Goal: Task Accomplishment & Management: Manage account settings

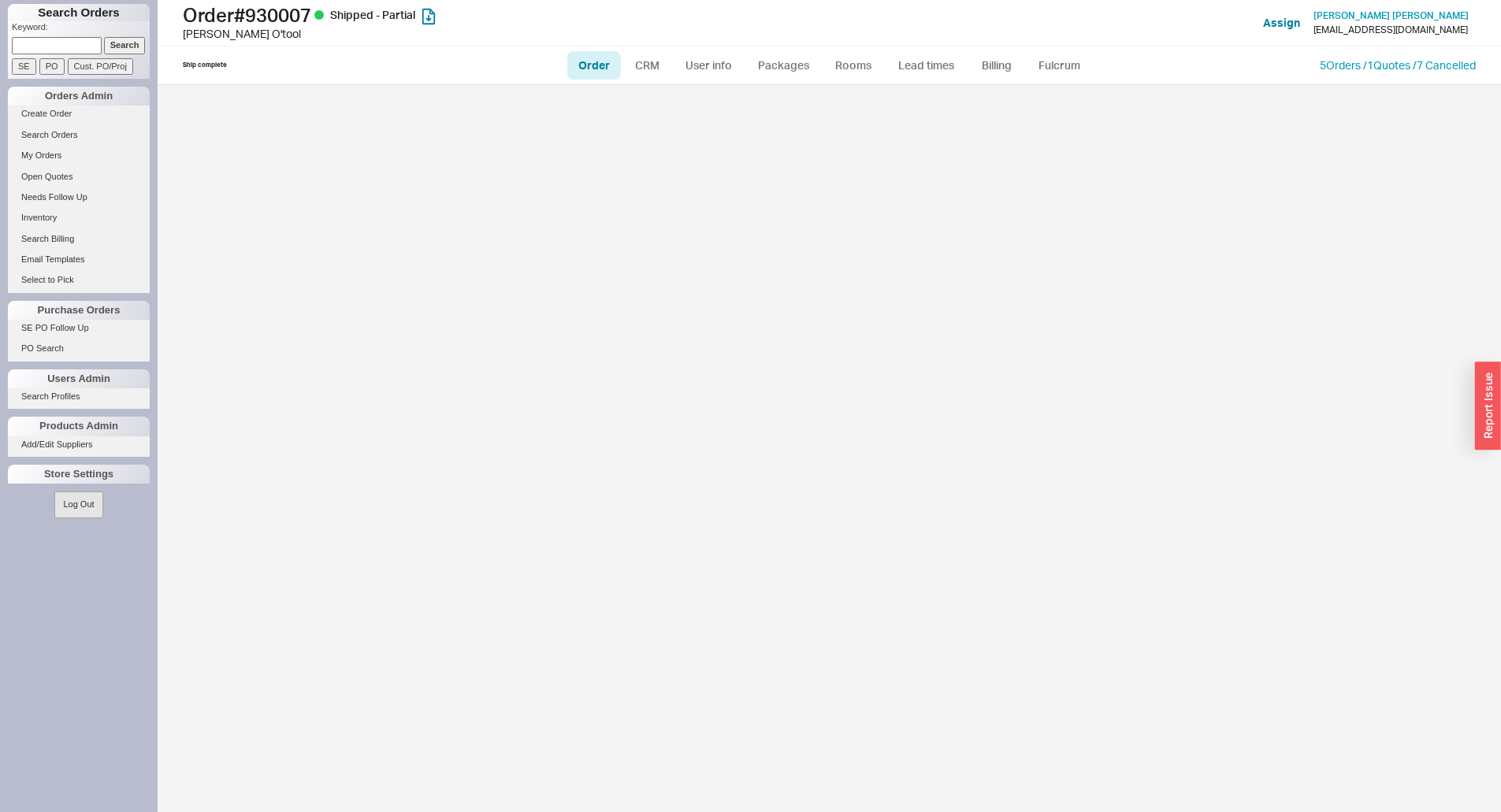
select select "LOW"
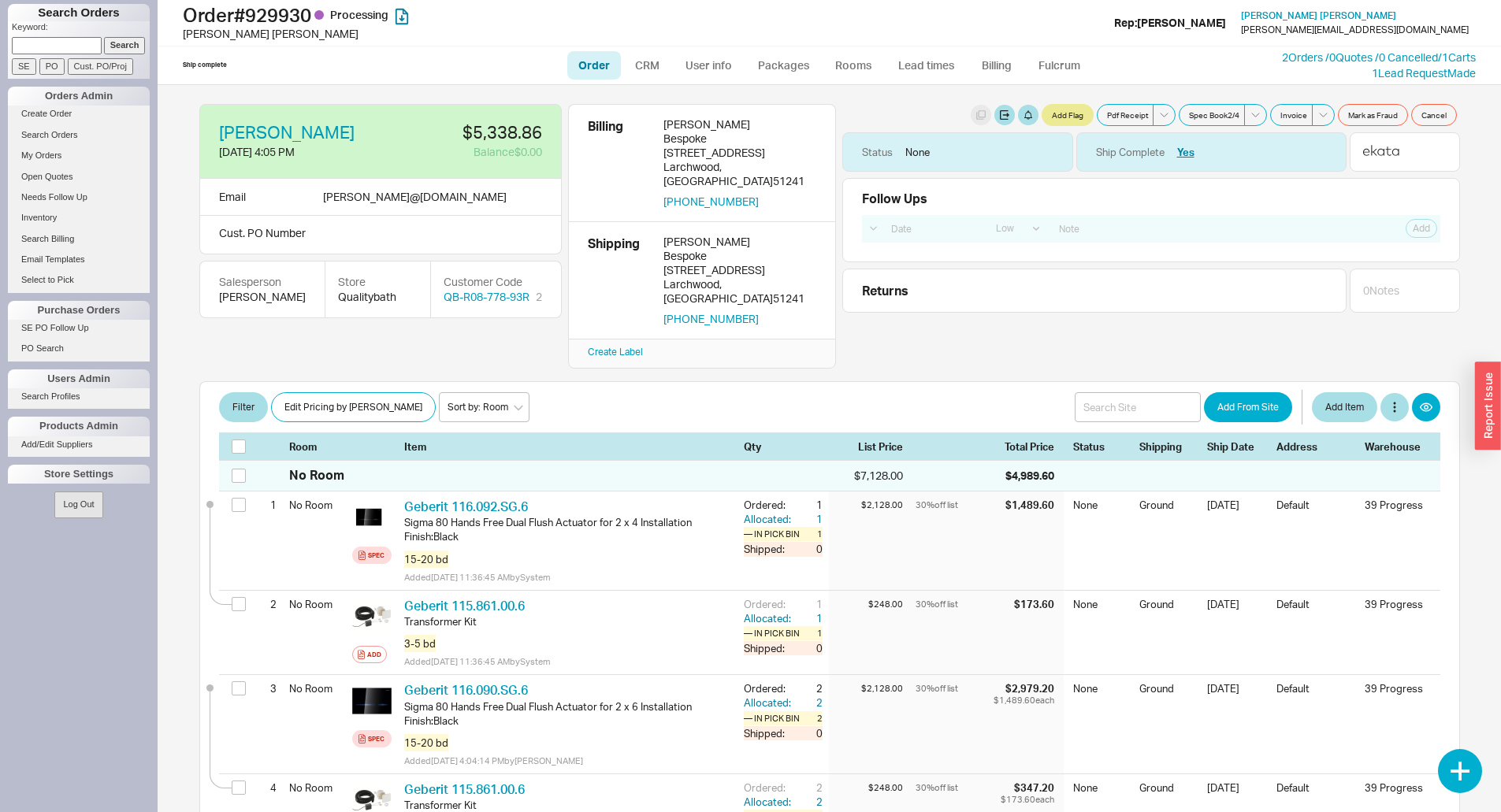
select select "LOW"
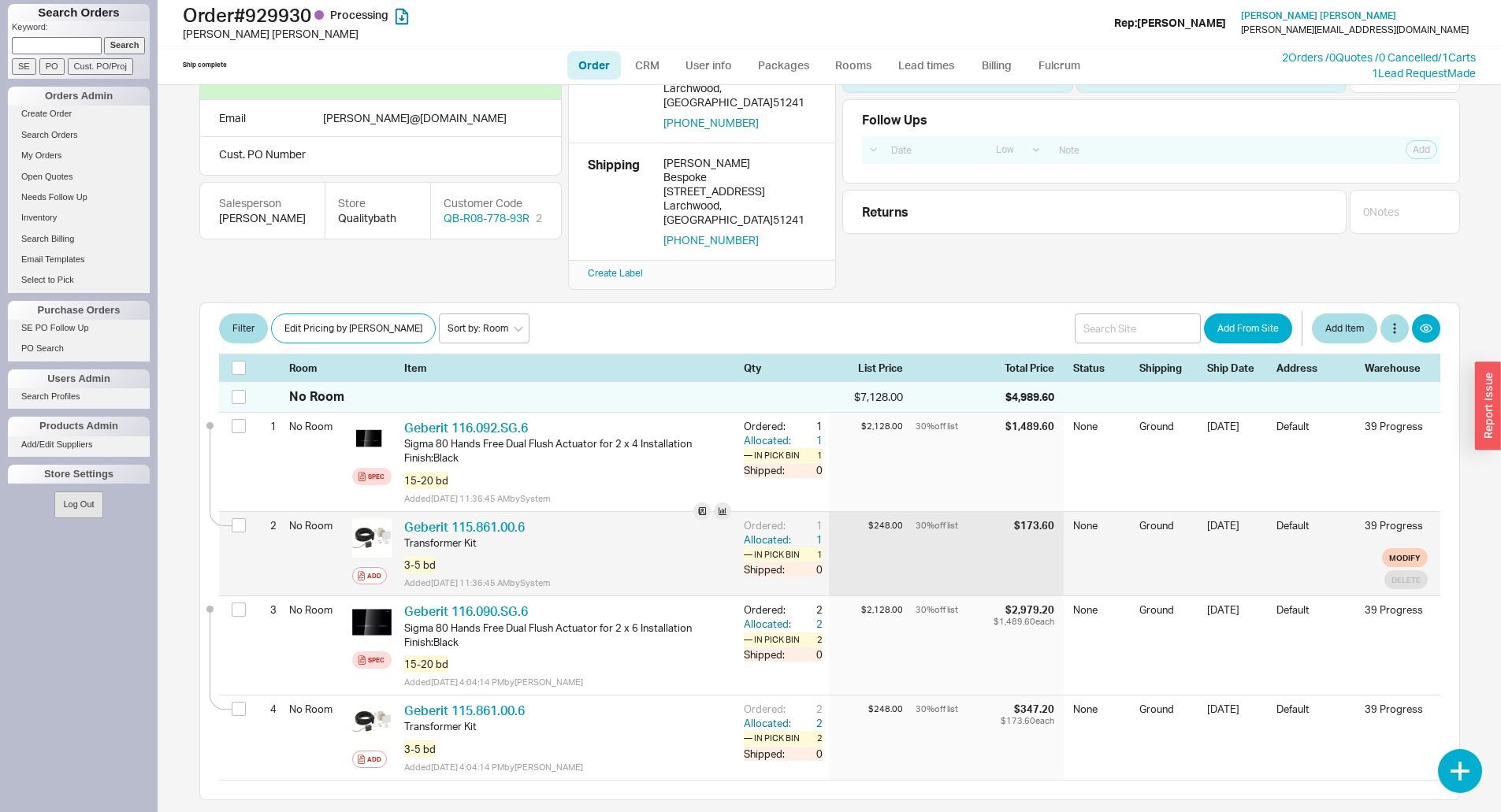
scroll to position [158, 0]
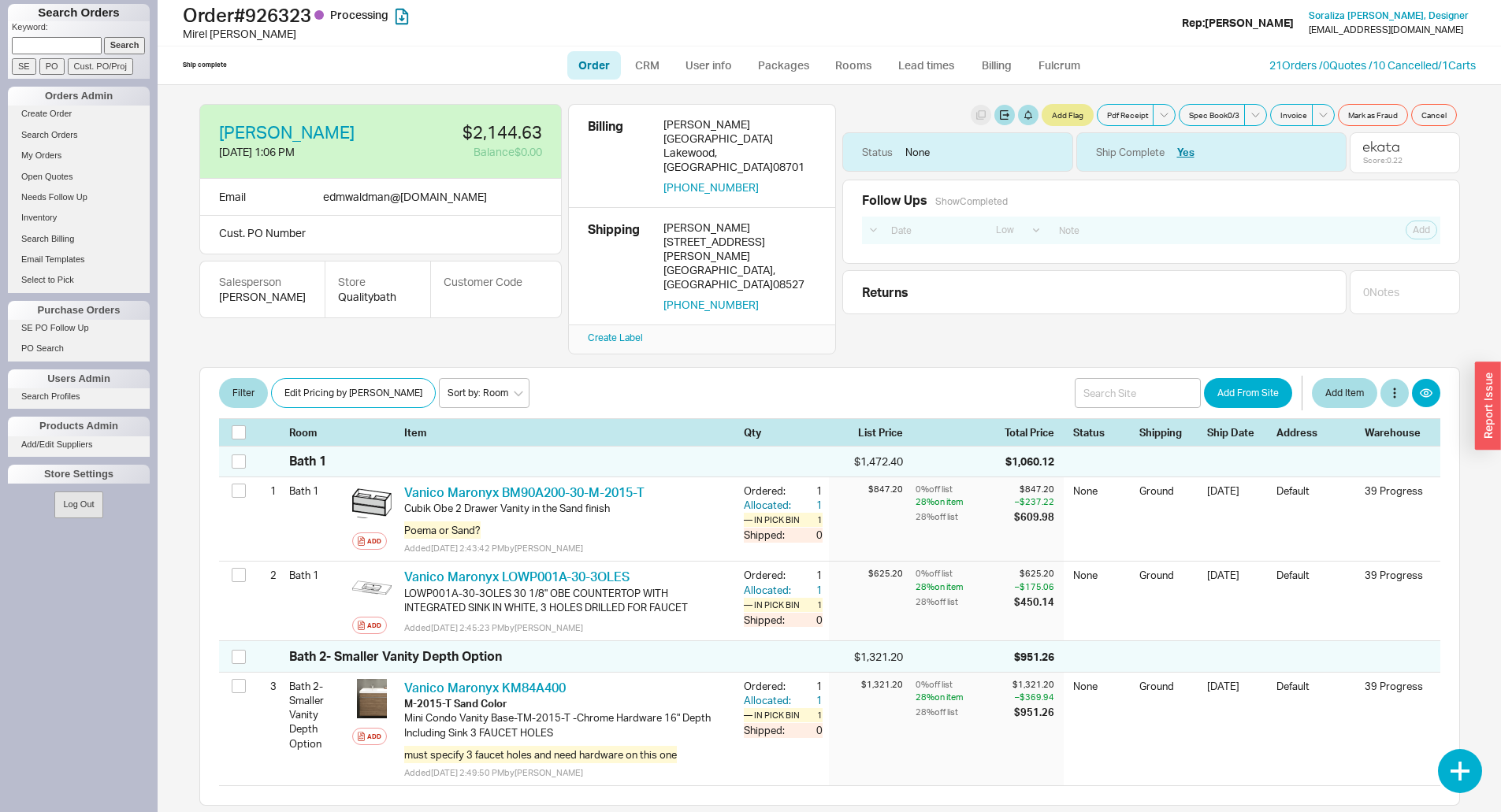
select select "LOW"
click at [777, 58] on link "Packages" at bounding box center [784, 65] width 74 height 28
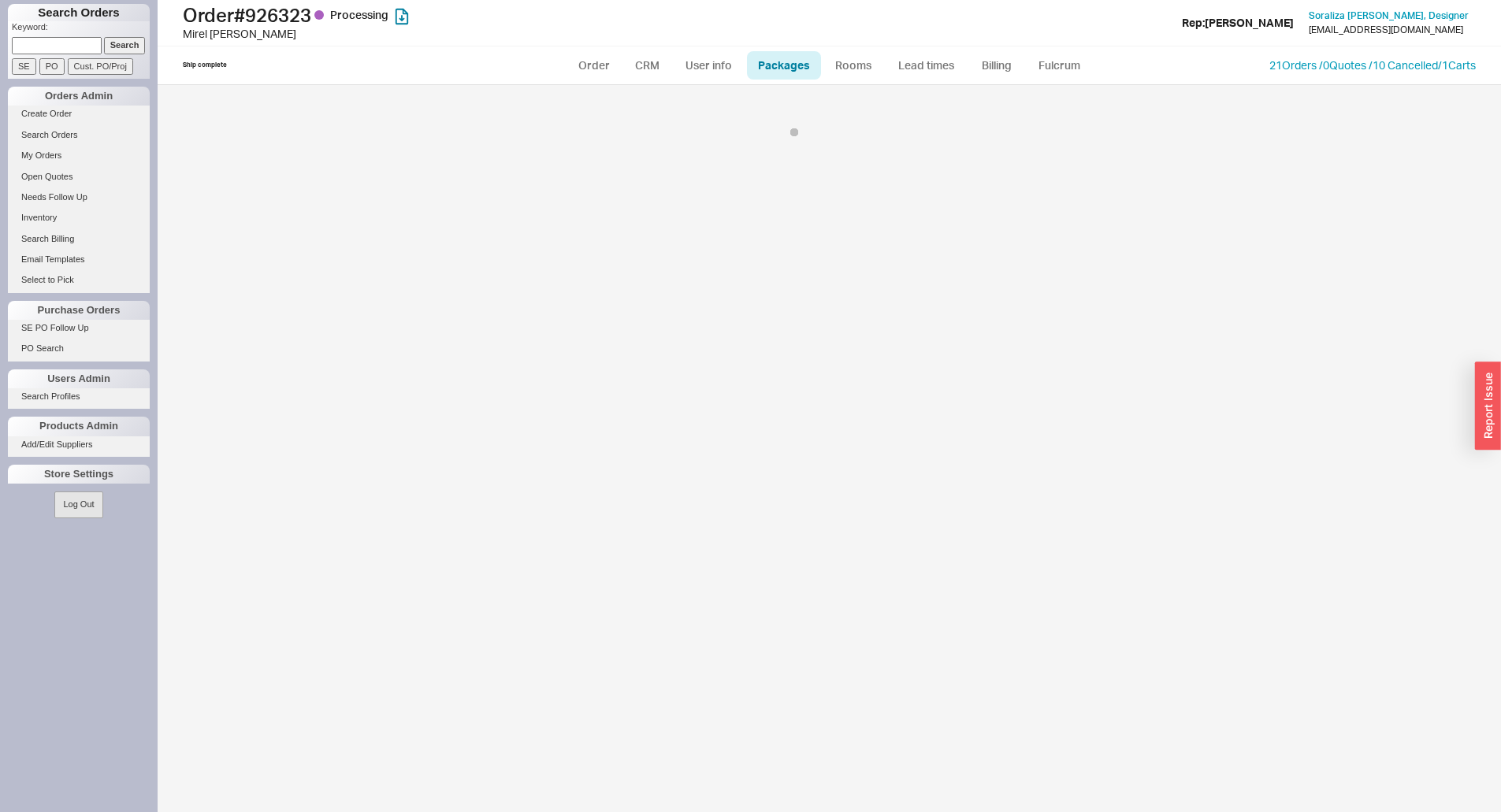
select select "1"
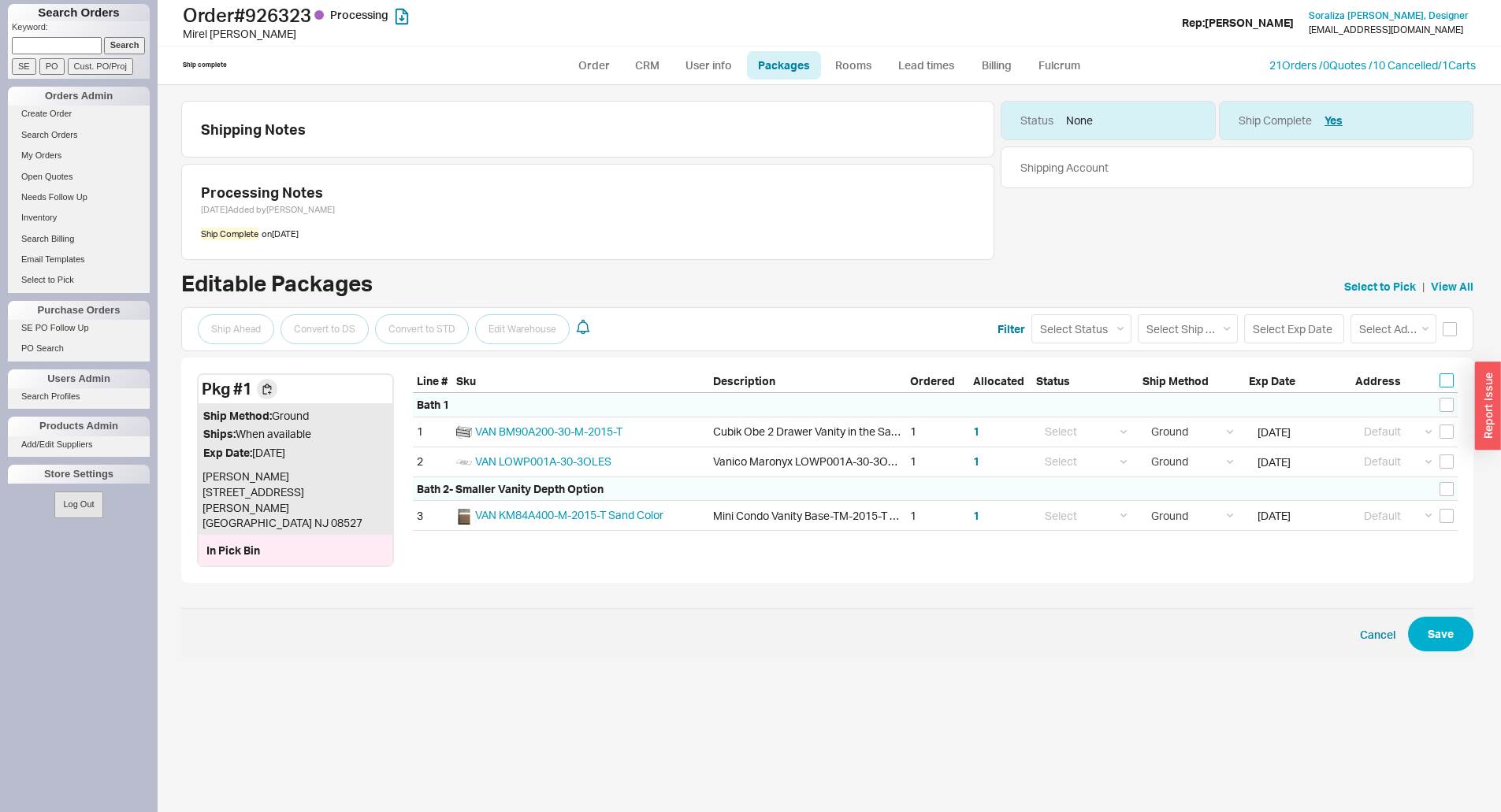
click at [1448, 382] on input "checkbox" at bounding box center [1446, 380] width 14 height 14
checkbox input "true"
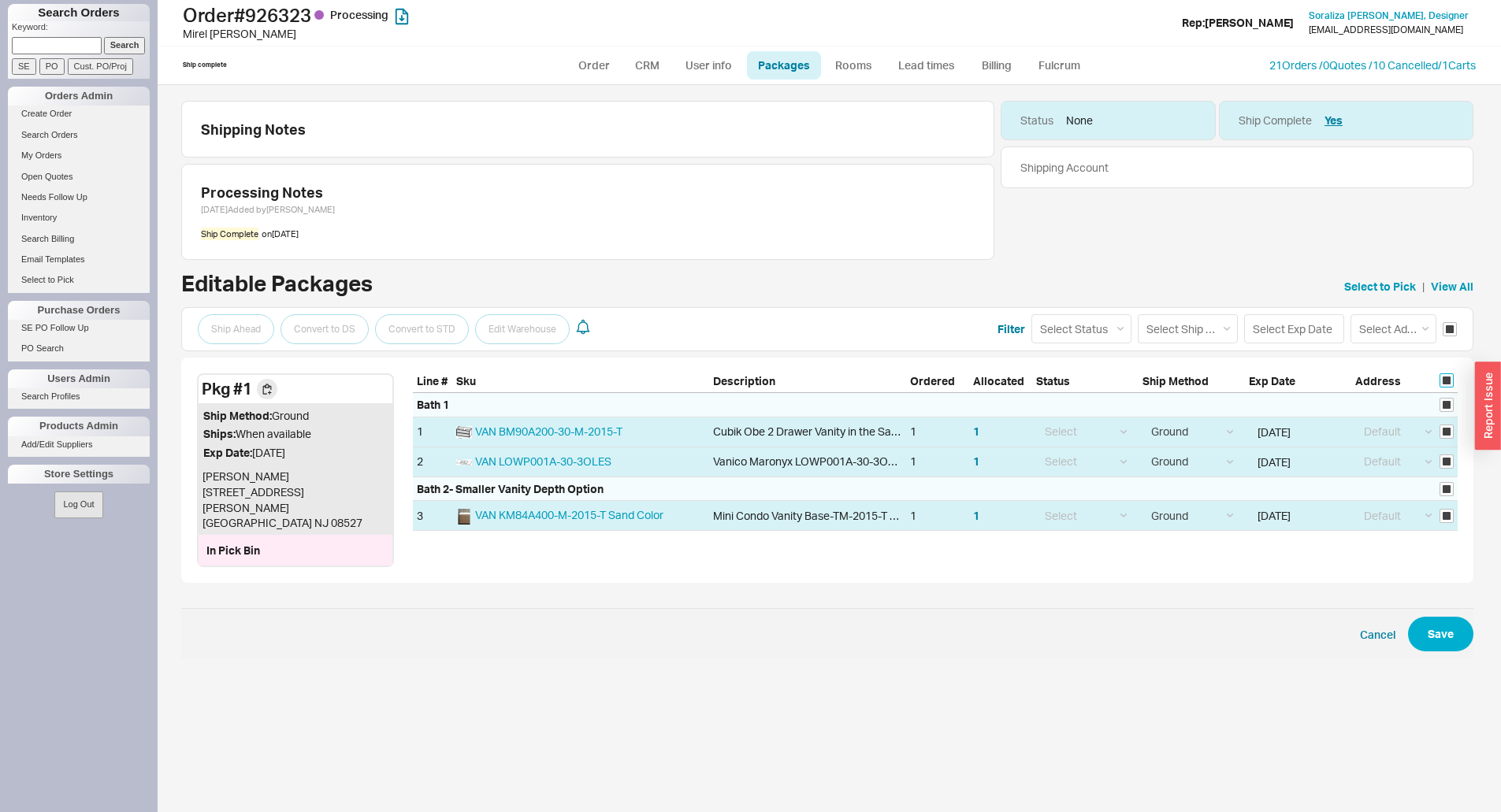
checkbox input "true"
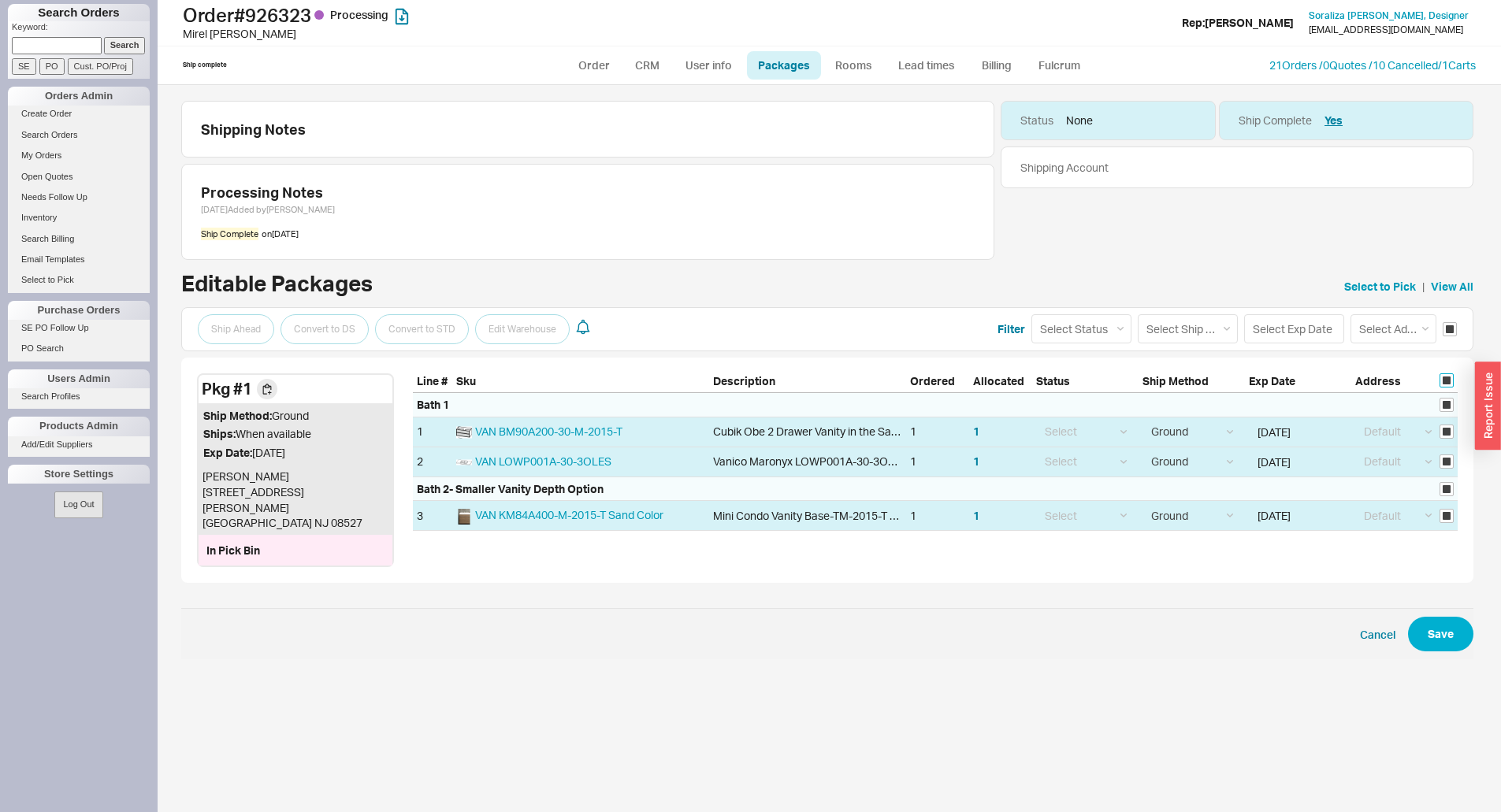
checkbox input "true"
click at [1188, 328] on select "Select Ship Method Ground LTL Our Truck --------------- Customer Pickup - Showr…" at bounding box center [1188, 328] width 100 height 29
select select "8"
click at [1137, 314] on select "Select Ship Method Ground LTL Our Truck --------------- Customer Pickup - Showr…" at bounding box center [1188, 328] width 100 height 29
select select
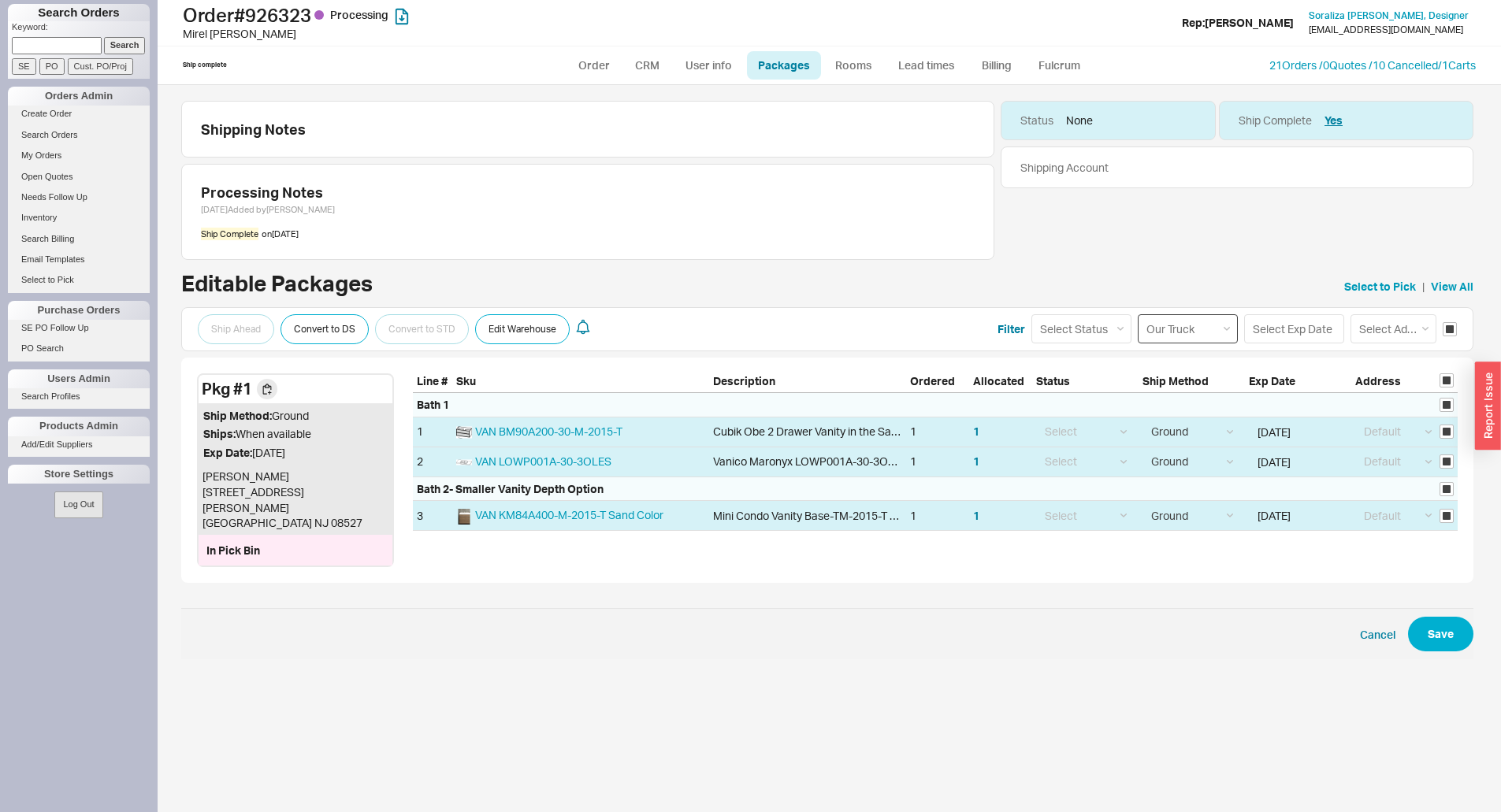
select select "8"
click at [598, 62] on link "Order" at bounding box center [594, 65] width 53 height 28
select select "LOW"
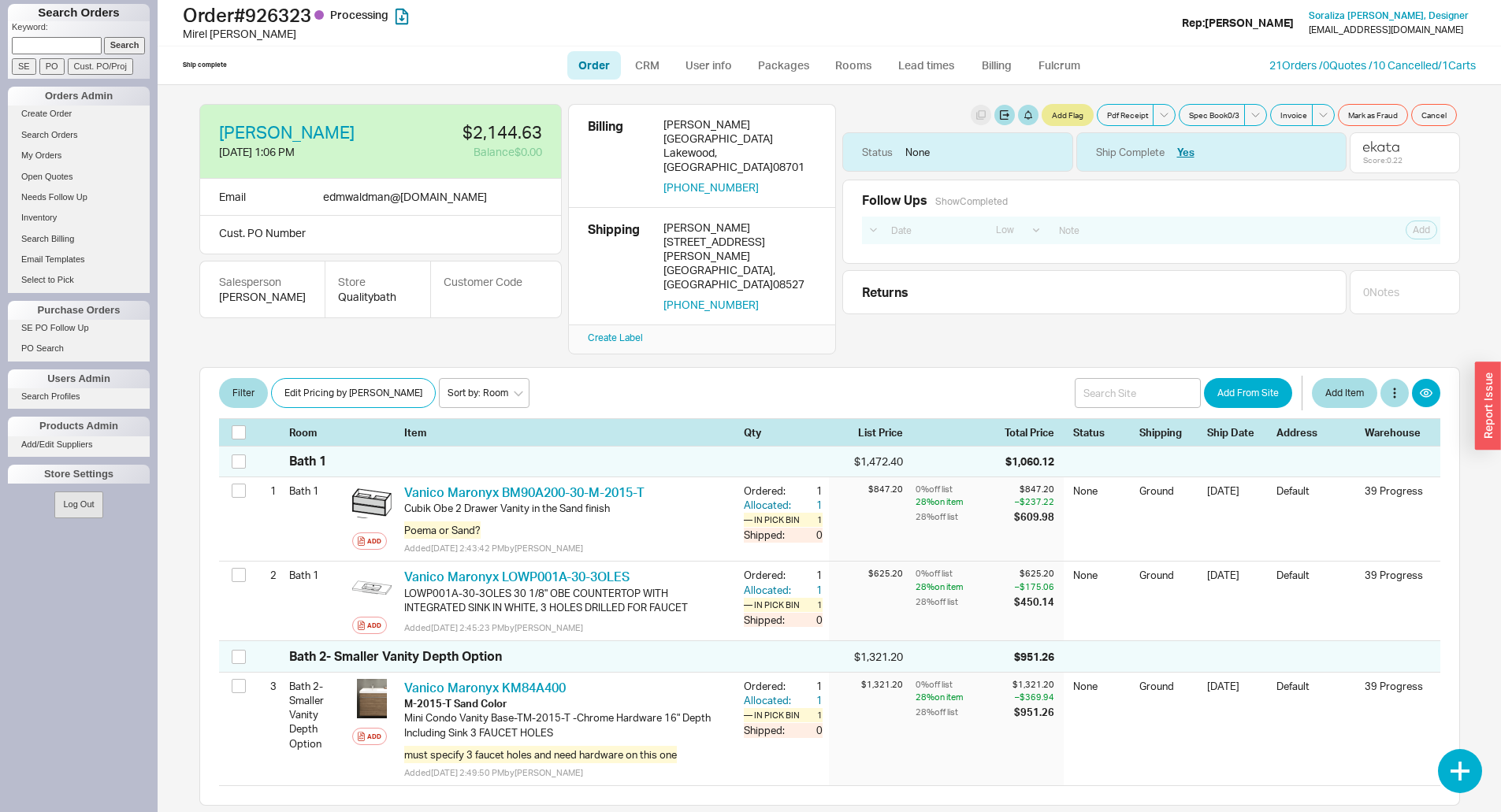
select select "LOW"
click at [771, 62] on link "Packages" at bounding box center [784, 65] width 74 height 28
select select "1"
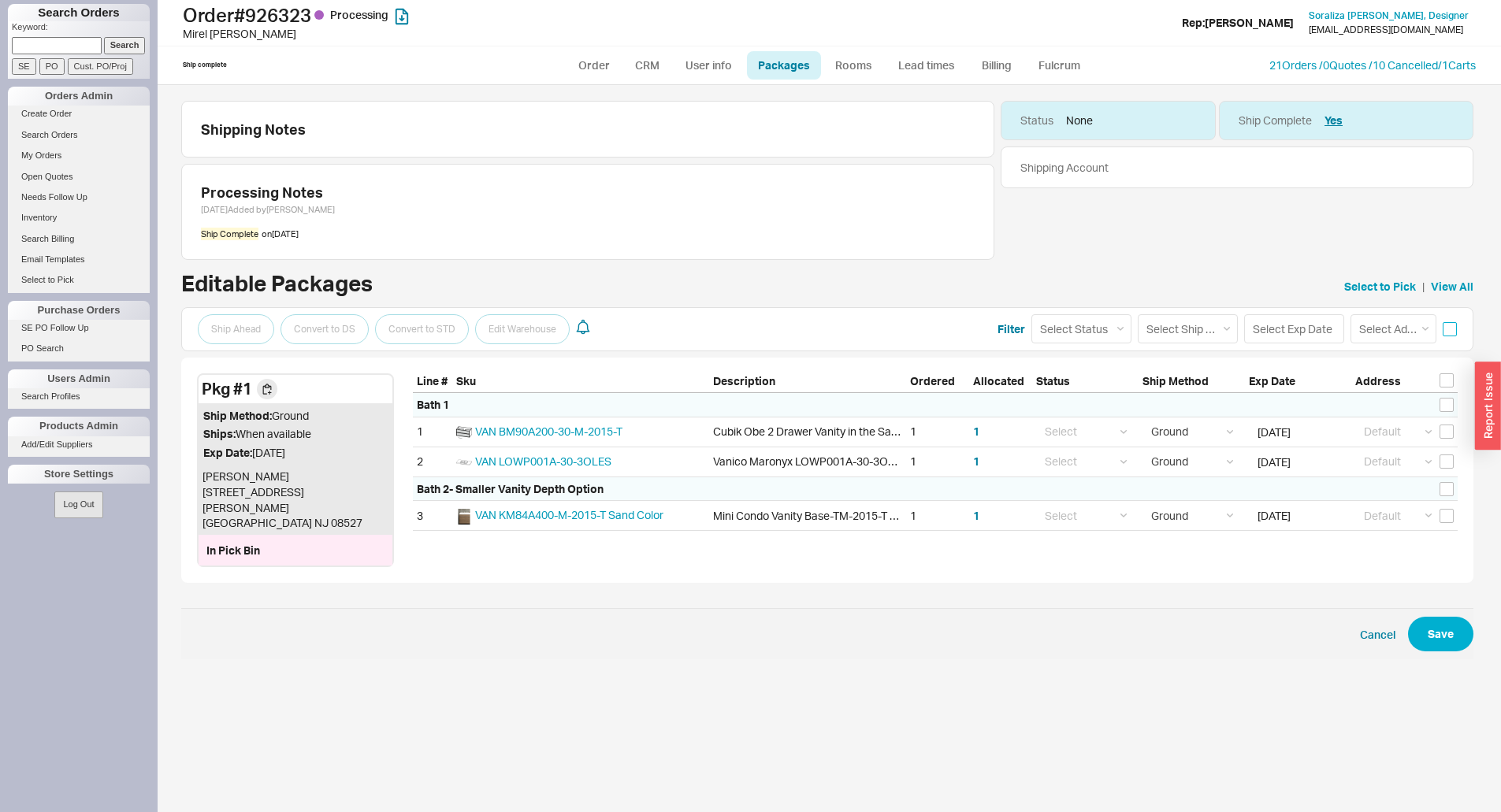
click at [1452, 327] on input "checkbox" at bounding box center [1449, 329] width 14 height 14
checkbox input "true"
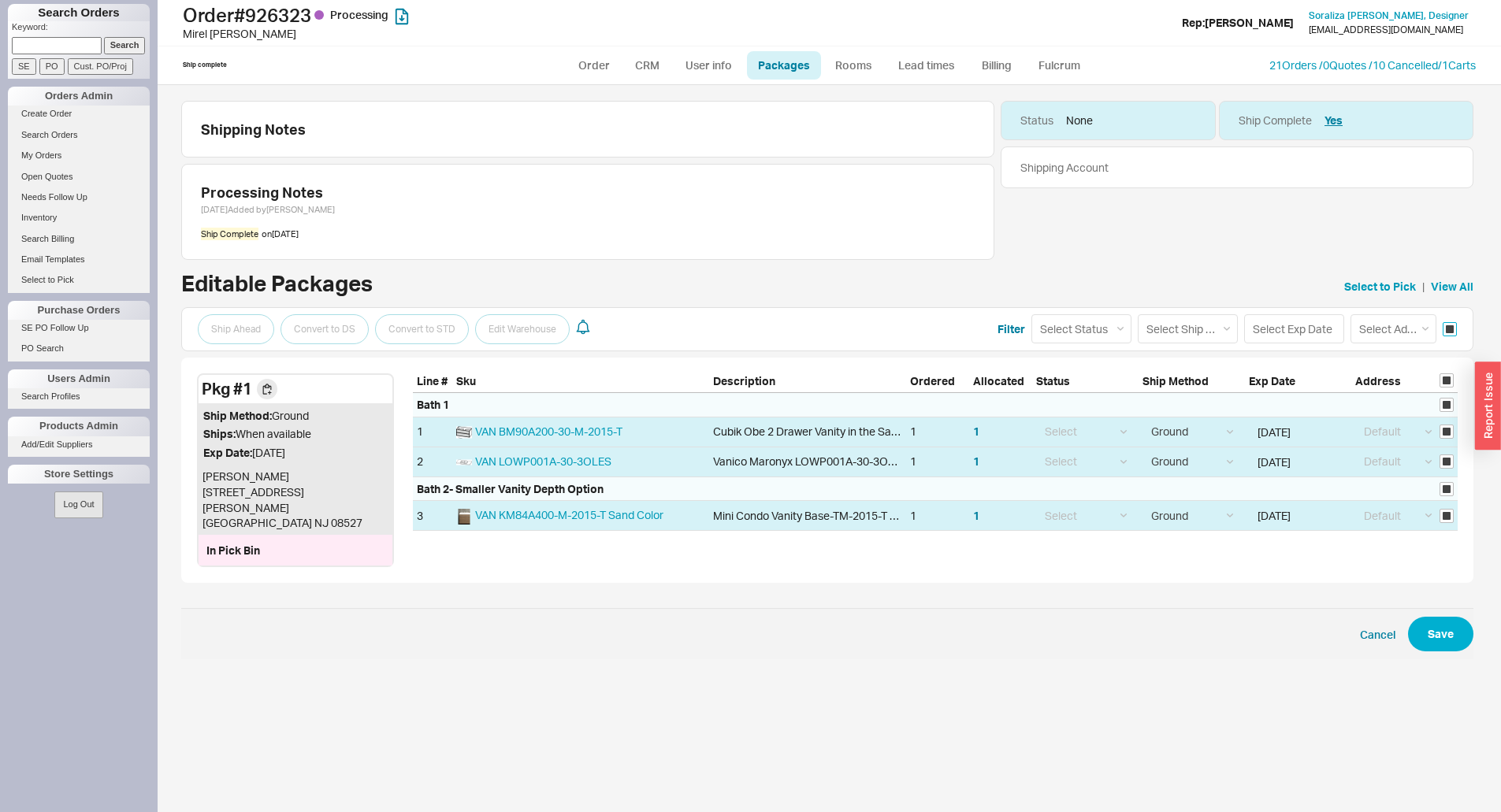
checkbox input "true"
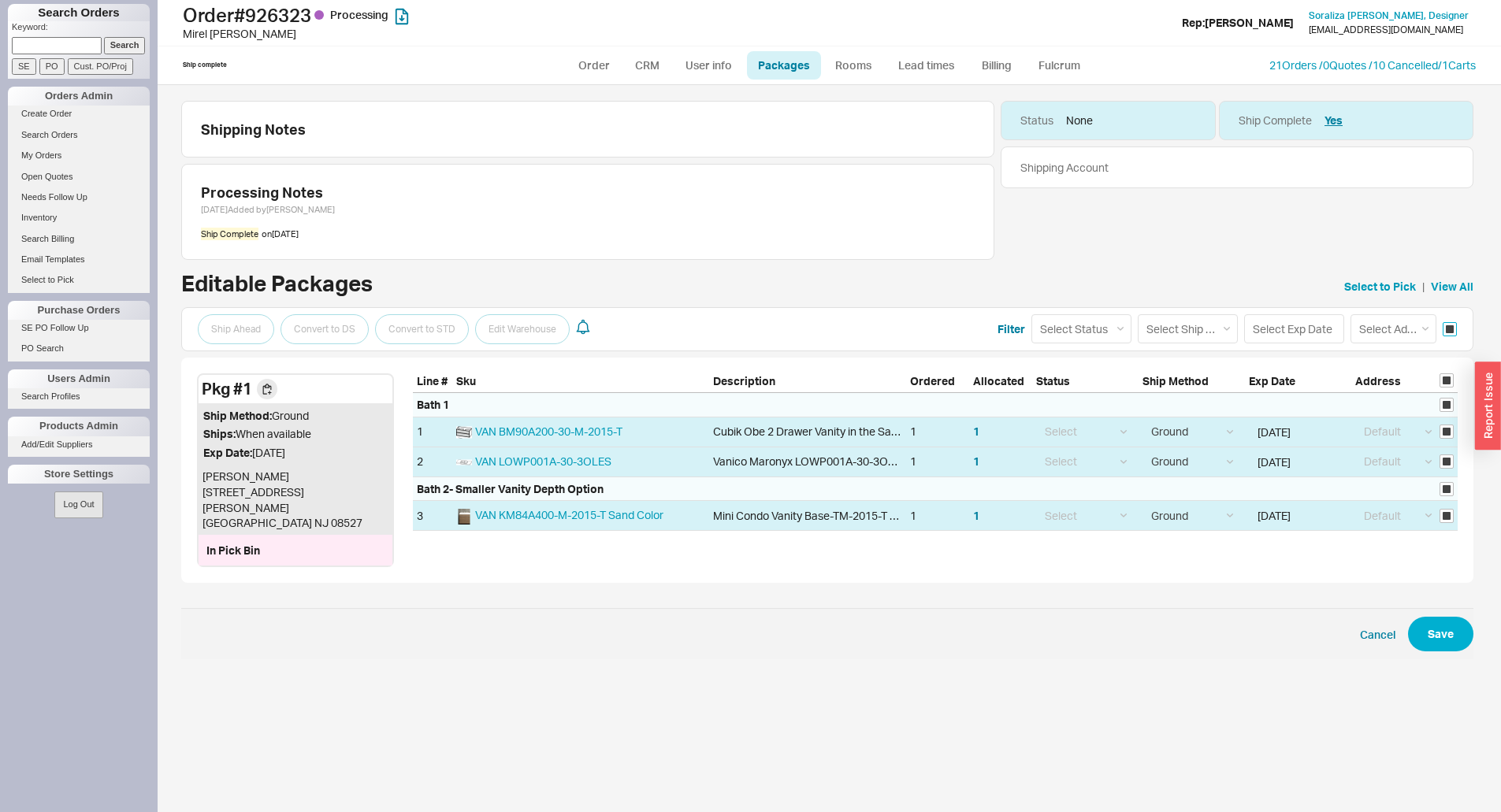
checkbox input "true"
click at [1162, 324] on select "Select Ship Method Ground LTL Our Truck --------------- Customer Pickup - Showr…" at bounding box center [1188, 328] width 100 height 29
select select "8"
click at [1137, 314] on select "Select Ship Method Ground LTL Our Truck --------------- Customer Pickup - Showr…" at bounding box center [1188, 328] width 100 height 29
select select
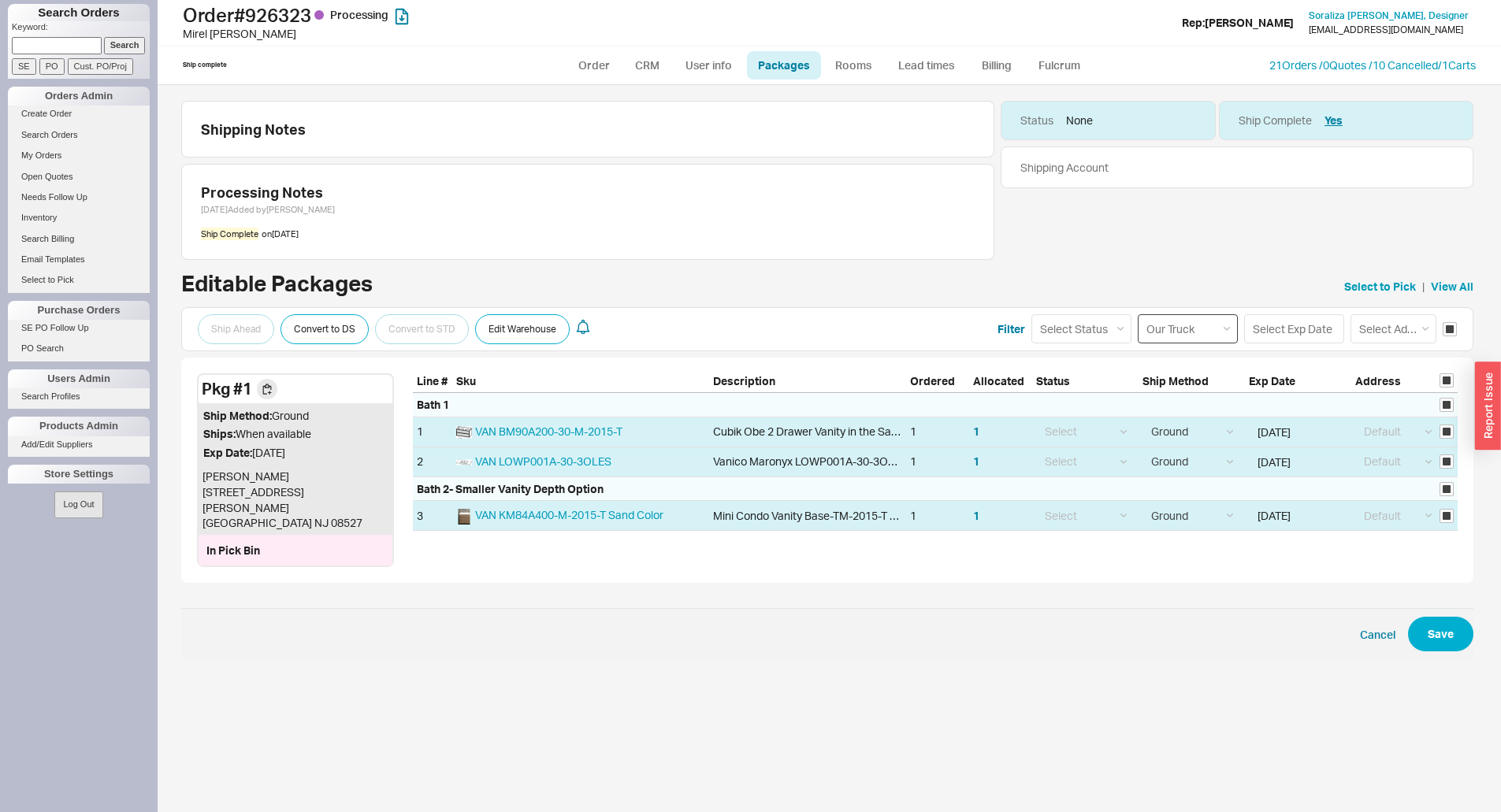
select select "8"
click at [1438, 626] on button "Save" at bounding box center [1441, 633] width 65 height 34
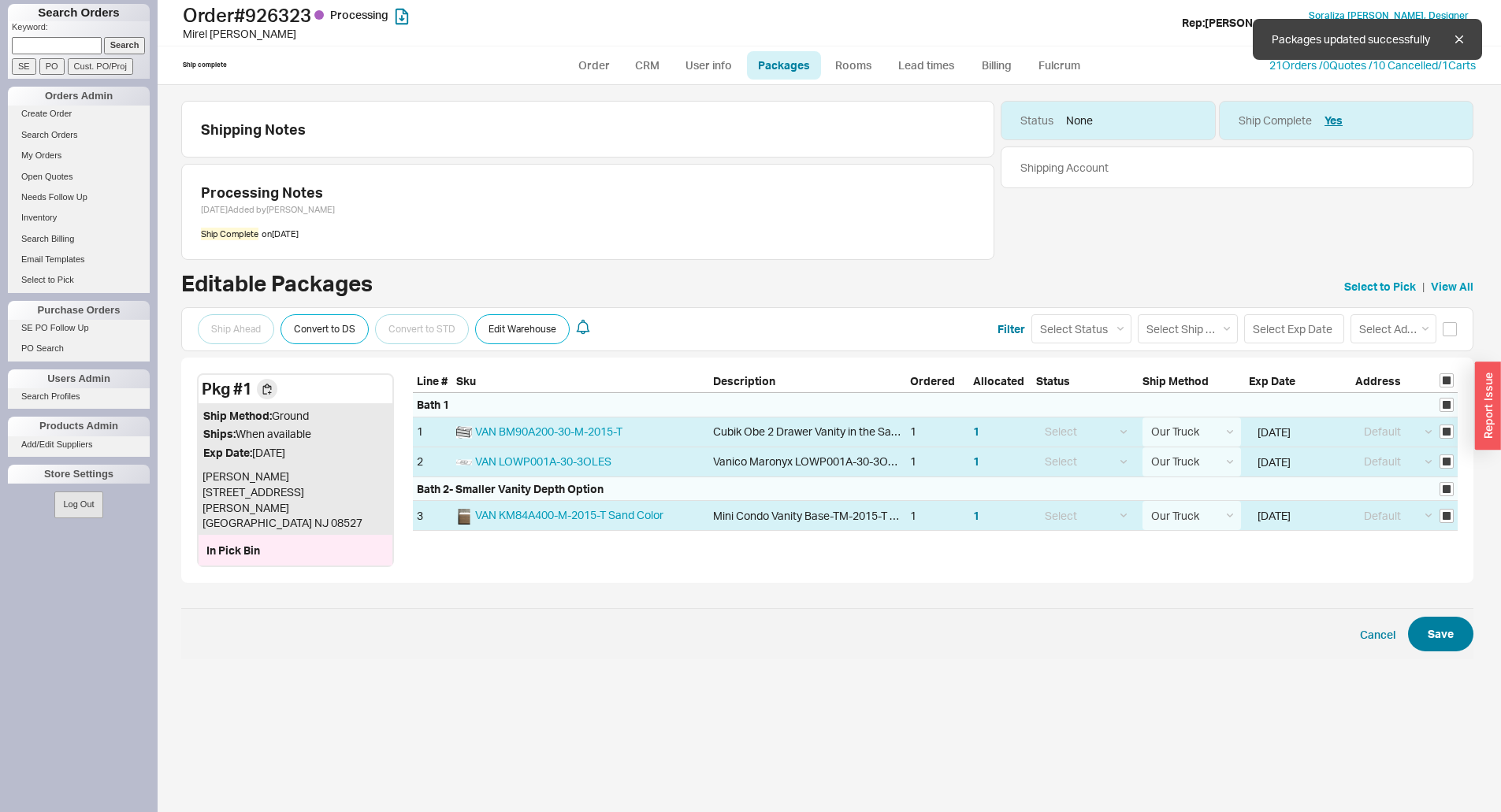
checkbox input "false"
select select "8"
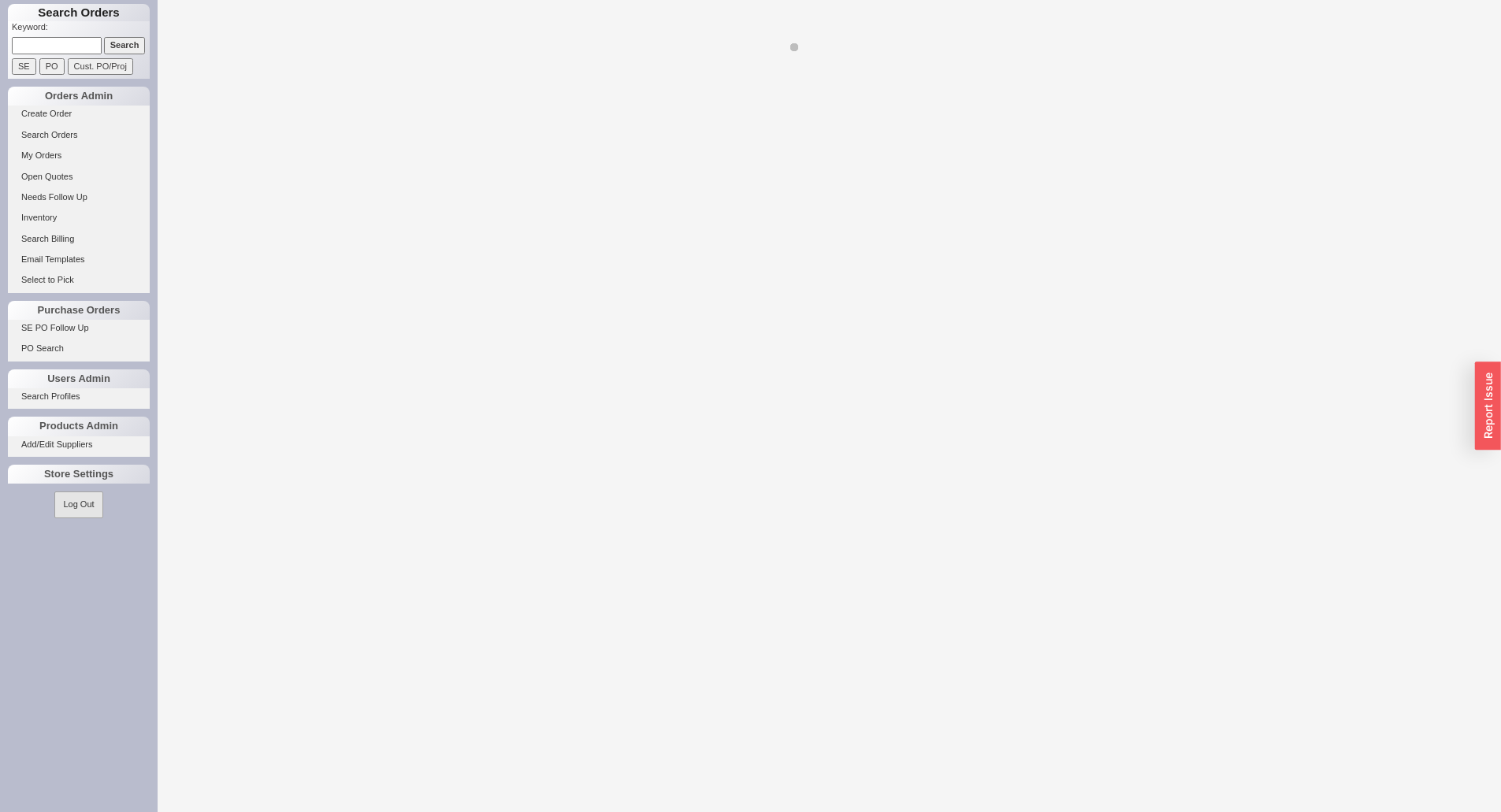
select select "LOW"
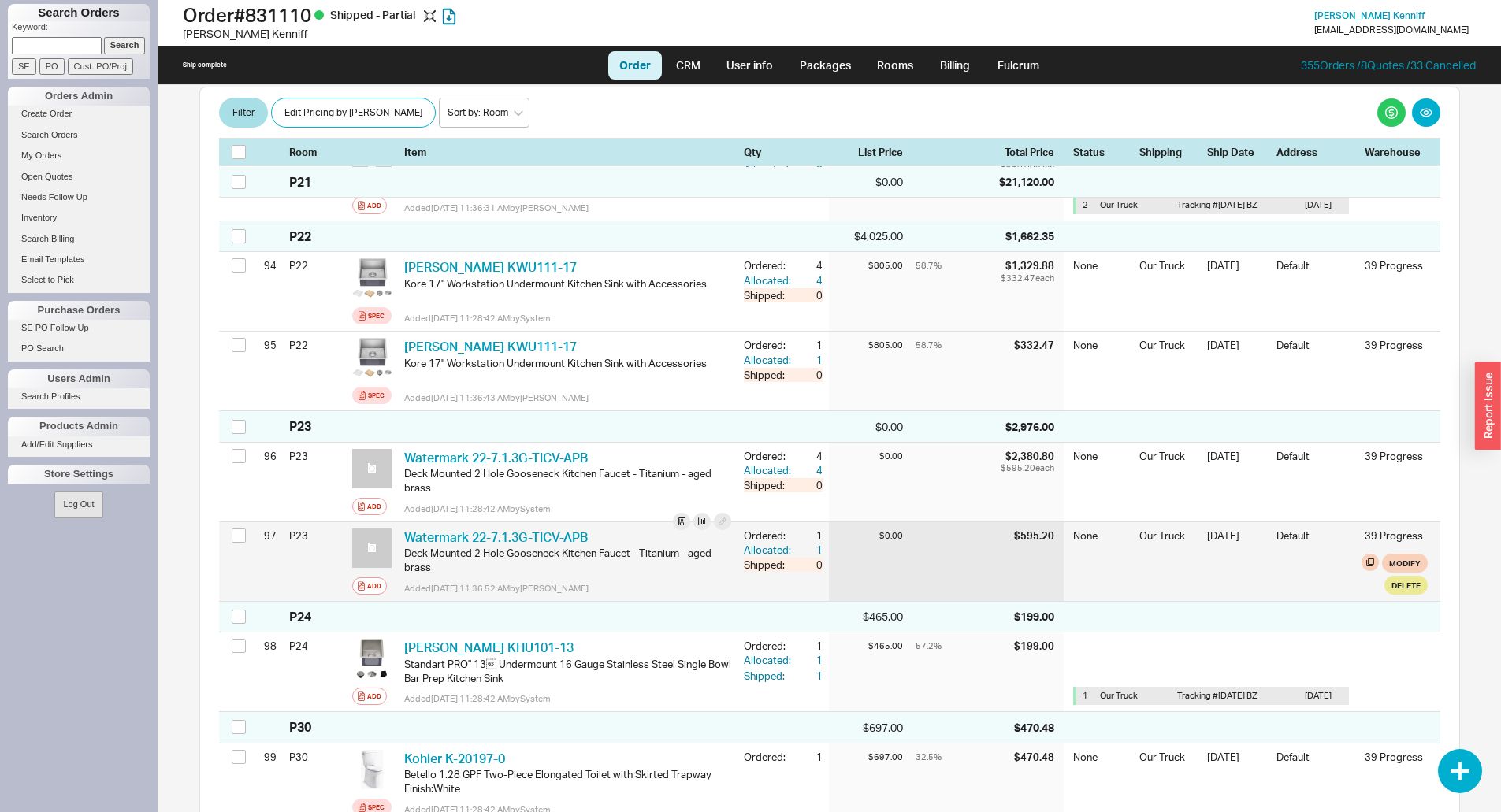
scroll to position [8190, 0]
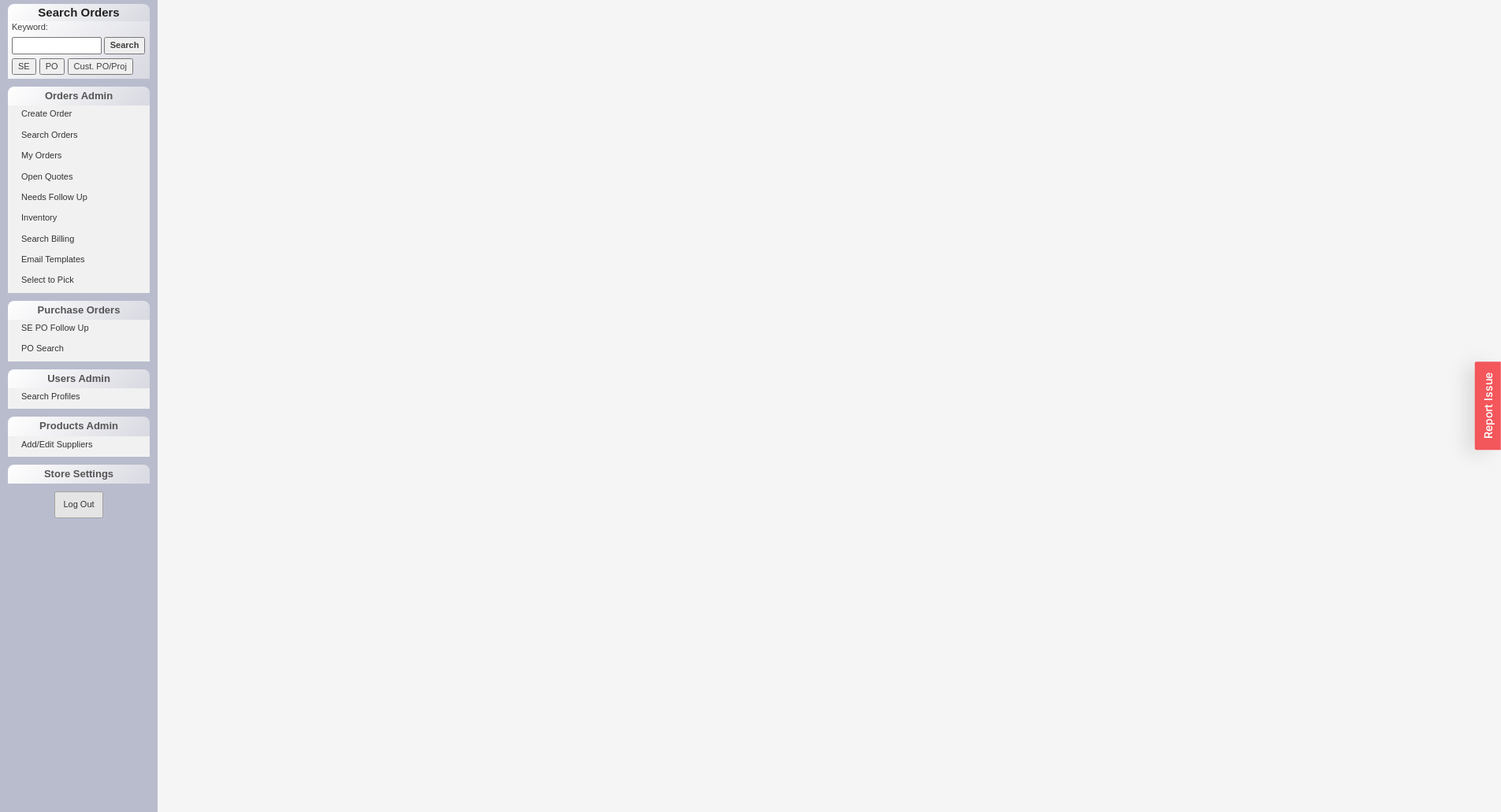
click at [67, 39] on input at bounding box center [56, 45] width 89 height 17
paste input "525663"
type input "525663"
click at [104, 37] on input "Search" at bounding box center [125, 45] width 42 height 17
select select "LOW"
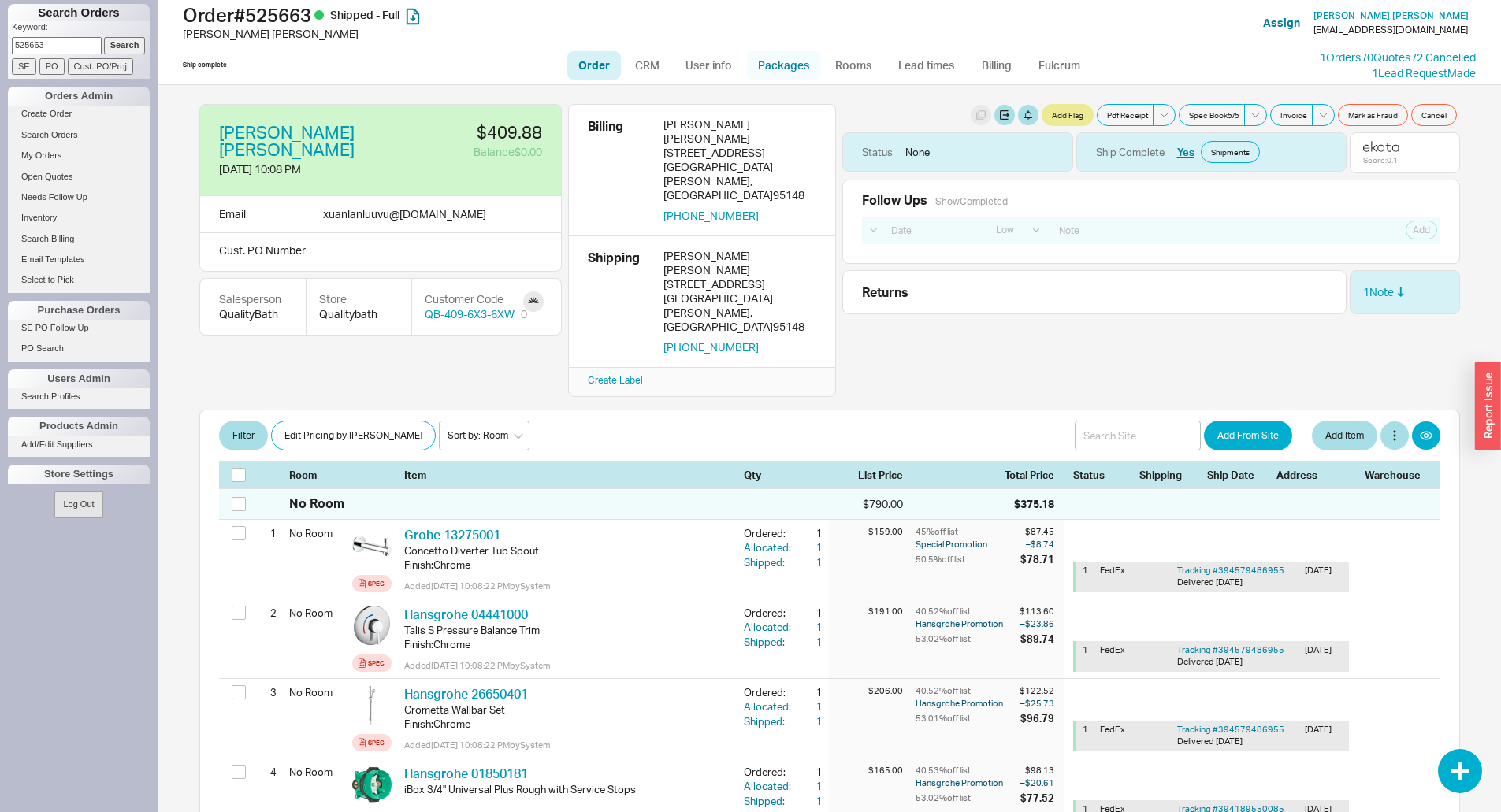
click at [762, 70] on link "Packages" at bounding box center [784, 65] width 74 height 28
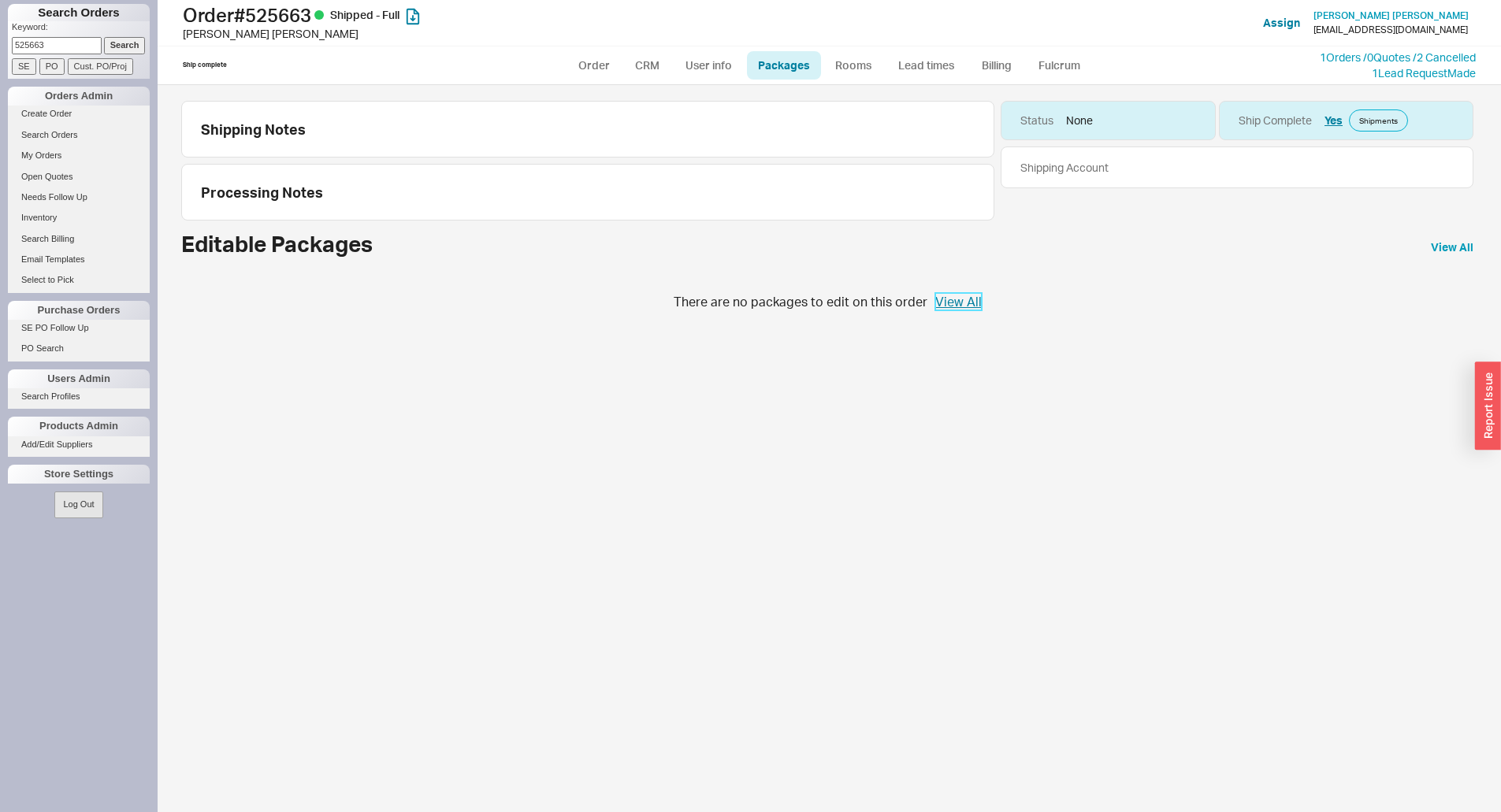
click at [959, 298] on link "View All" at bounding box center [959, 302] width 47 height 18
select select "LOW"
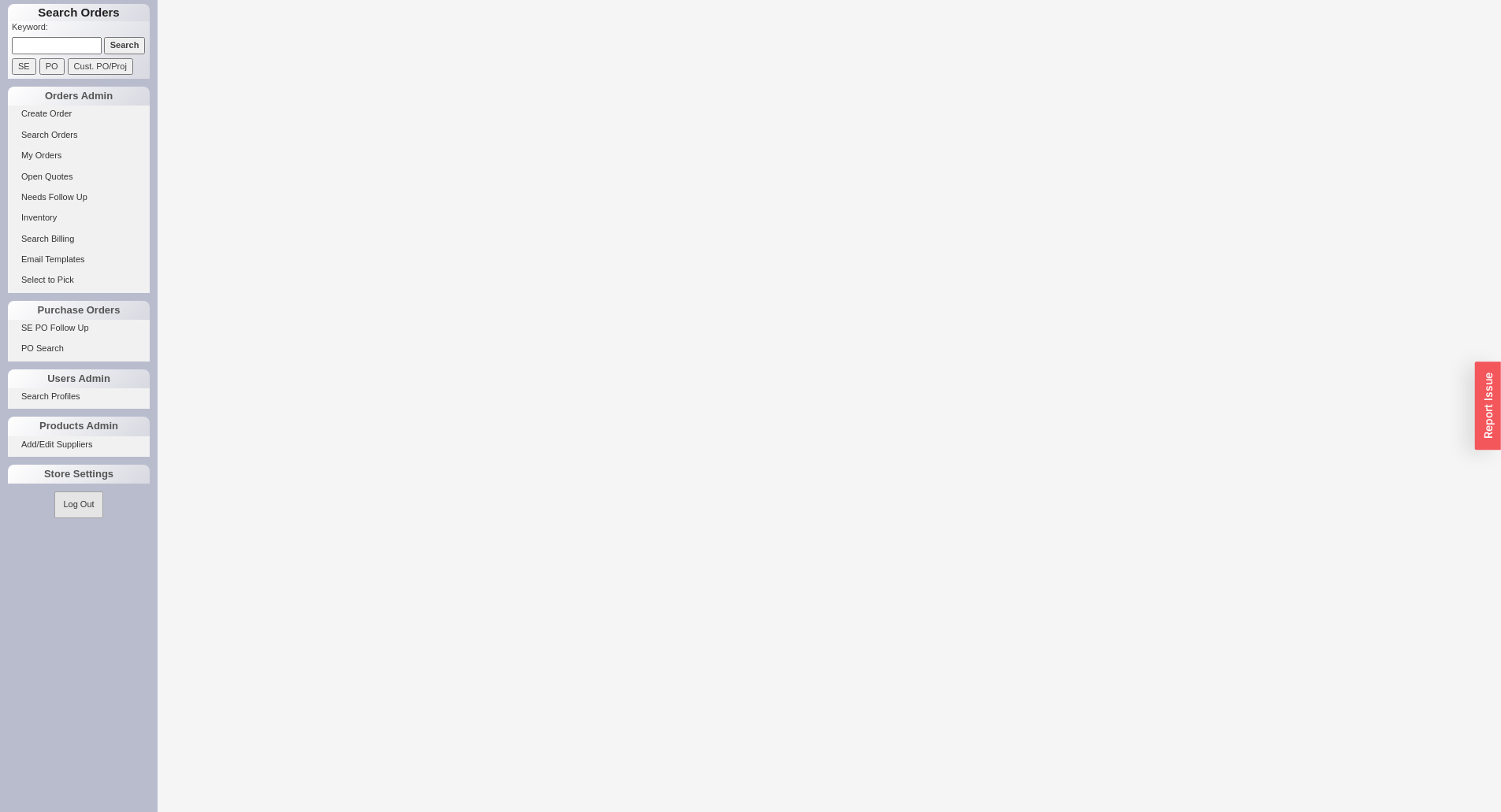
click at [69, 35] on p "Keyword:" at bounding box center [80, 28] width 138 height 16
click at [69, 42] on input at bounding box center [56, 45] width 89 height 17
paste input "928841"
type input "928841"
click at [104, 37] on input "Search" at bounding box center [125, 45] width 42 height 17
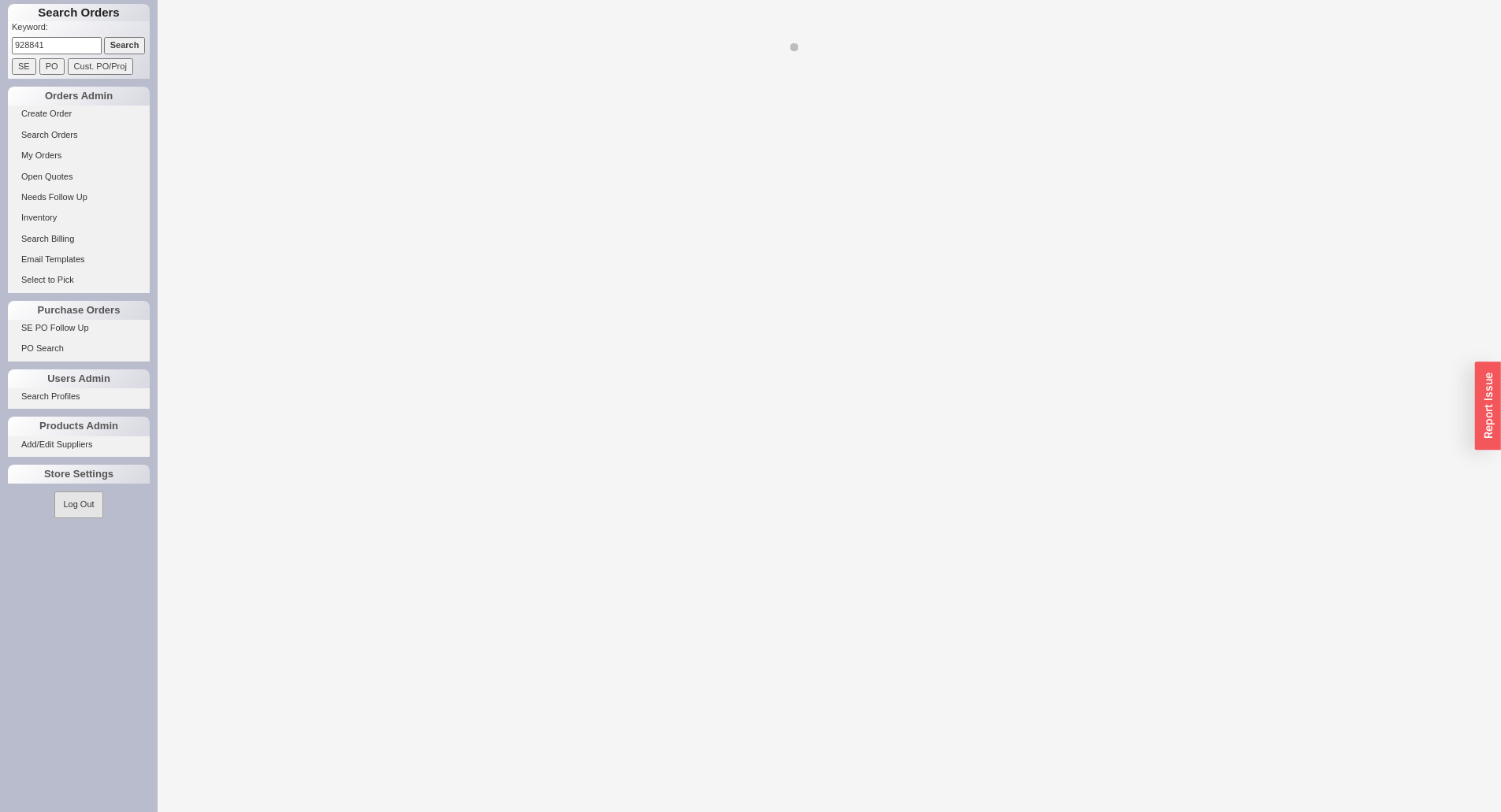
select select "LOW"
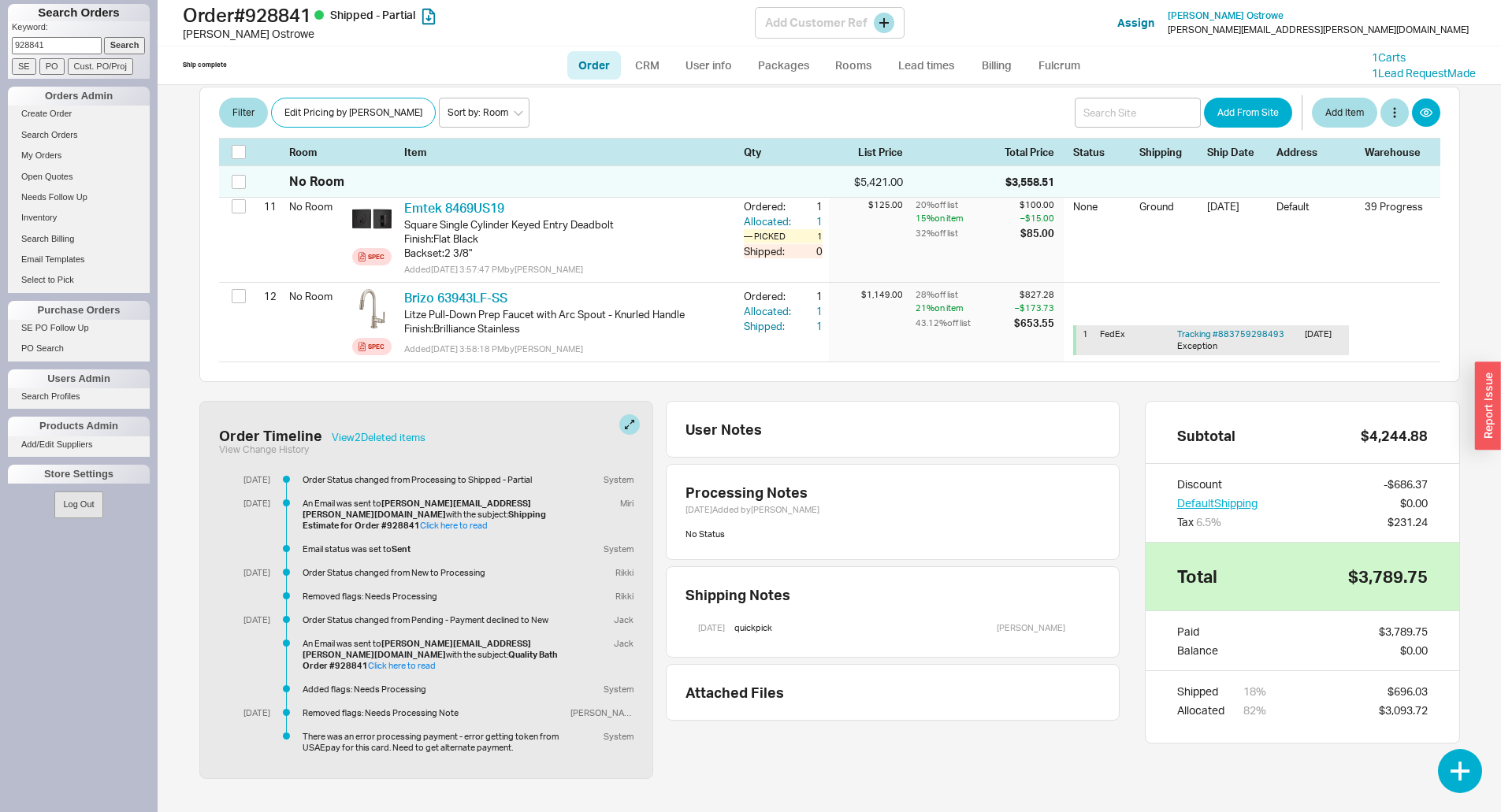
scroll to position [1361, 0]
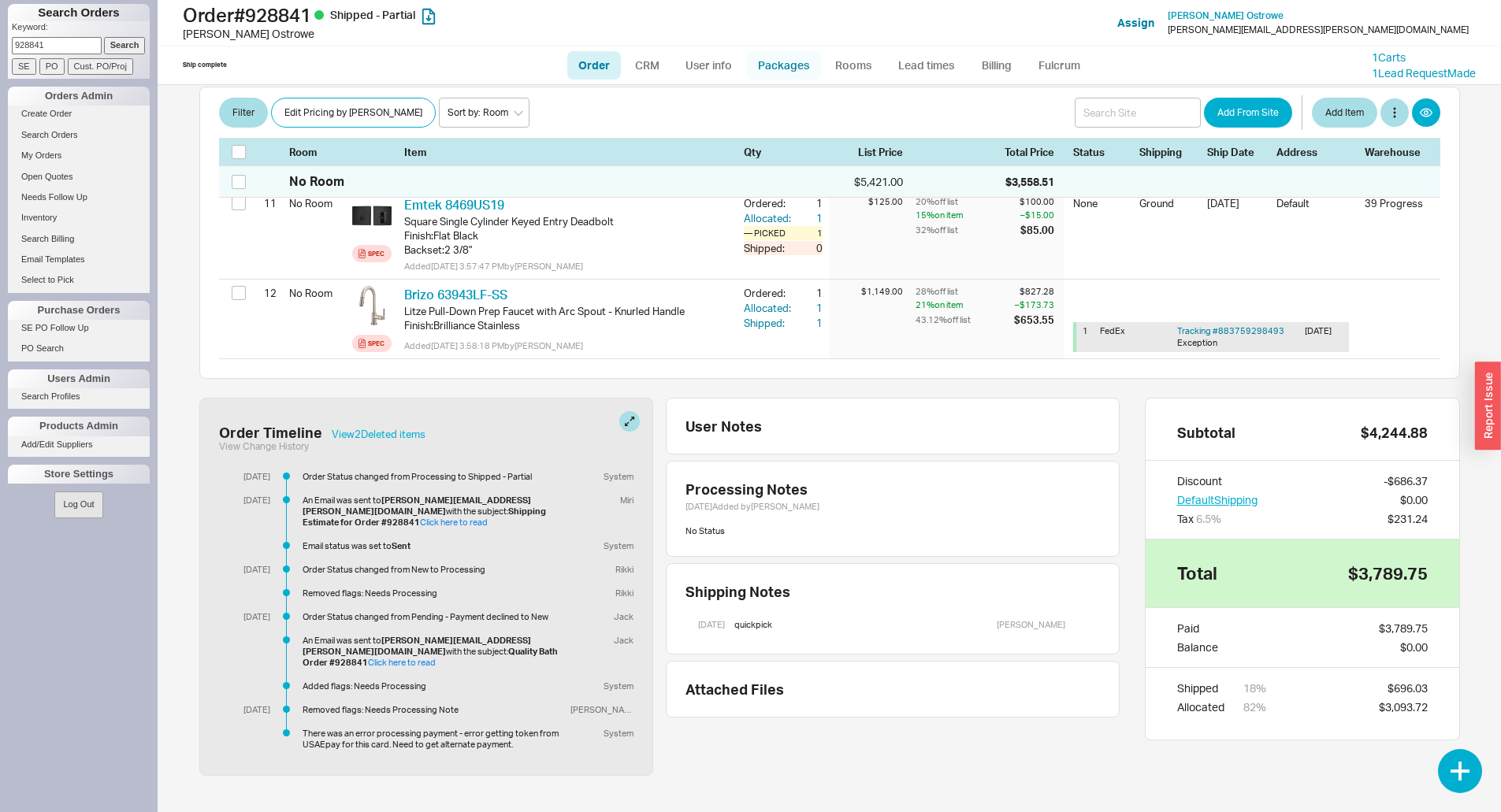
click at [778, 68] on link "Packages" at bounding box center [784, 65] width 74 height 28
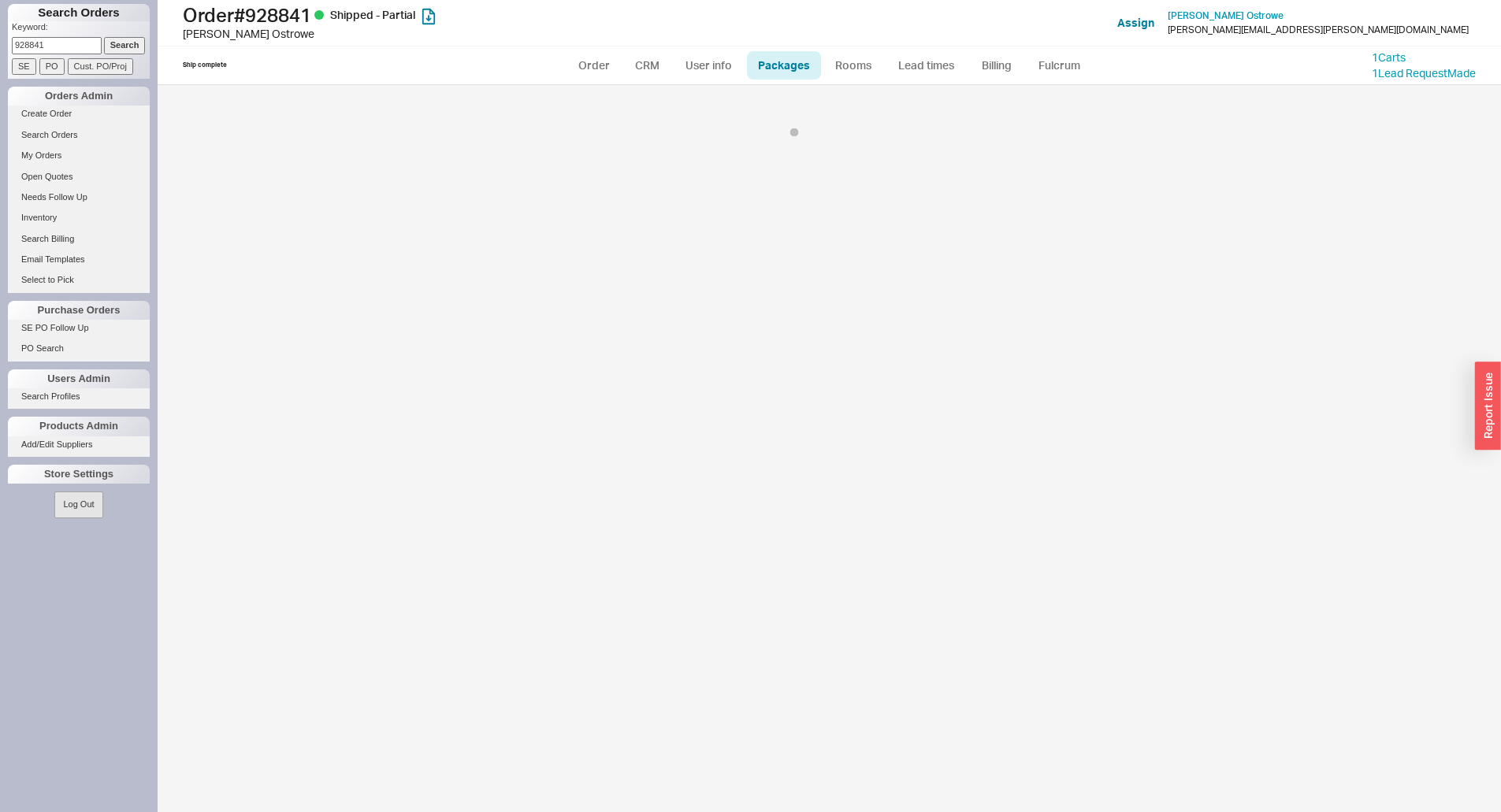
select select "1"
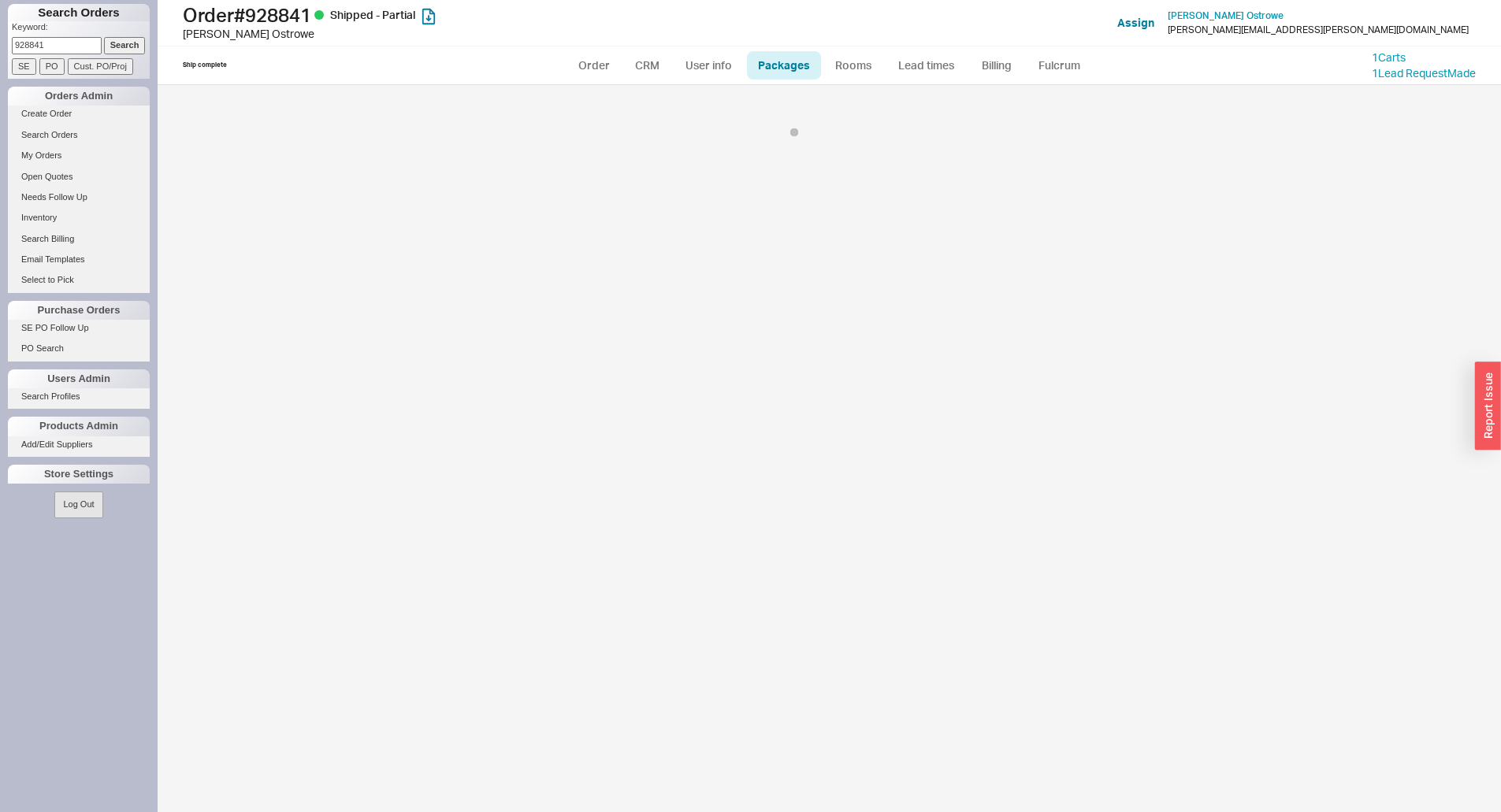
select select "1"
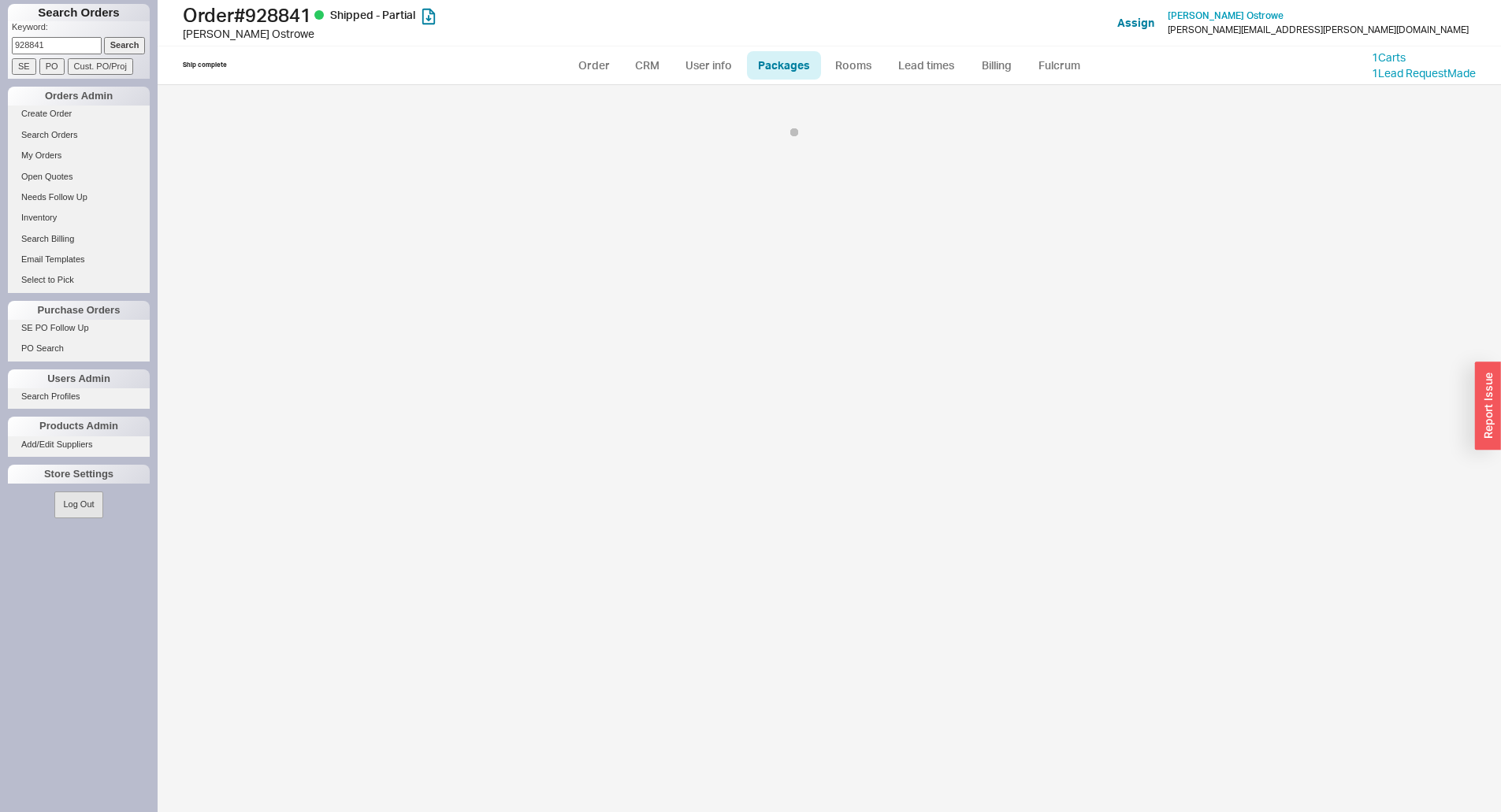
select select "1"
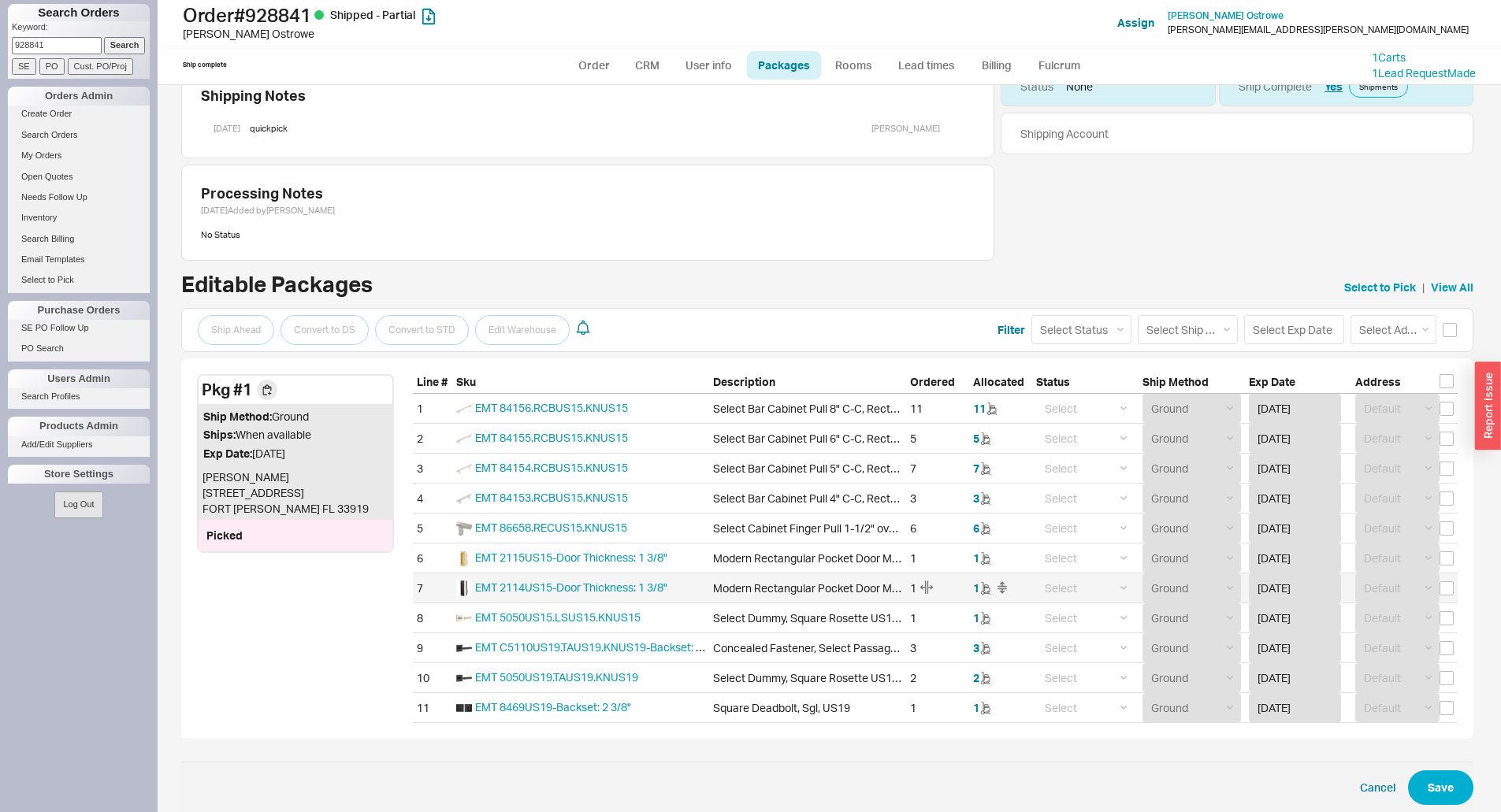
scroll to position [53, 0]
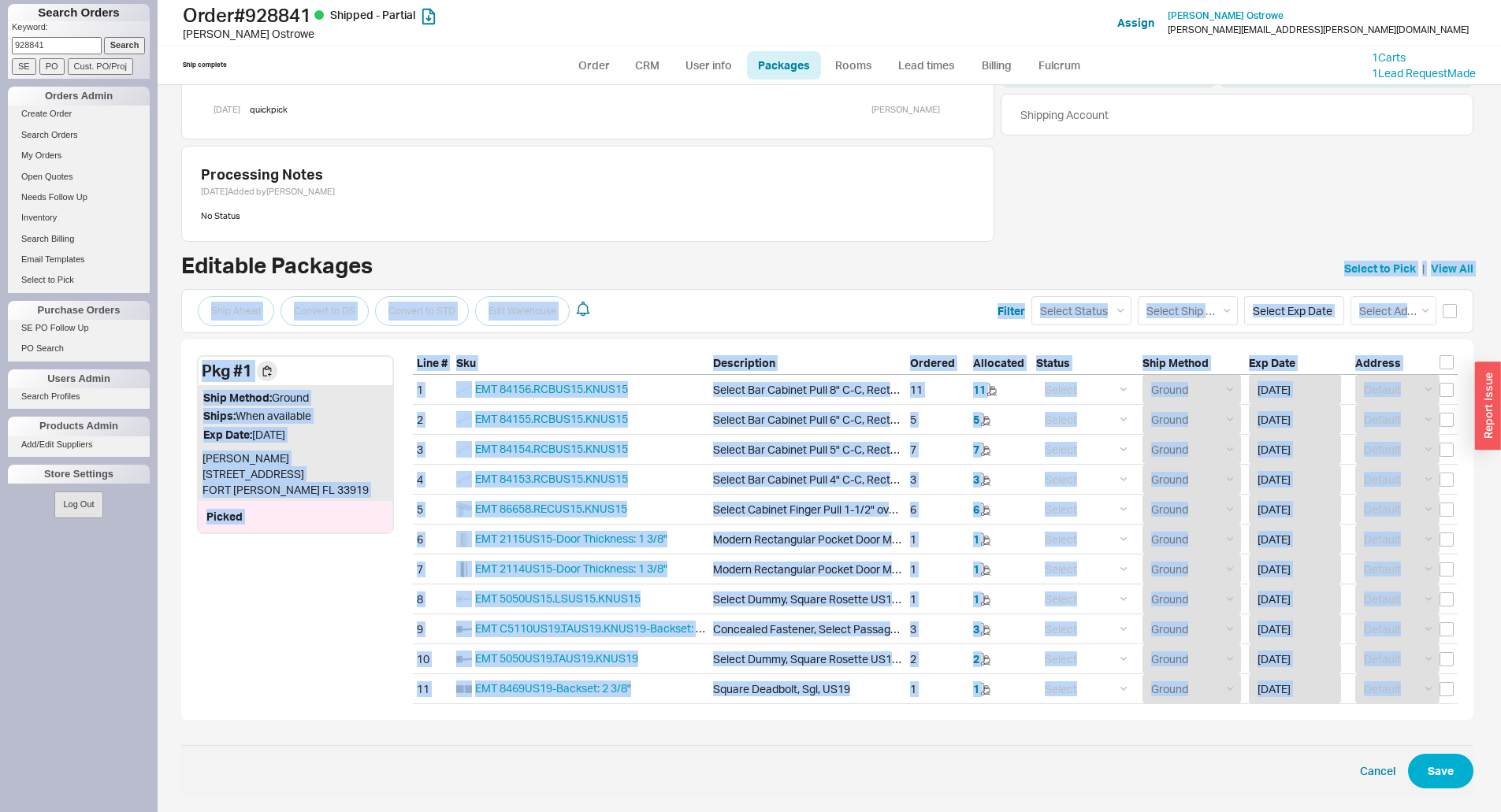
drag, startPoint x: 405, startPoint y: 269, endPoint x: 1392, endPoint y: 707, distance: 1079.8
click at [1392, 707] on div "Shipping Notes 8/21/25 quickpick Issac Yoselovsky Processing Notes 8/12/25 Adde…" at bounding box center [827, 423] width 1292 height 749
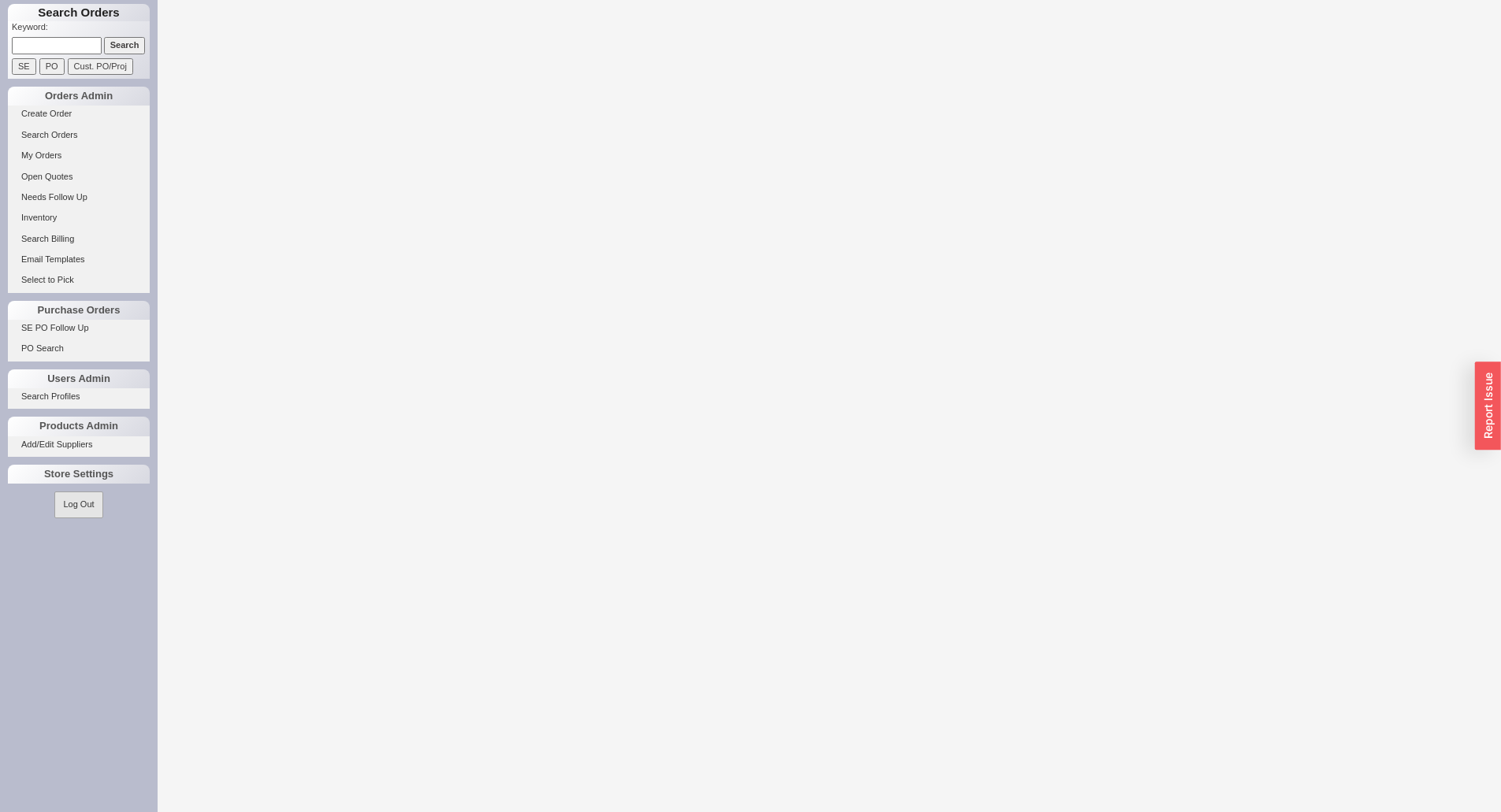
click at [71, 37] on form "Keyword: Search SE PO Cust. PO/Proj" at bounding box center [80, 48] width 138 height 53
click at [70, 41] on input at bounding box center [56, 45] width 89 height 17
paste input "935487"
type input "935487"
click at [104, 37] on input "Search" at bounding box center [125, 45] width 42 height 17
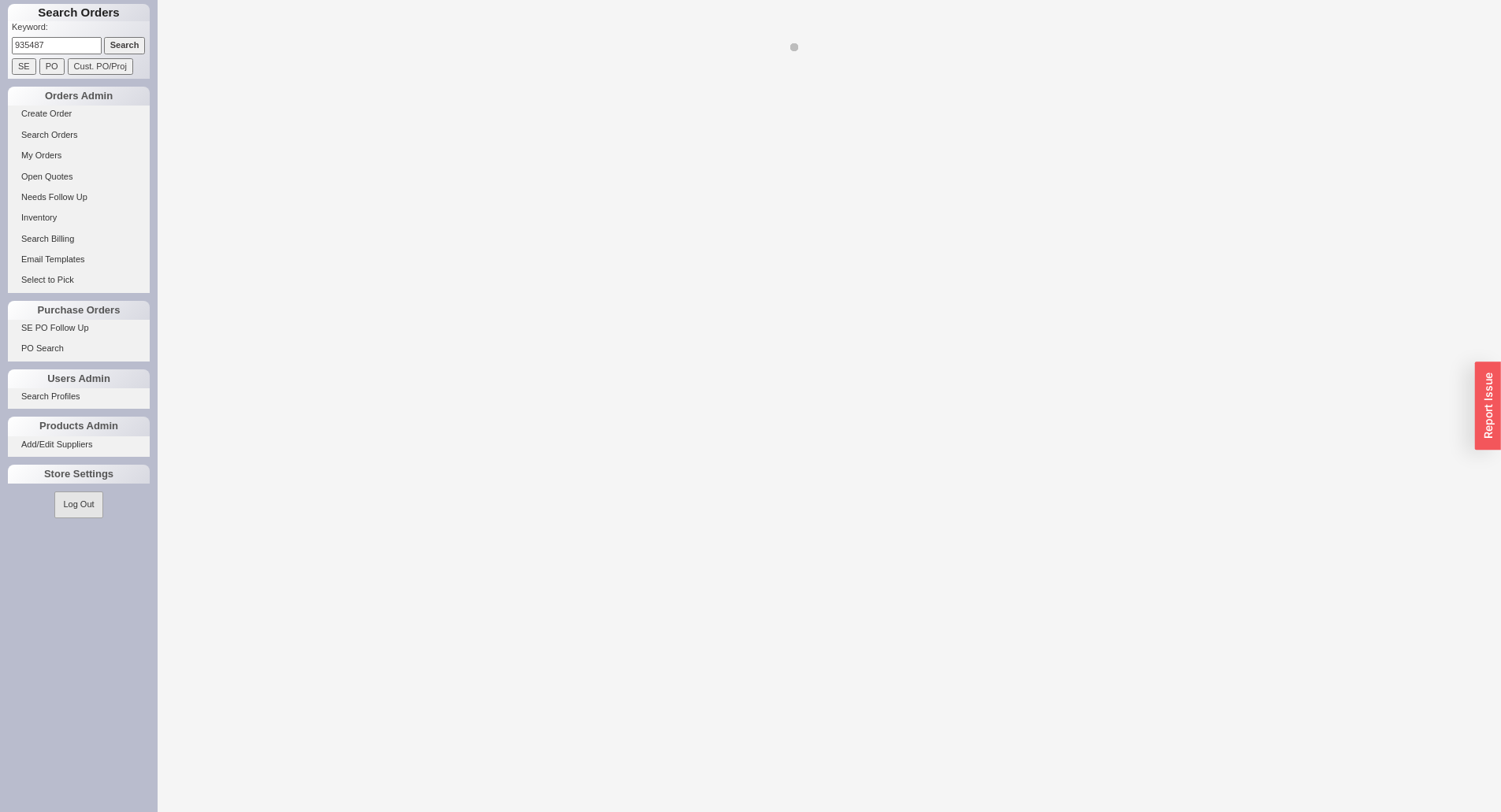
select select "LOW"
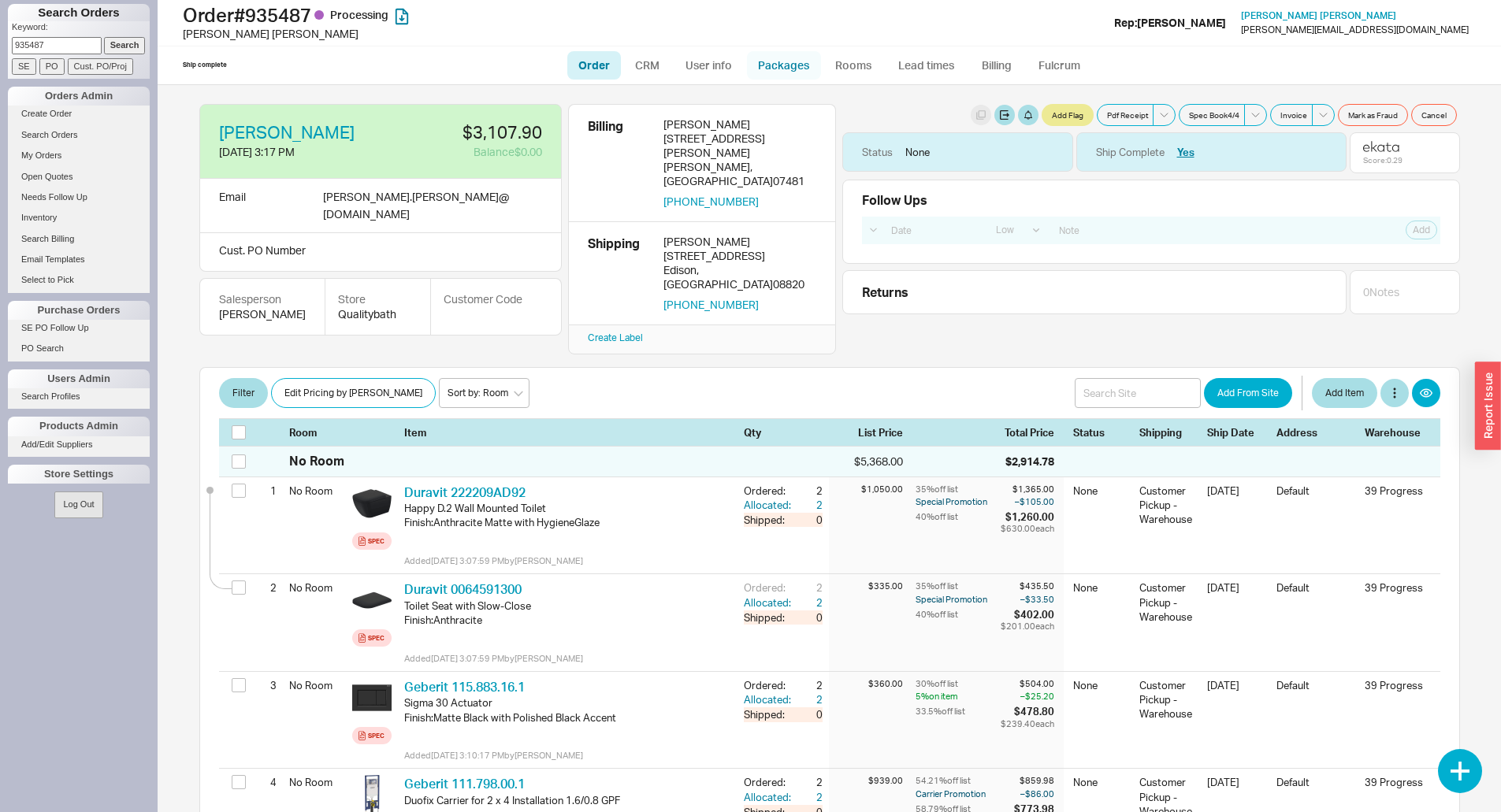
click at [805, 70] on link "Packages" at bounding box center [784, 65] width 74 height 28
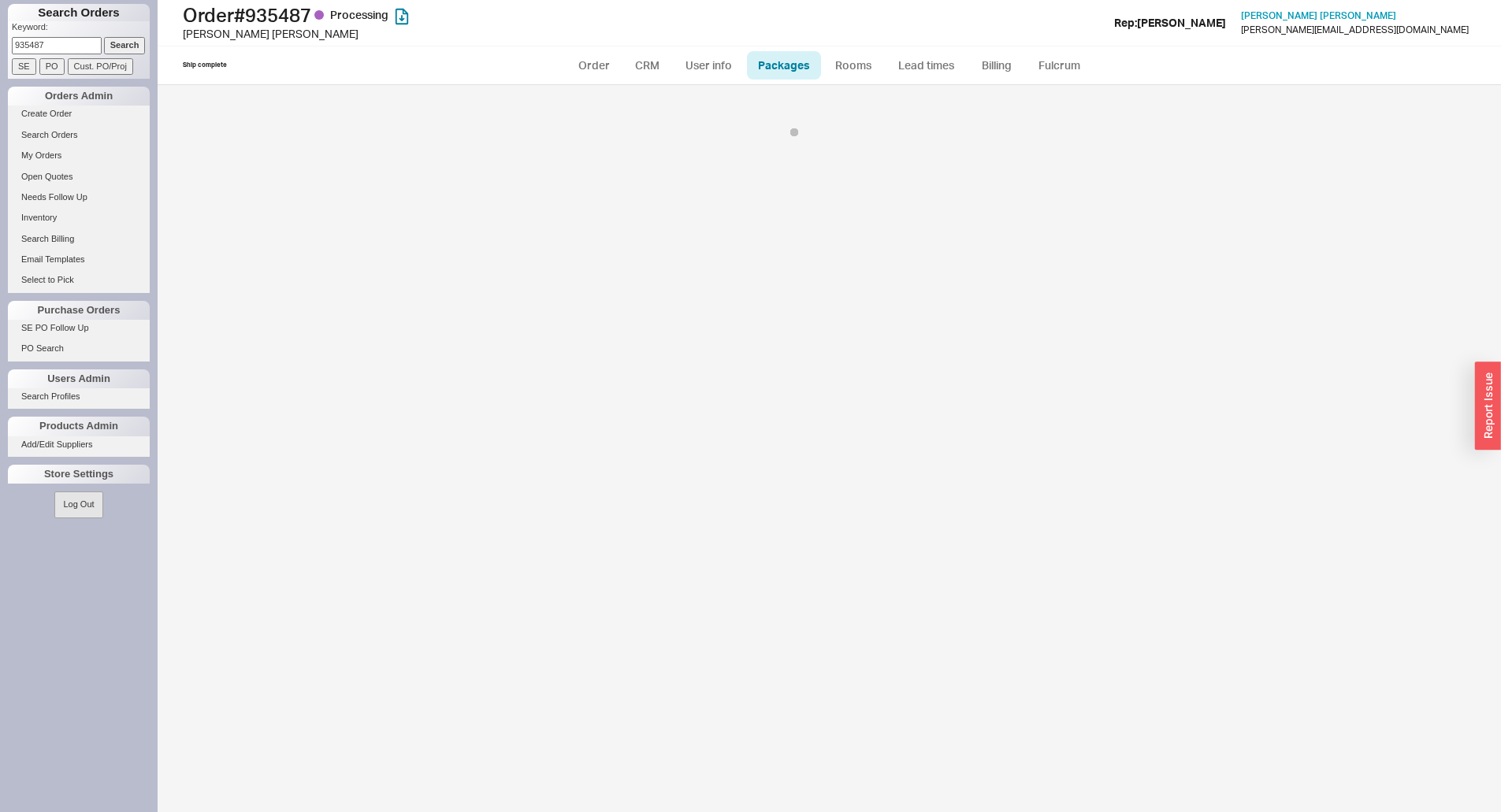
select select "12"
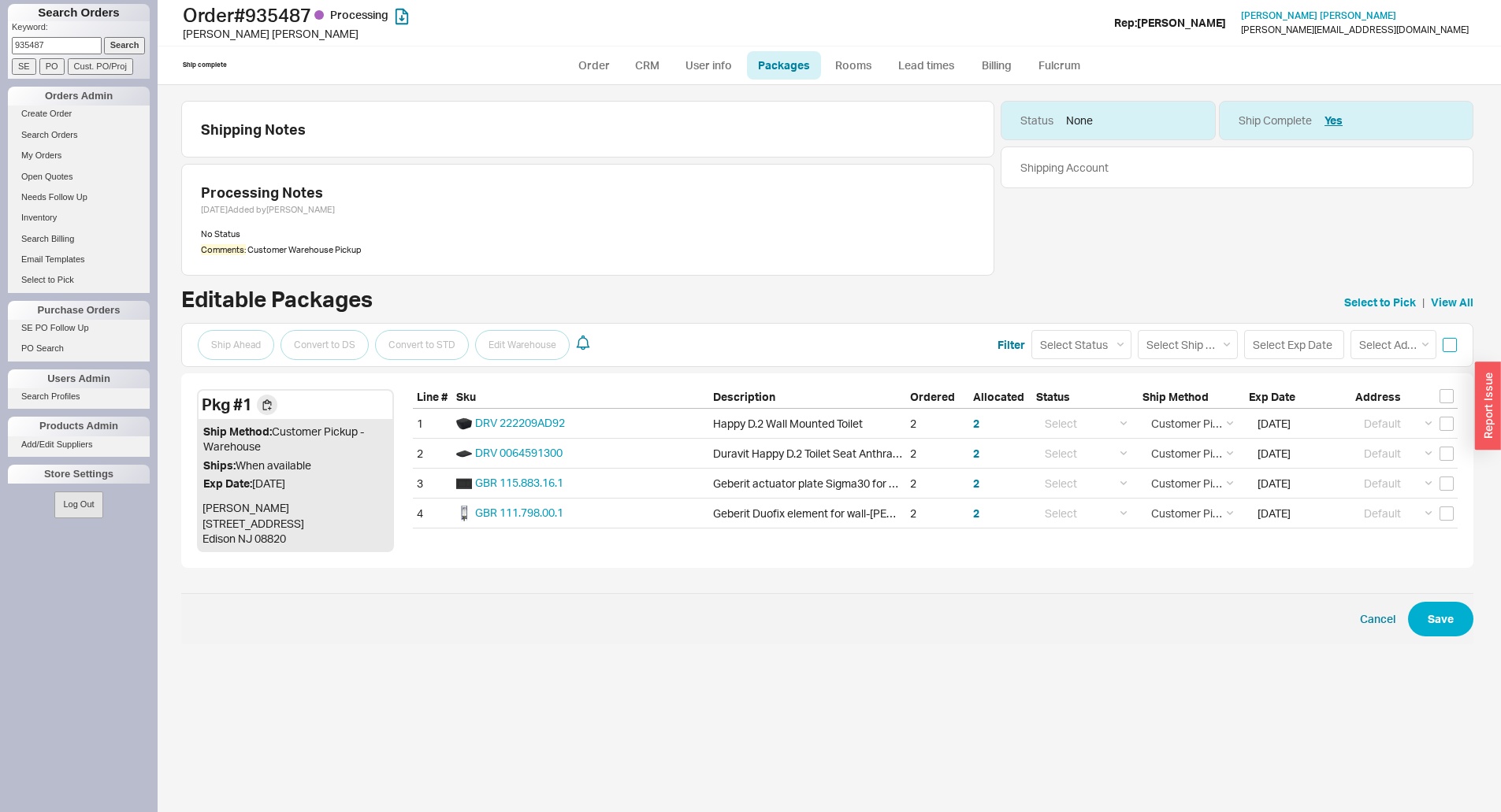
click at [1447, 341] on input "checkbox" at bounding box center [1449, 344] width 14 height 14
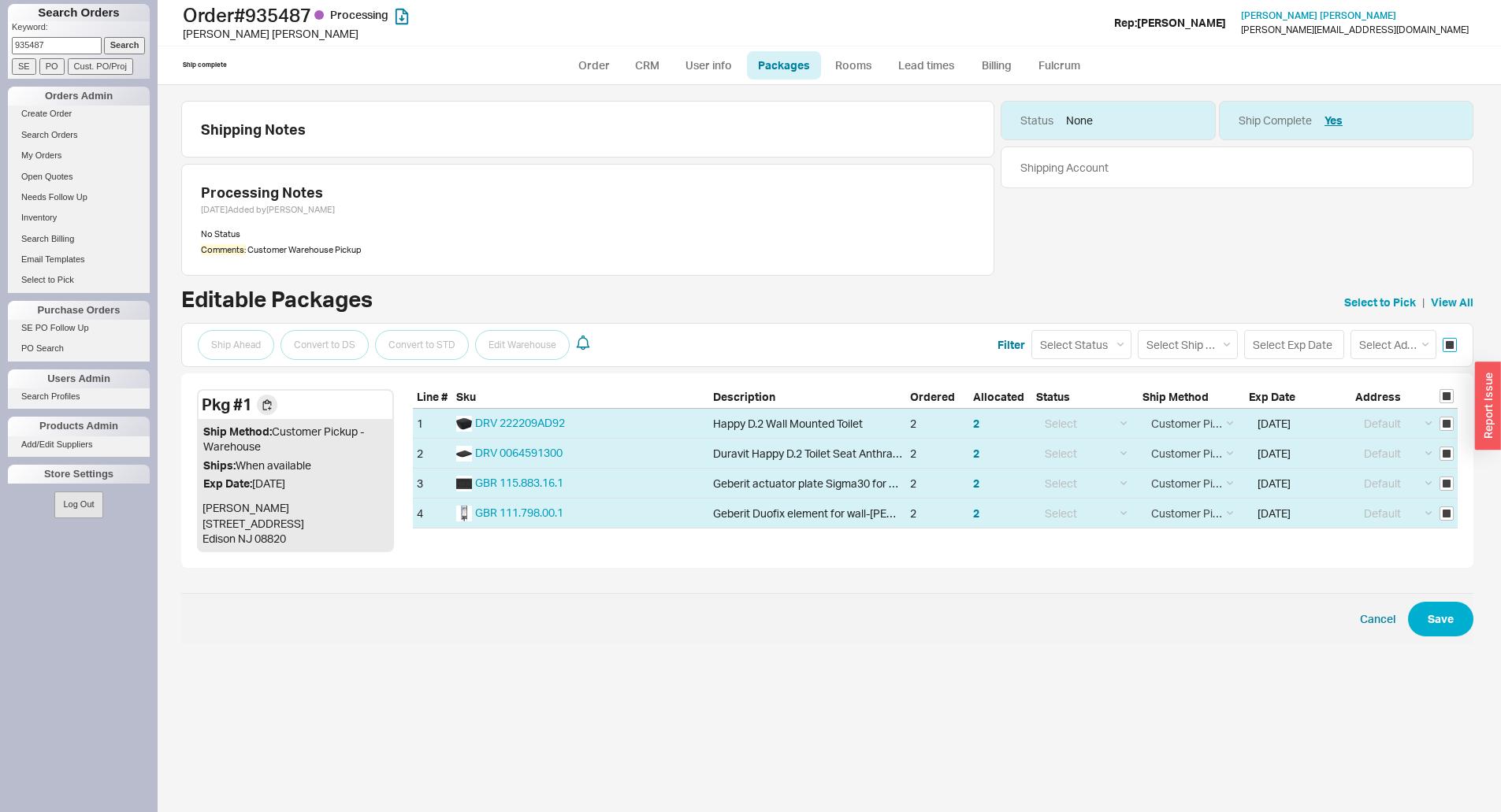
checkbox input "true"
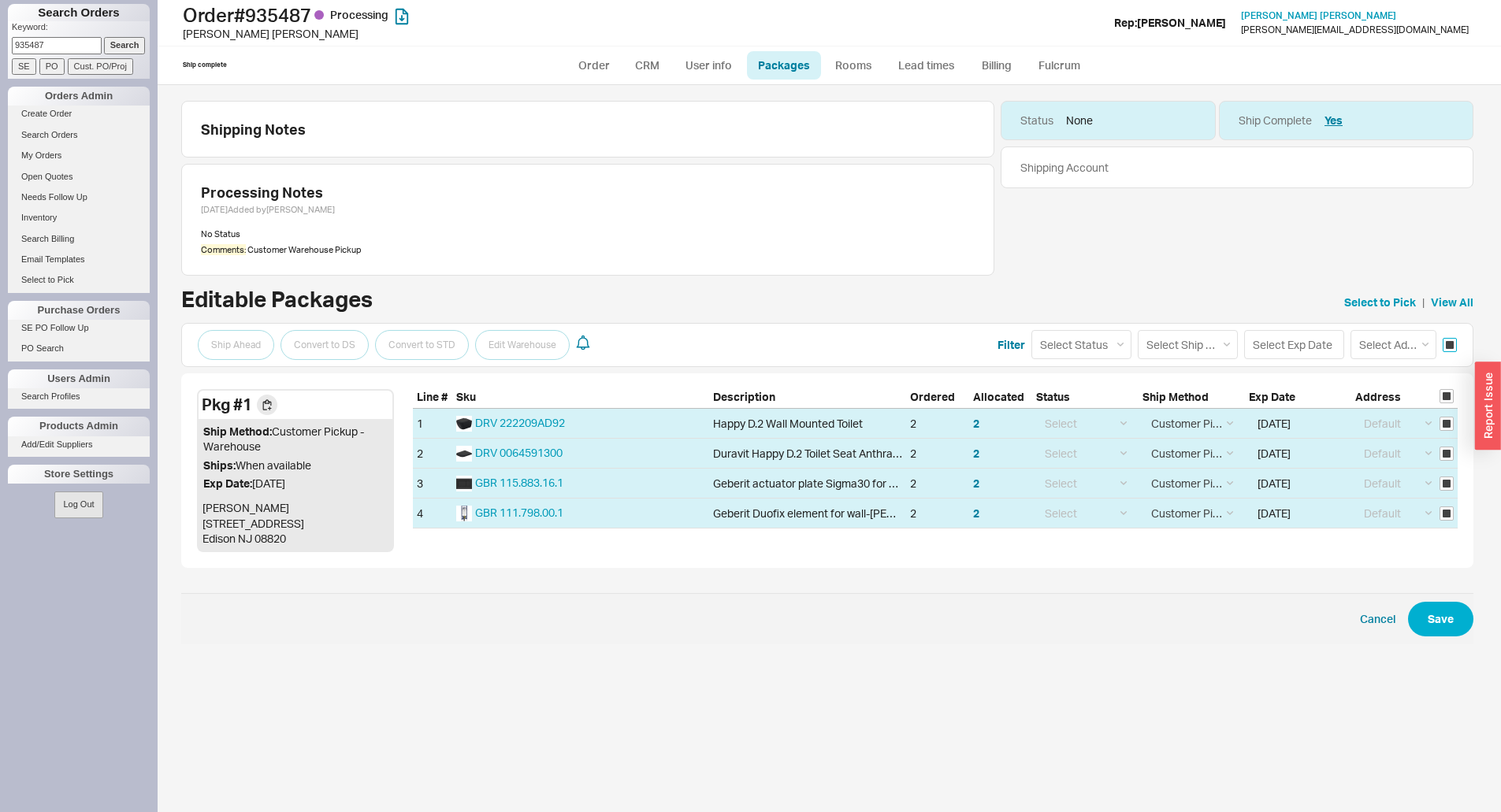
checkbox input "true"
click at [1379, 306] on link "Select to Pick" at bounding box center [1380, 302] width 72 height 16
click at [587, 68] on link "Order" at bounding box center [594, 65] width 53 height 28
select select "LOW"
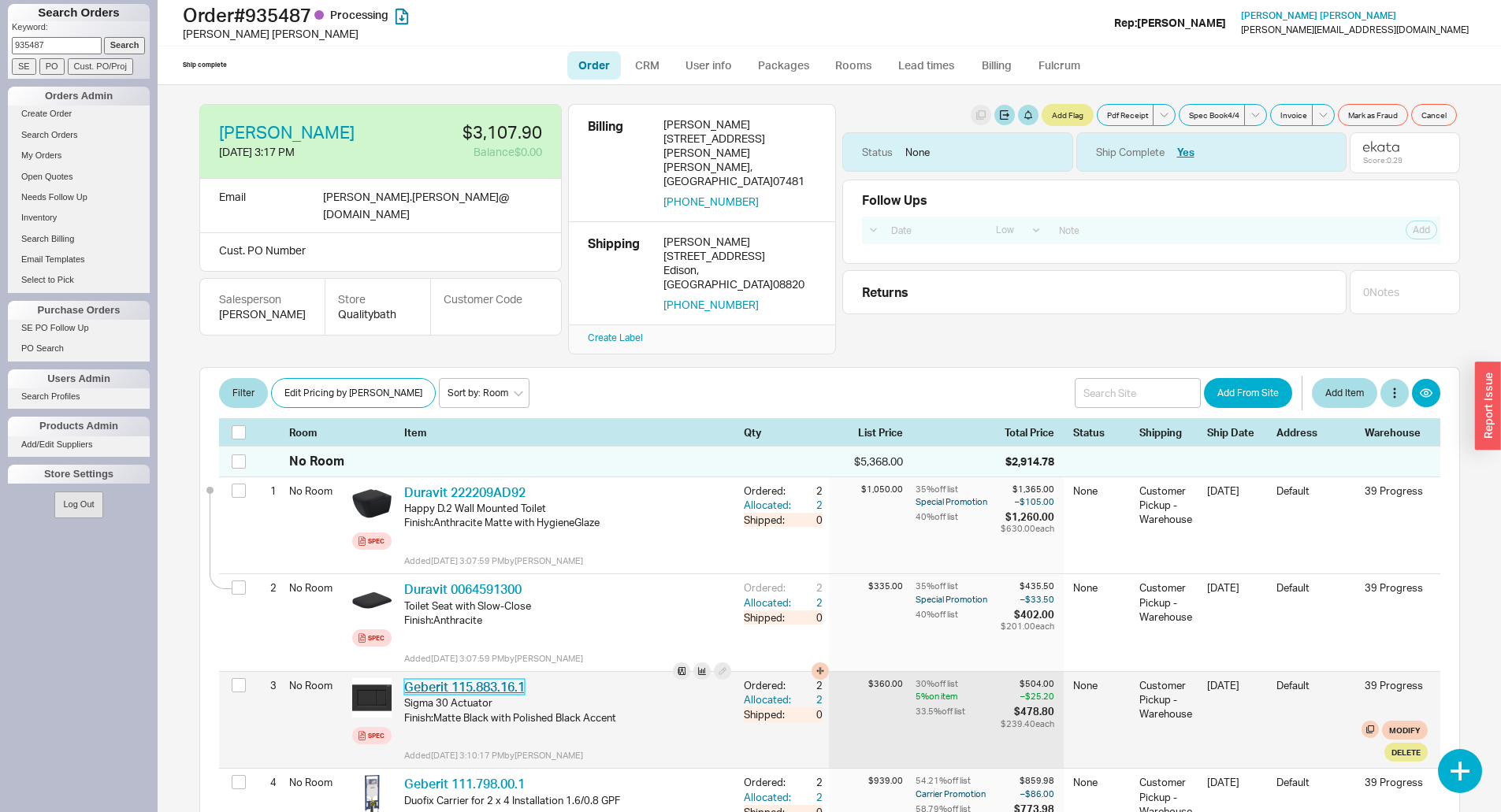
click at [455, 678] on div "Geberit 115.883.16.1 GBR 115.883.16.1" at bounding box center [567, 687] width 327 height 18
click at [455, 679] on link "Geberit 115.883.16.1" at bounding box center [465, 687] width 120 height 16
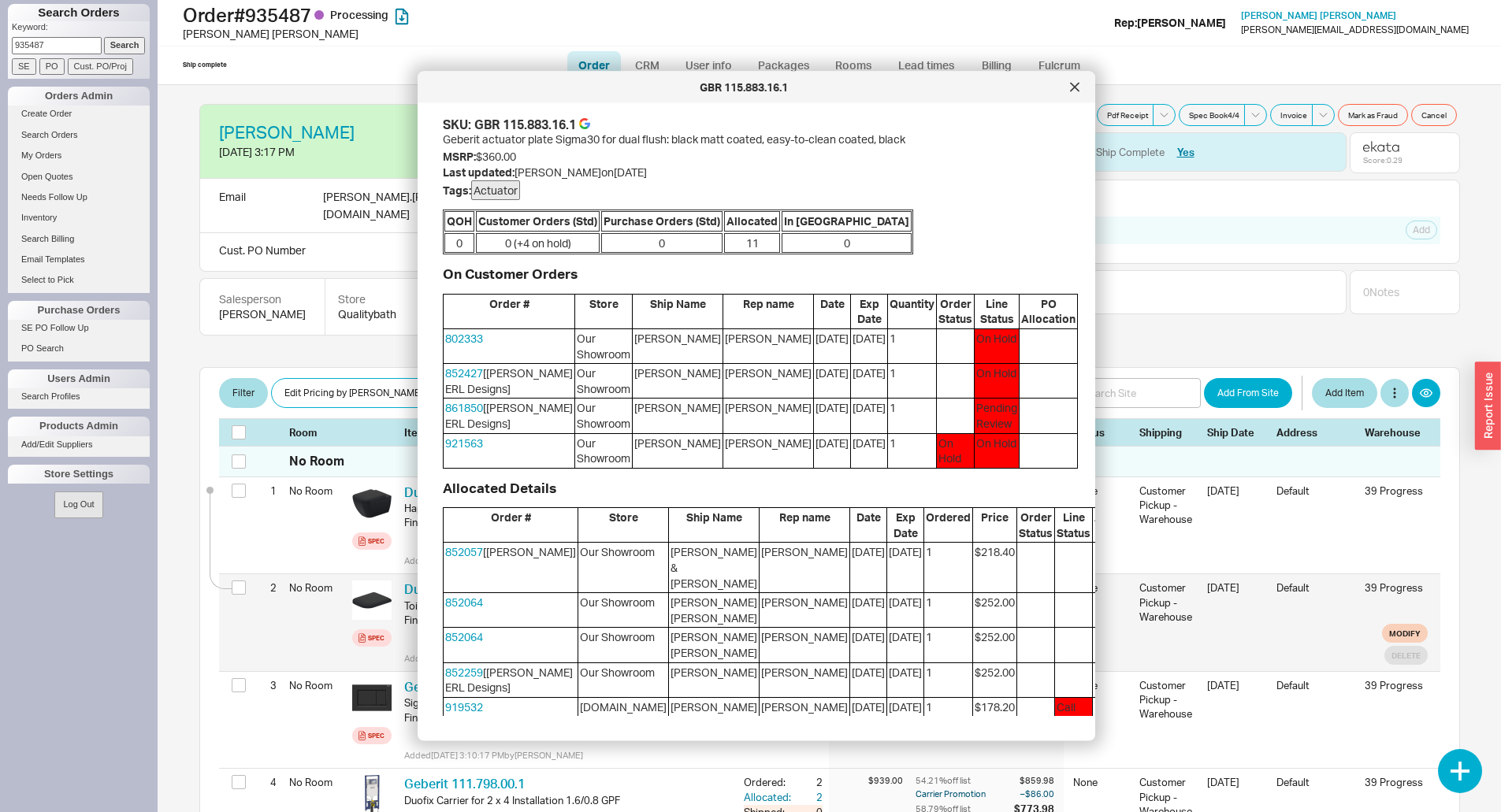
click at [374, 650] on div "2 No Room Spec Duravit 0064591300 DRV 0064591300 Toilet Seat with Slow-Close Fi…" at bounding box center [829, 622] width 1221 height 97
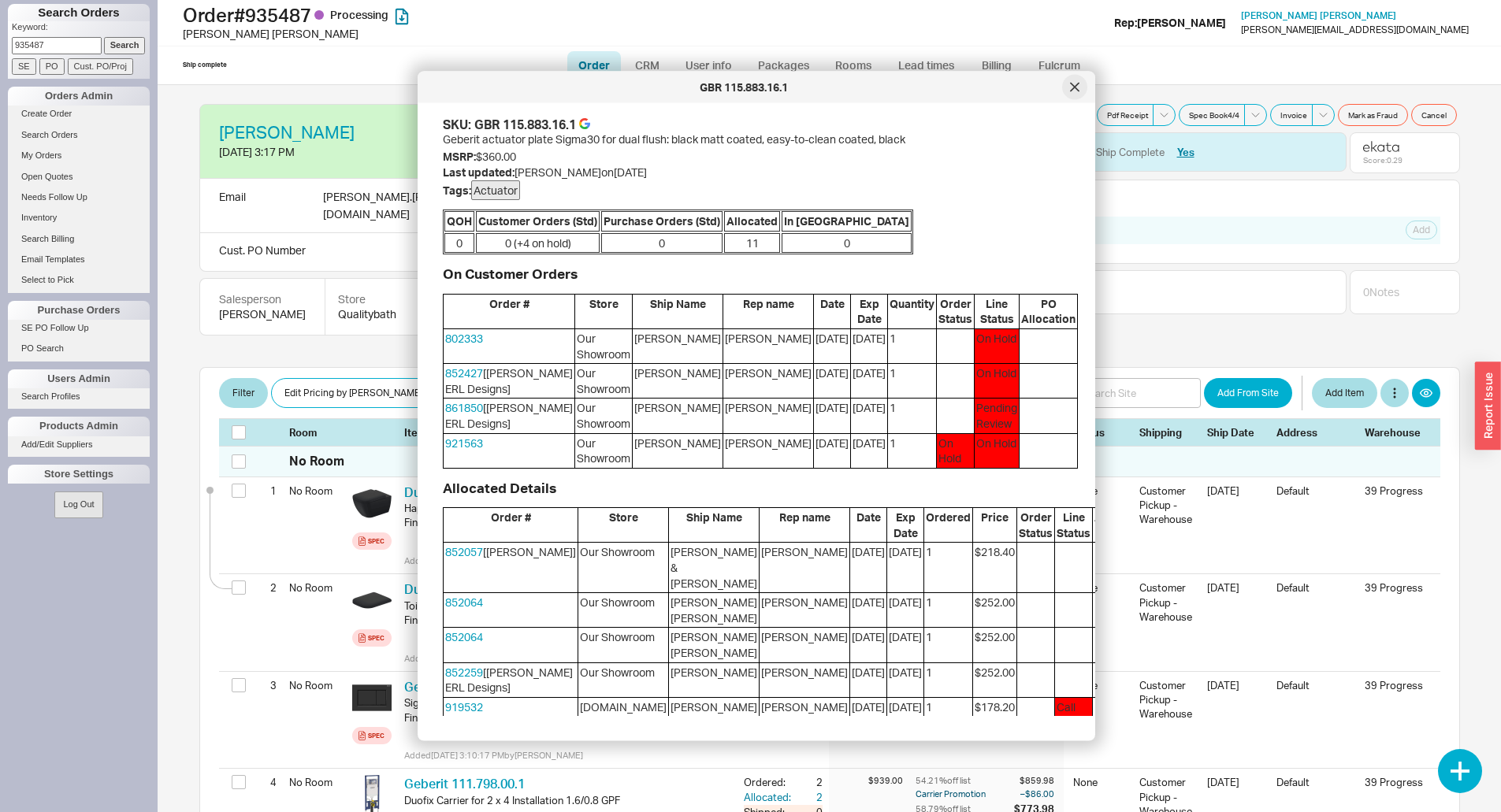
click at [1066, 91] on div at bounding box center [1075, 88] width 25 height 25
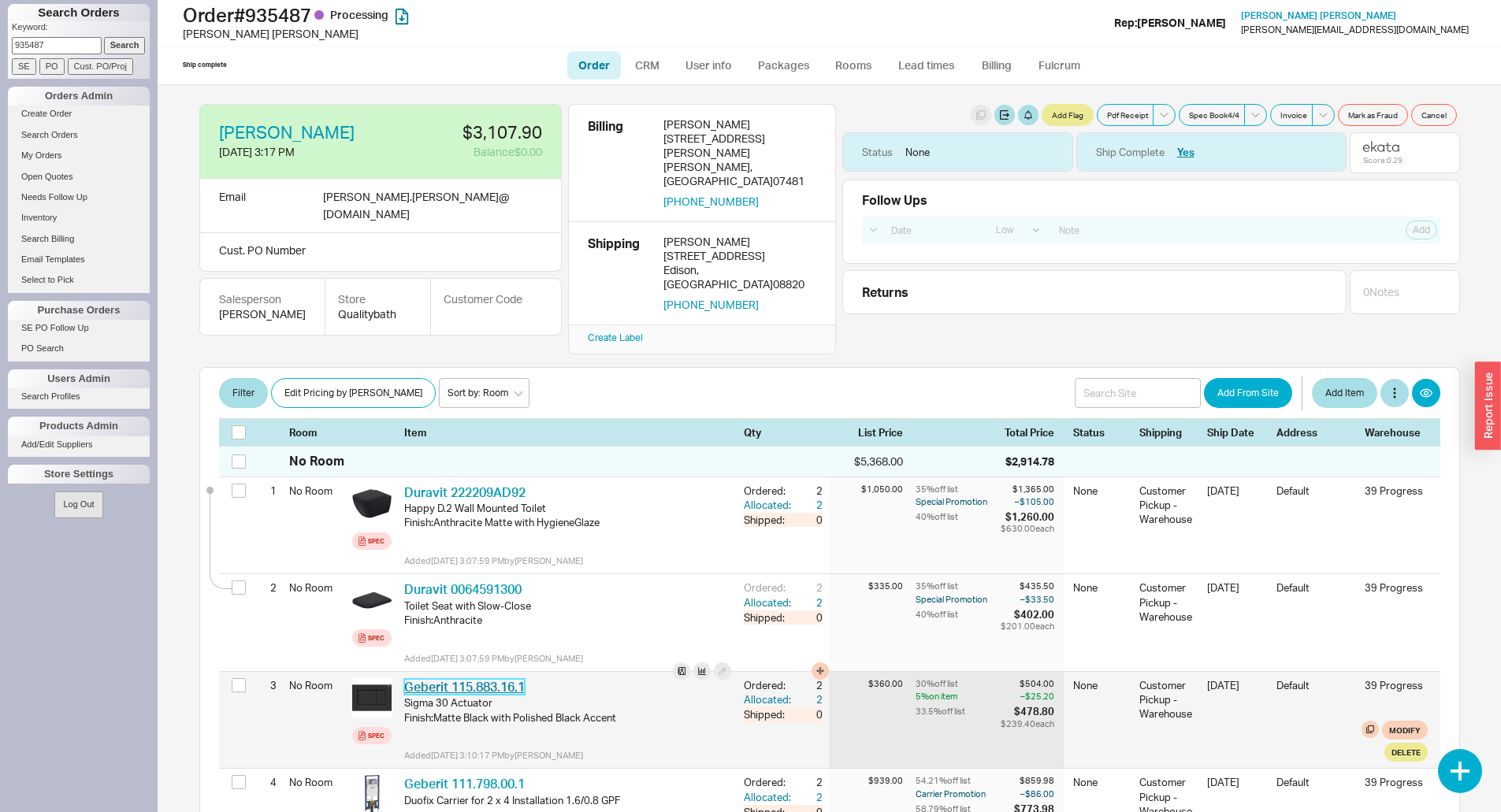
click at [466, 679] on link "Geberit 115.883.16.1" at bounding box center [465, 687] width 120 height 16
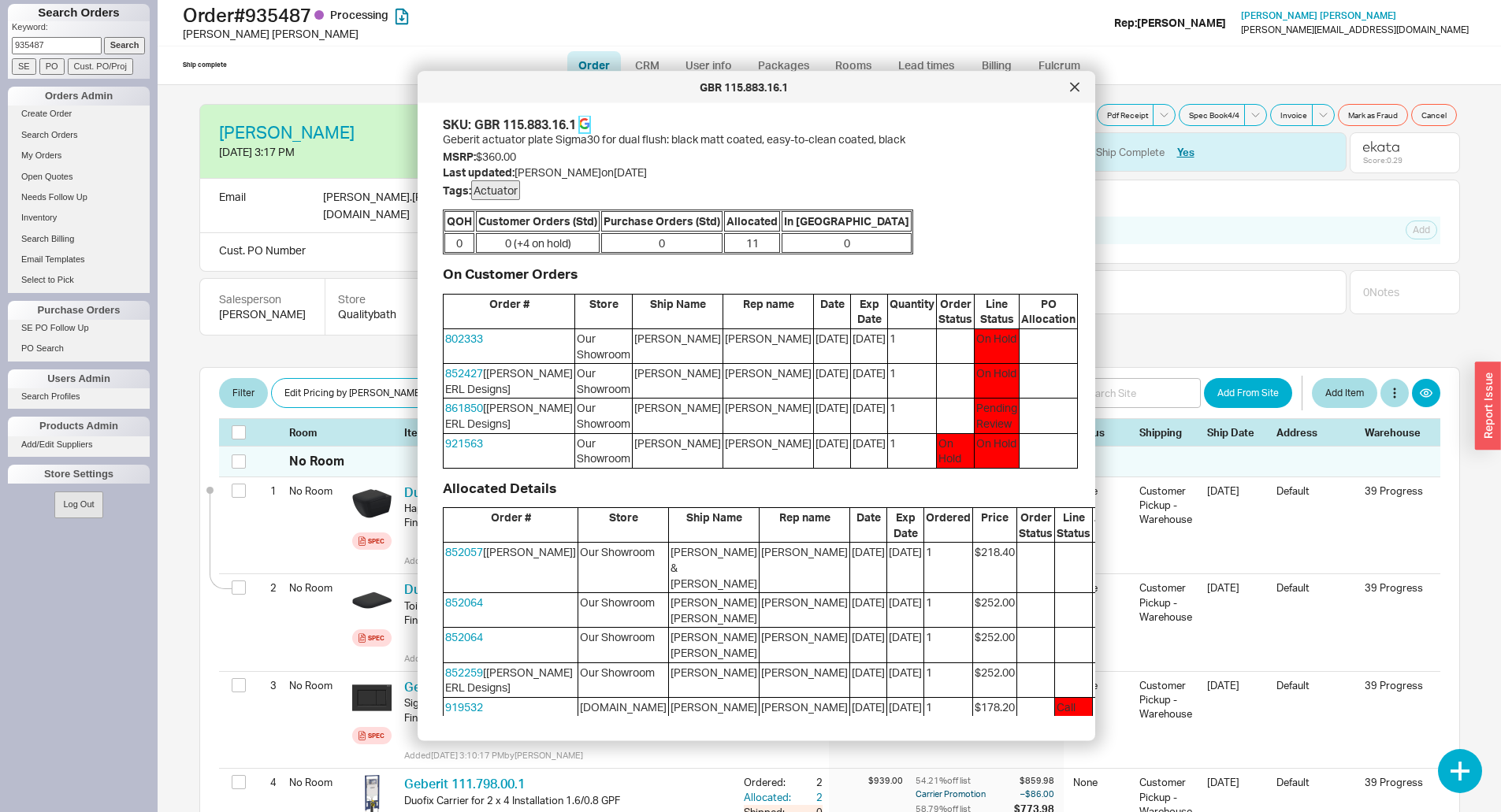
click at [584, 124] on icon at bounding box center [584, 123] width 11 height 11
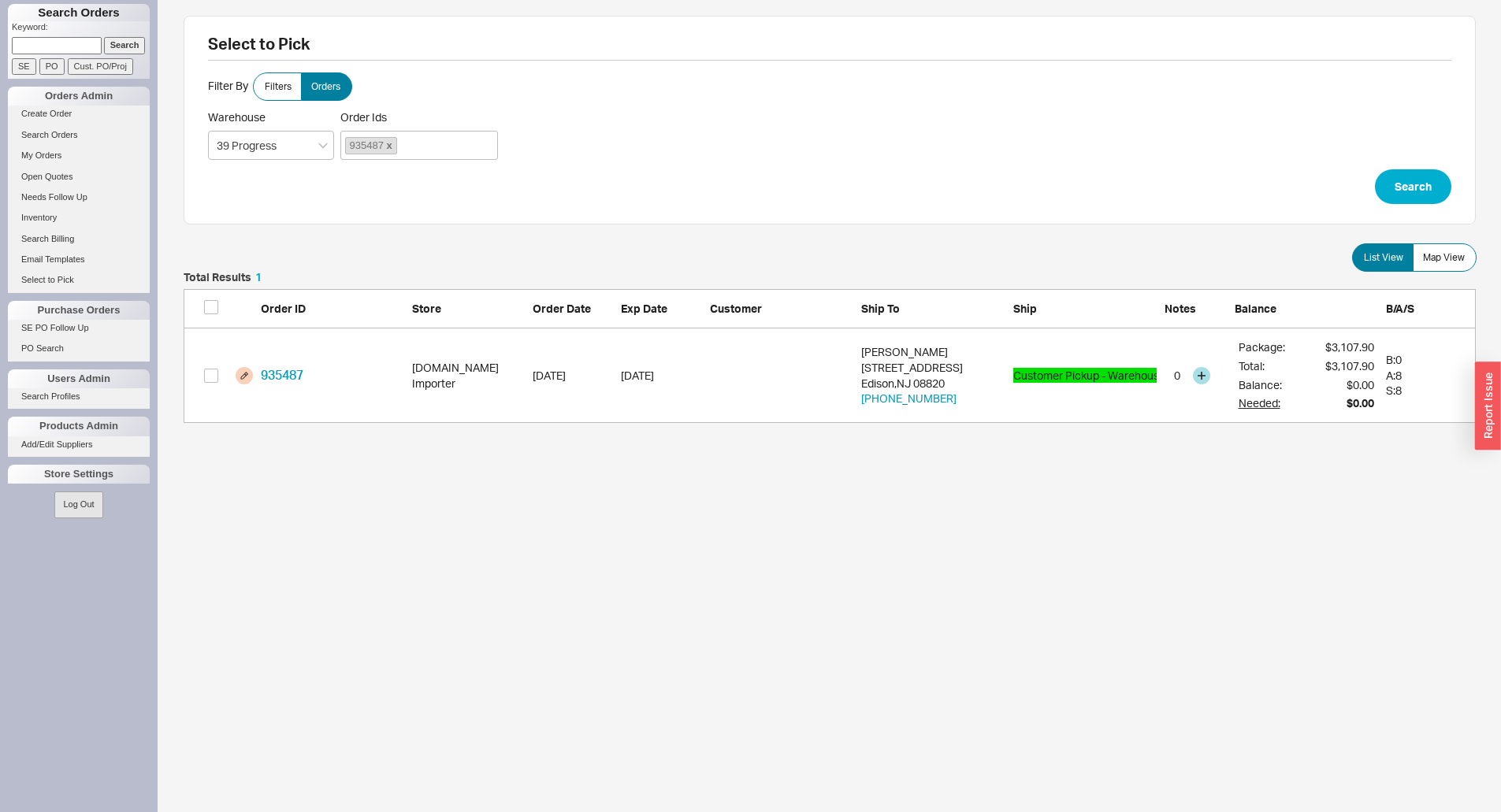
scroll to position [140, 1280]
click at [211, 307] on input "checkbox" at bounding box center [211, 307] width 14 height 14
checkbox input "true"
click at [1453, 459] on button "Confirm" at bounding box center [1435, 449] width 82 height 34
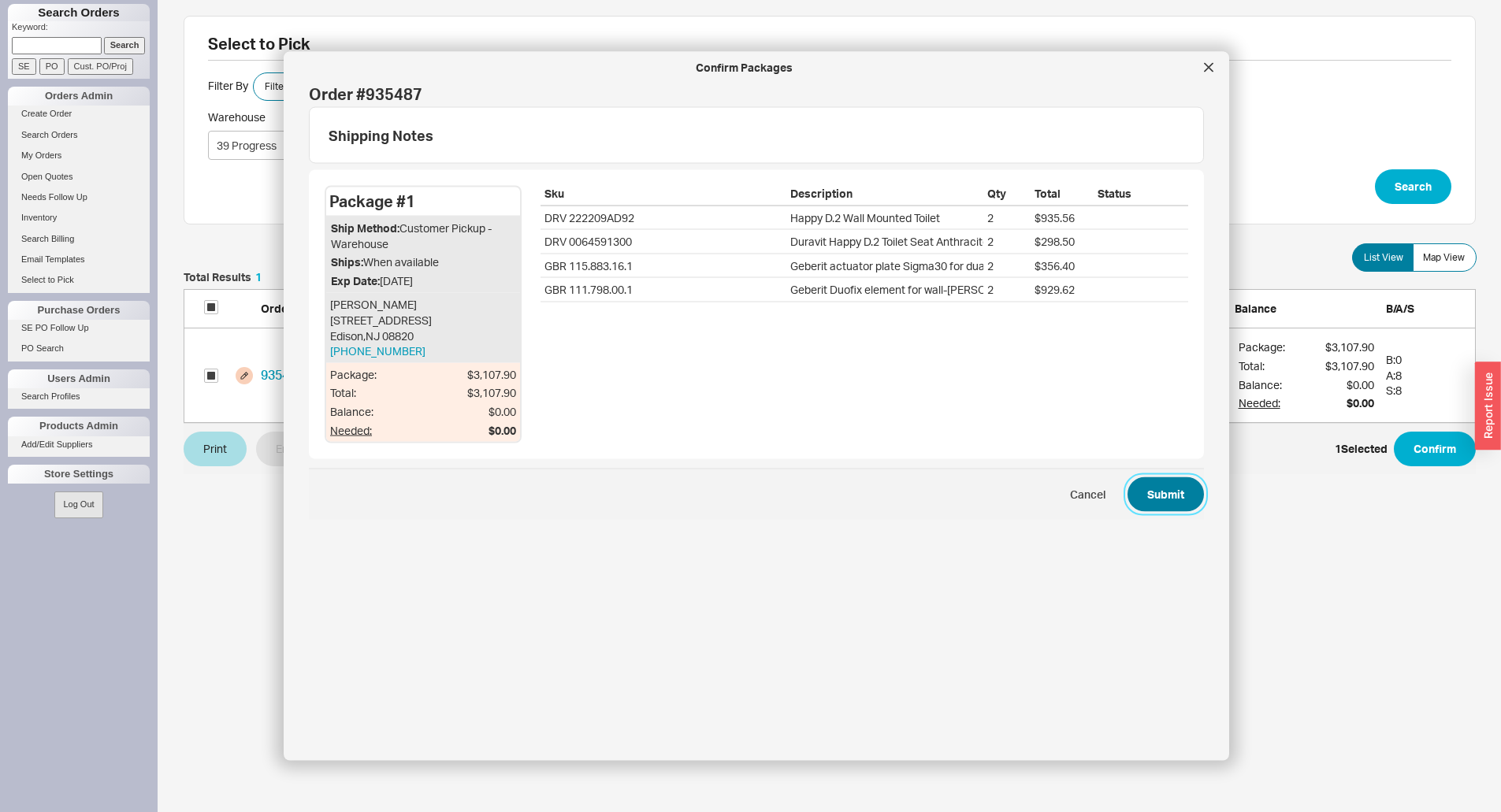
click at [1172, 492] on button "Submit" at bounding box center [1165, 494] width 76 height 34
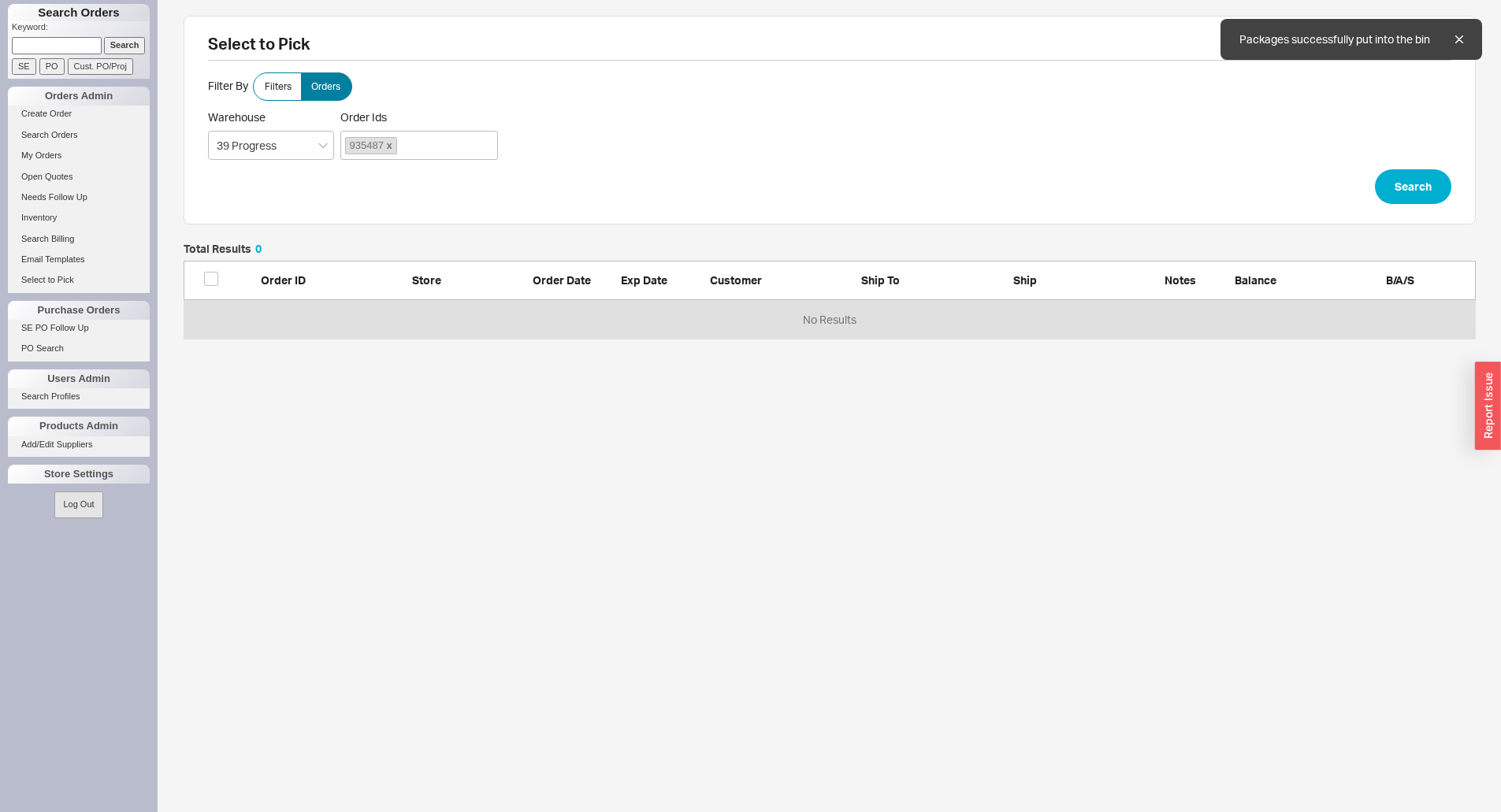
scroll to position [84, 1280]
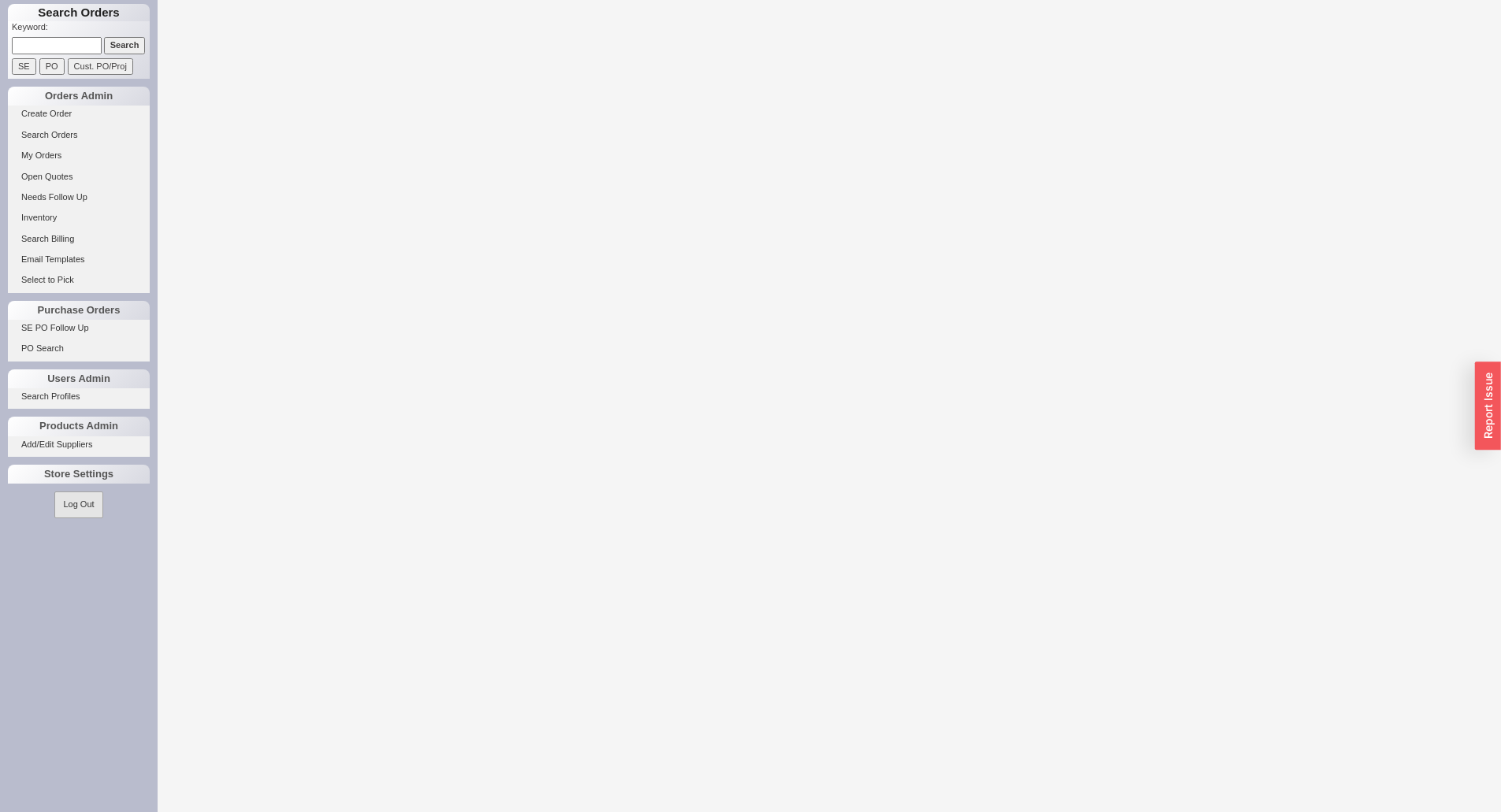
click at [39, 49] on input at bounding box center [56, 45] width 89 height 17
paste input "821770"
type input "821770"
click at [104, 37] on input "Search" at bounding box center [125, 45] width 42 height 17
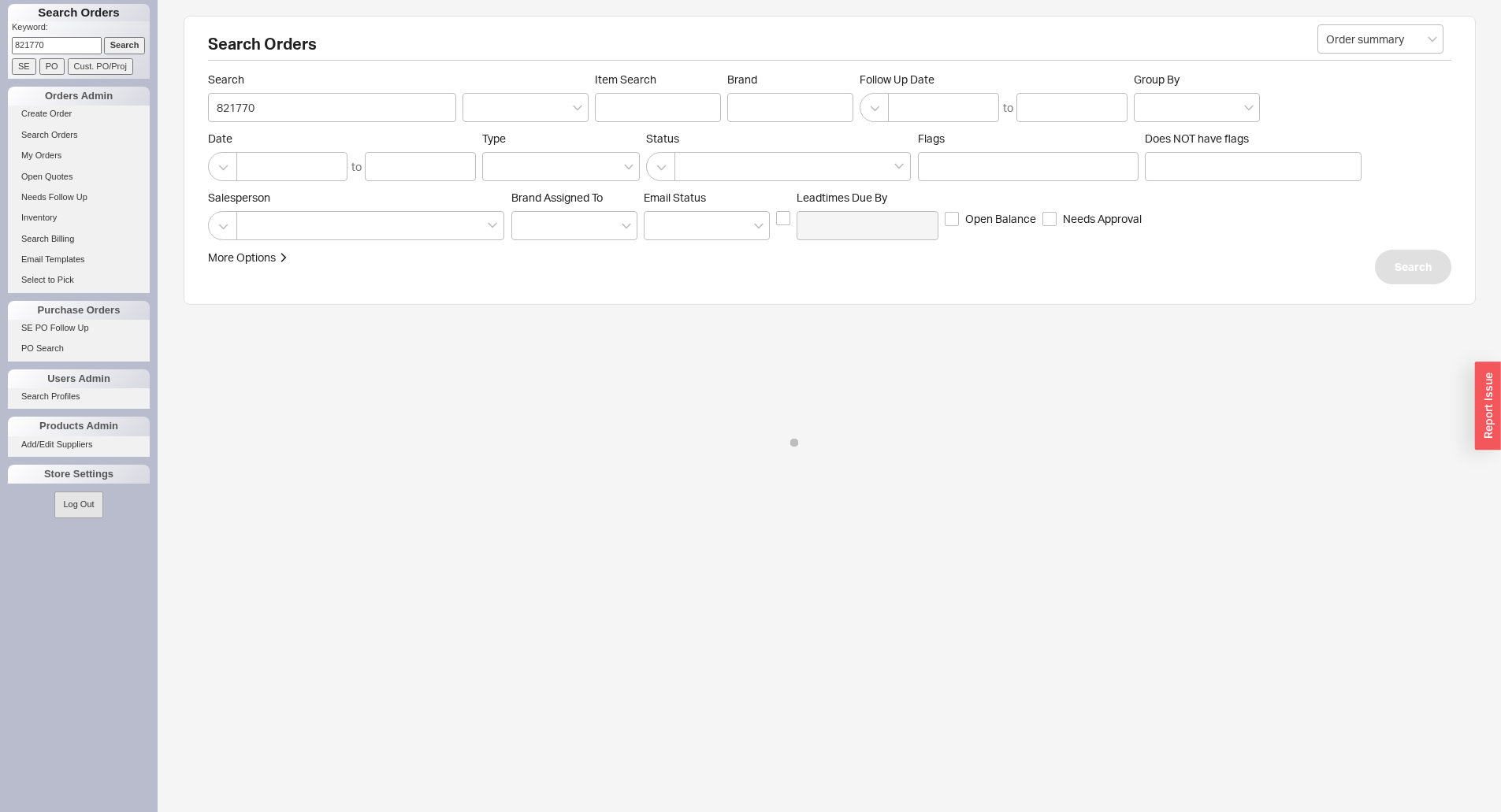
click at [104, 37] on input "Search" at bounding box center [125, 45] width 42 height 17
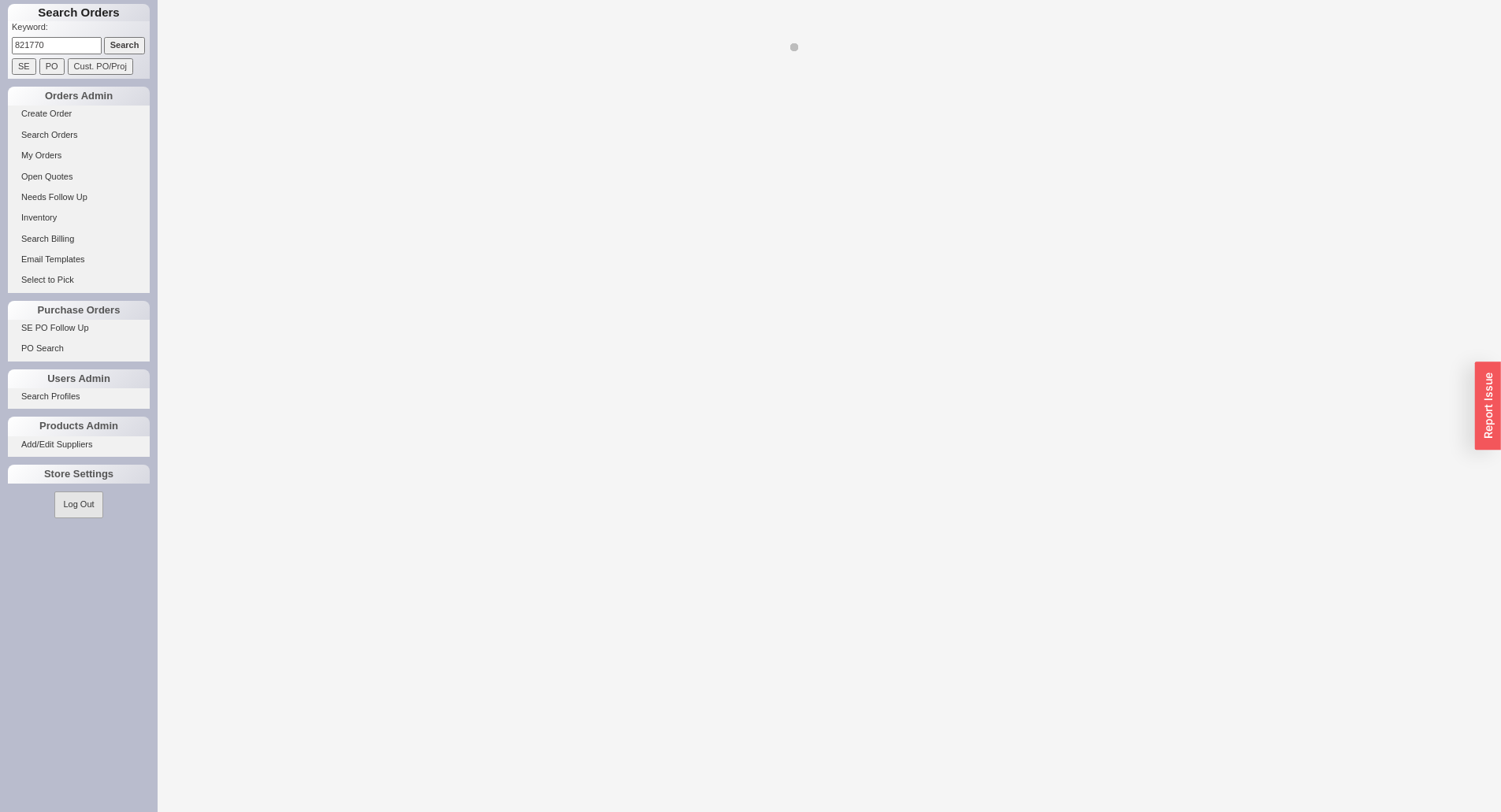
select select "LOW"
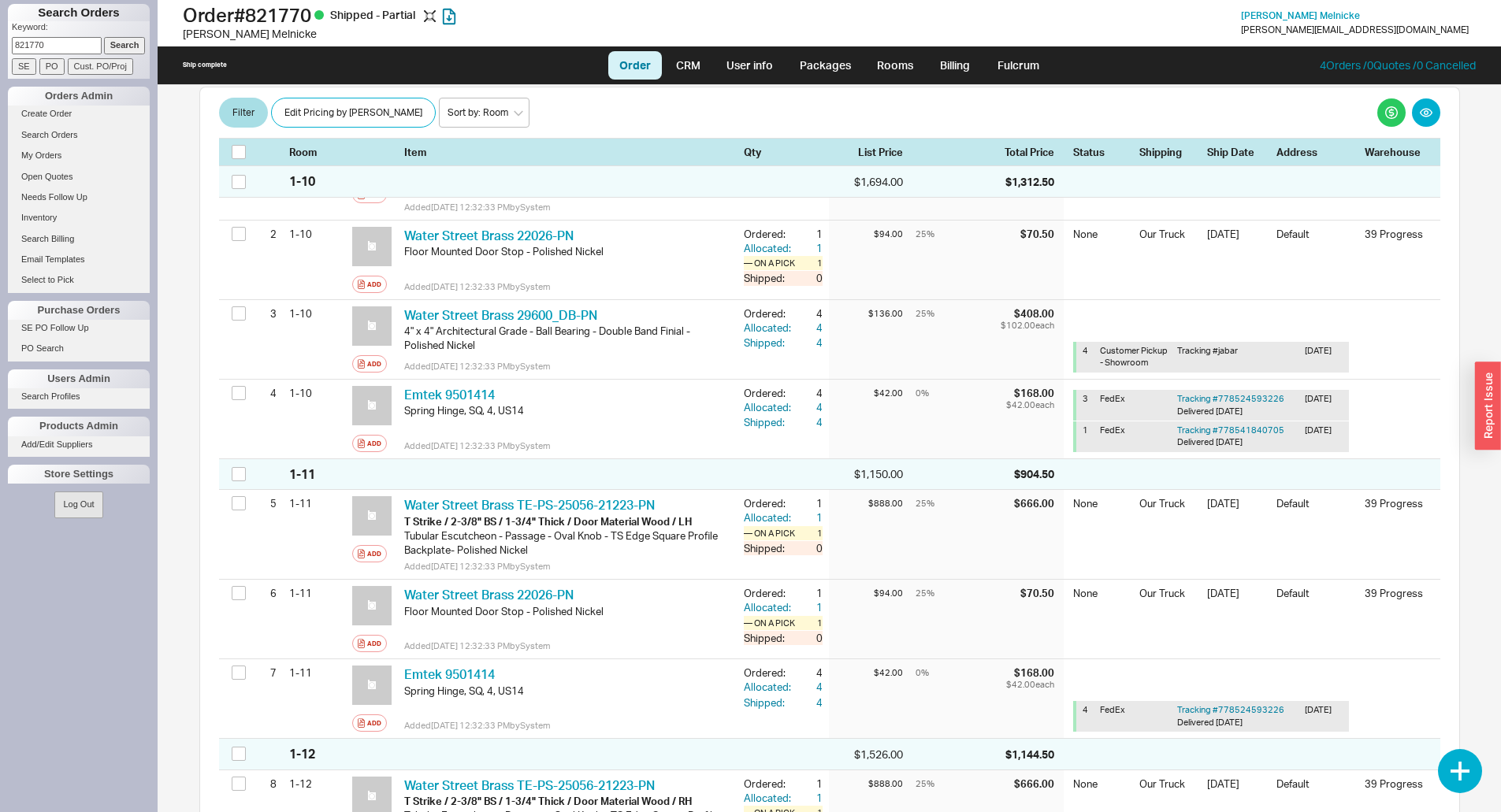
scroll to position [158, 0]
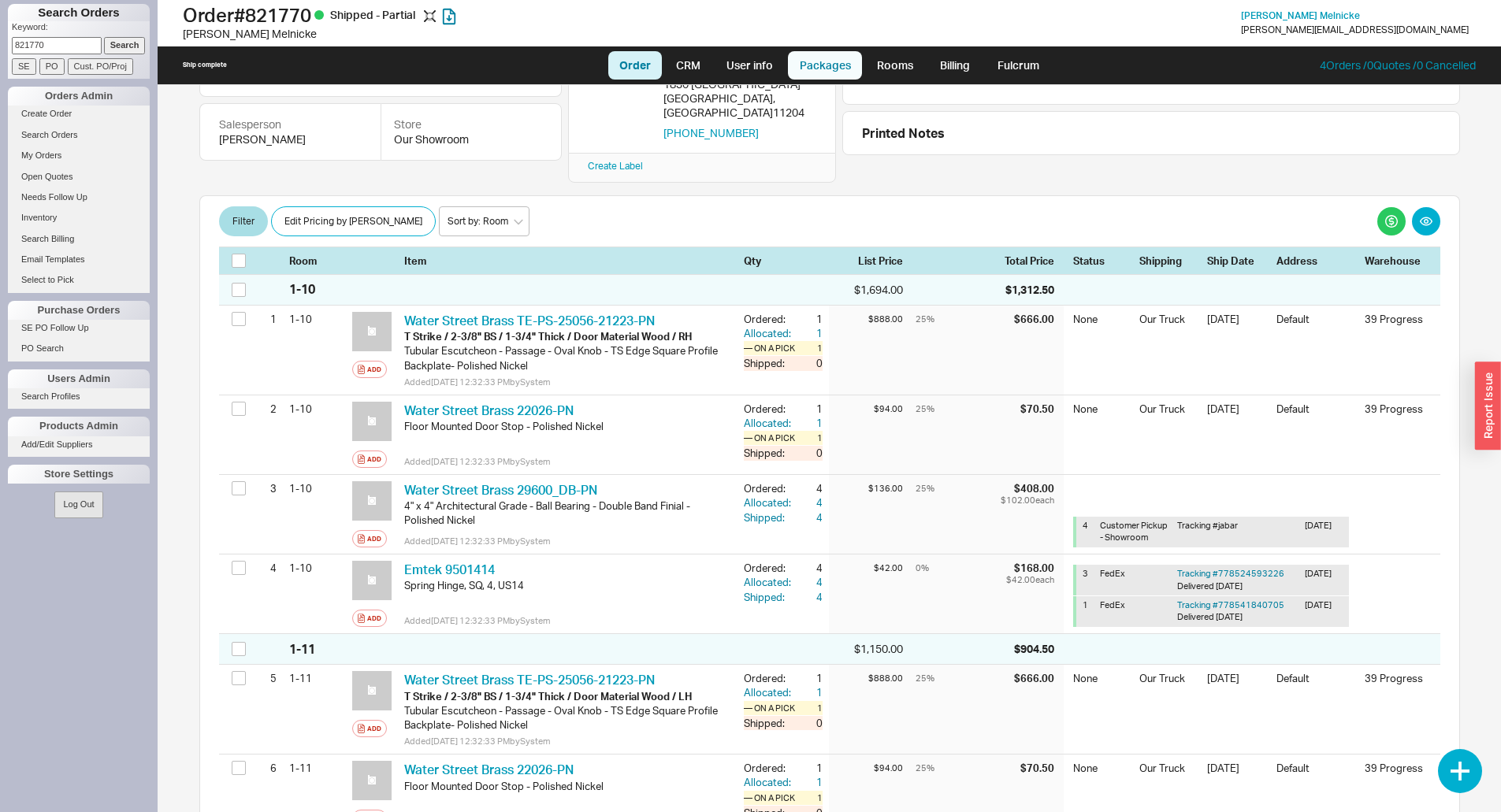
click at [807, 69] on link "Packages" at bounding box center [825, 65] width 74 height 28
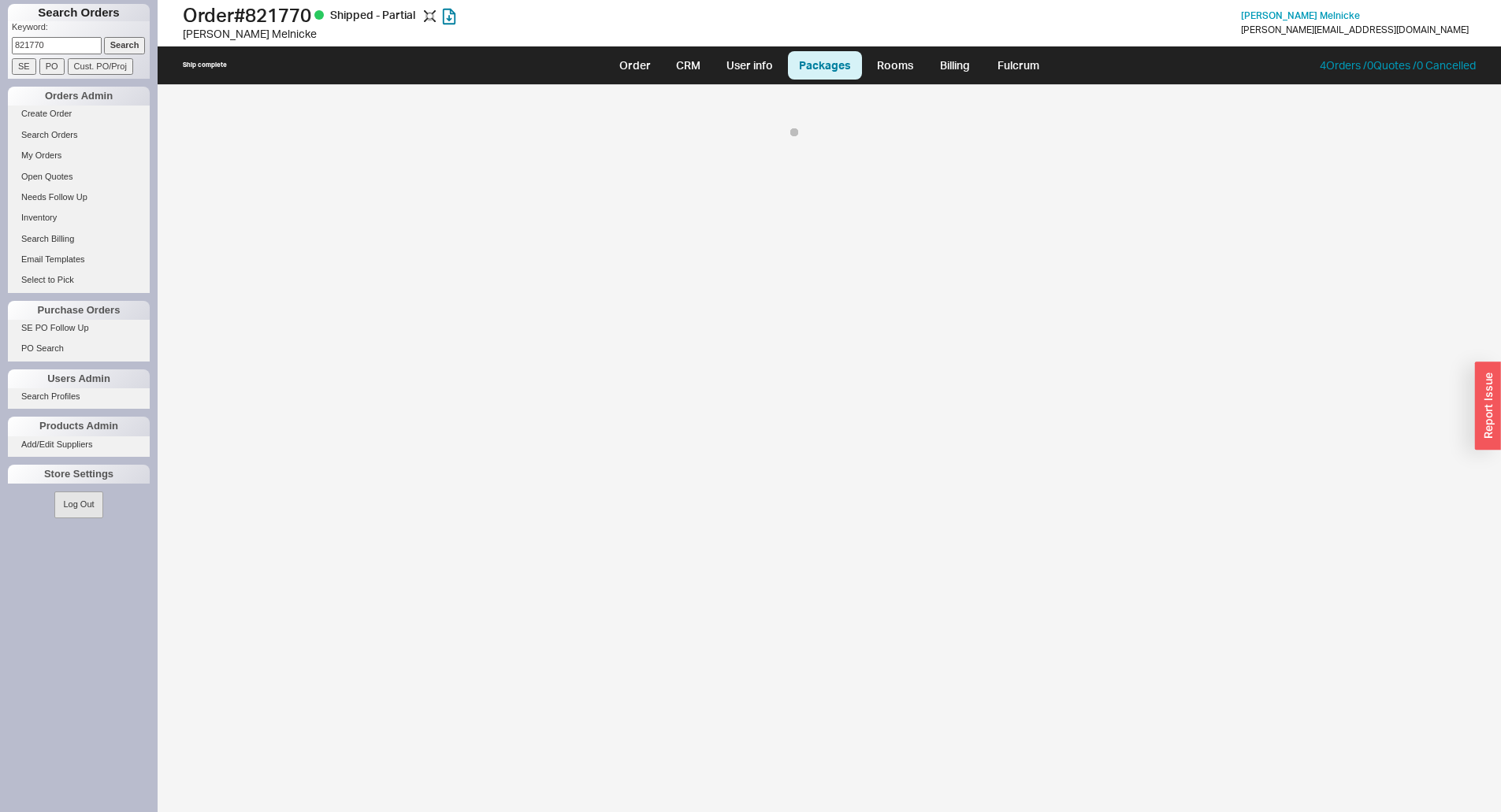
select select "10"
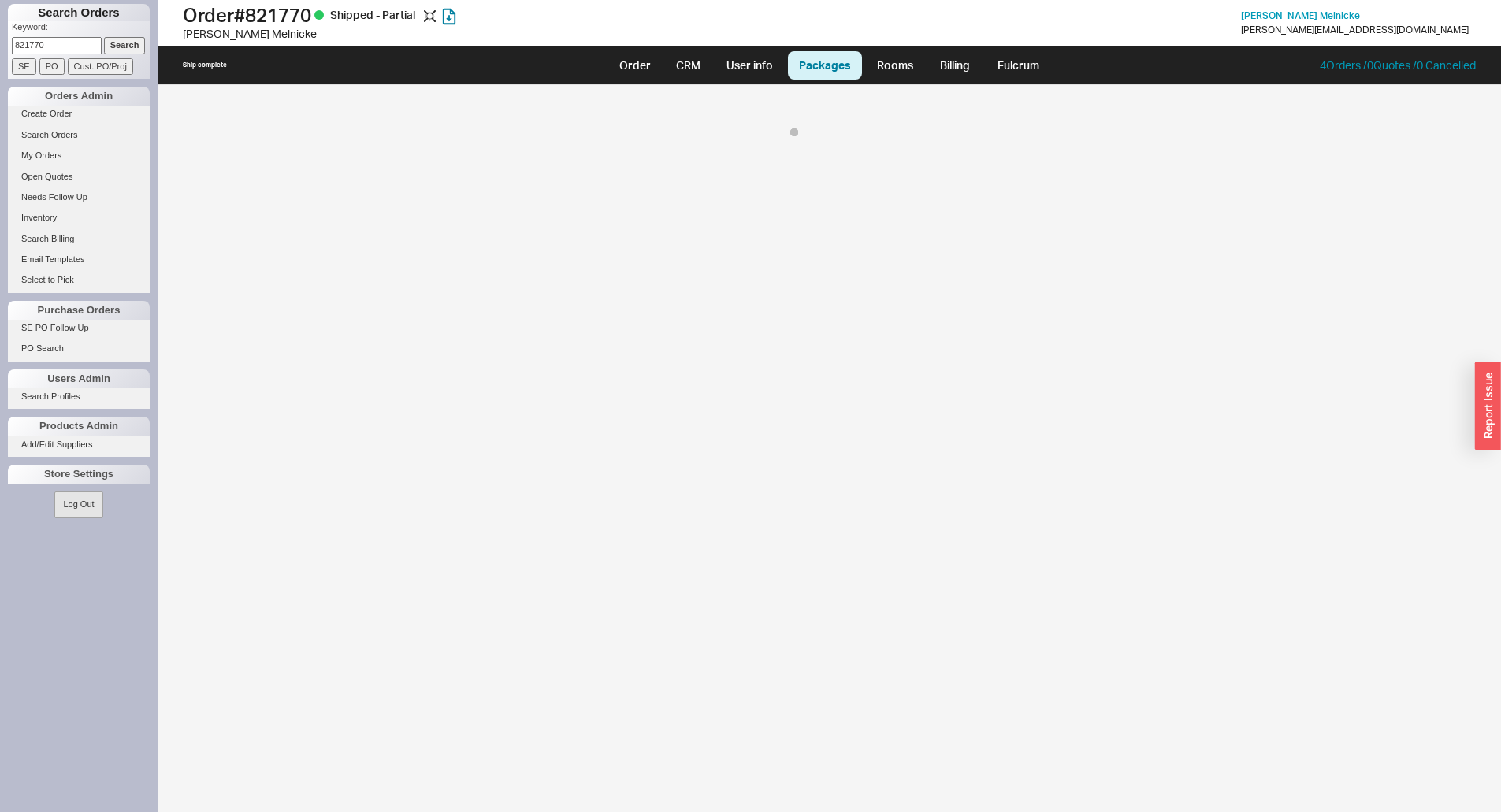
select select "10"
select select "8"
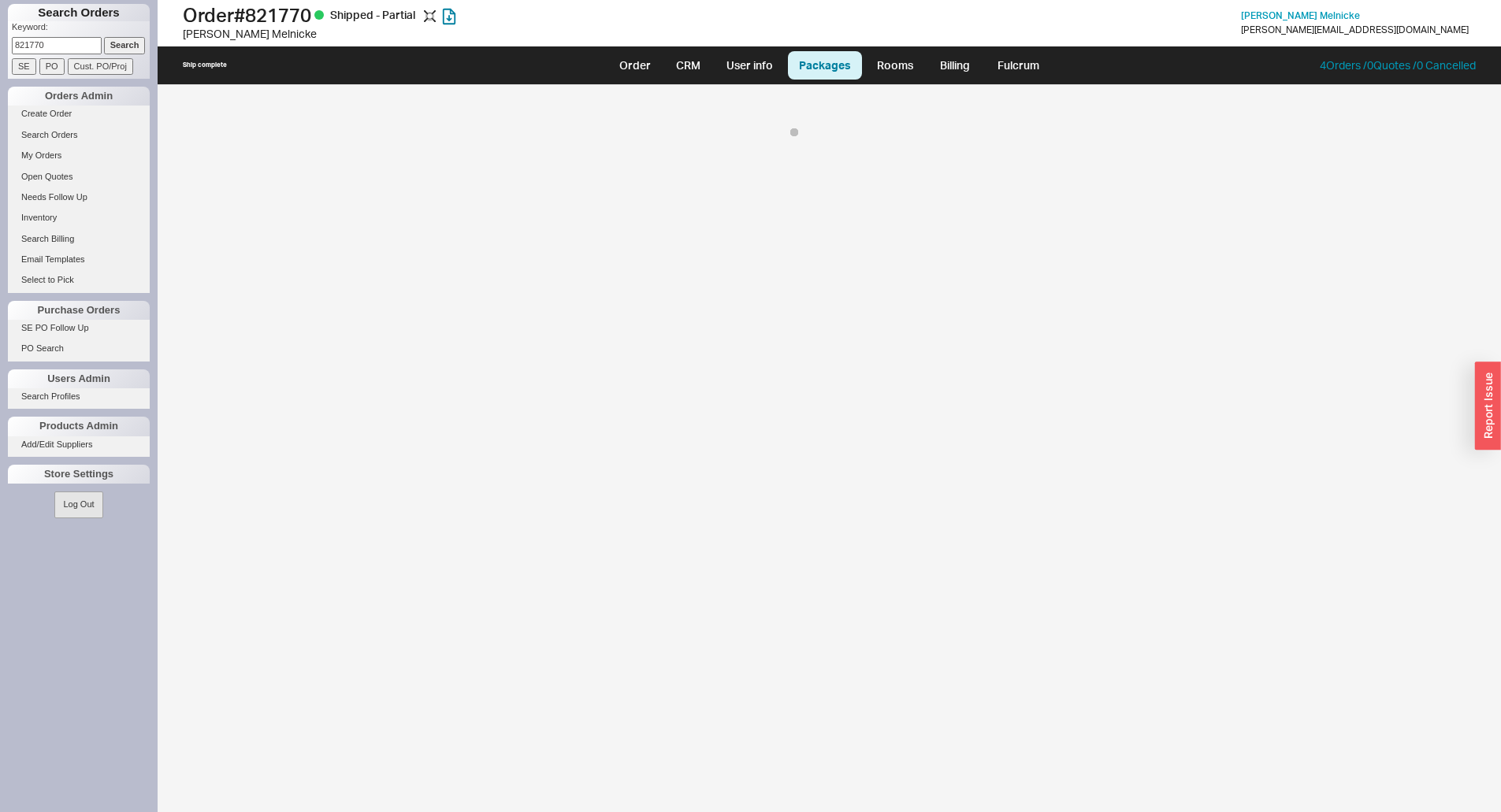
select select "8"
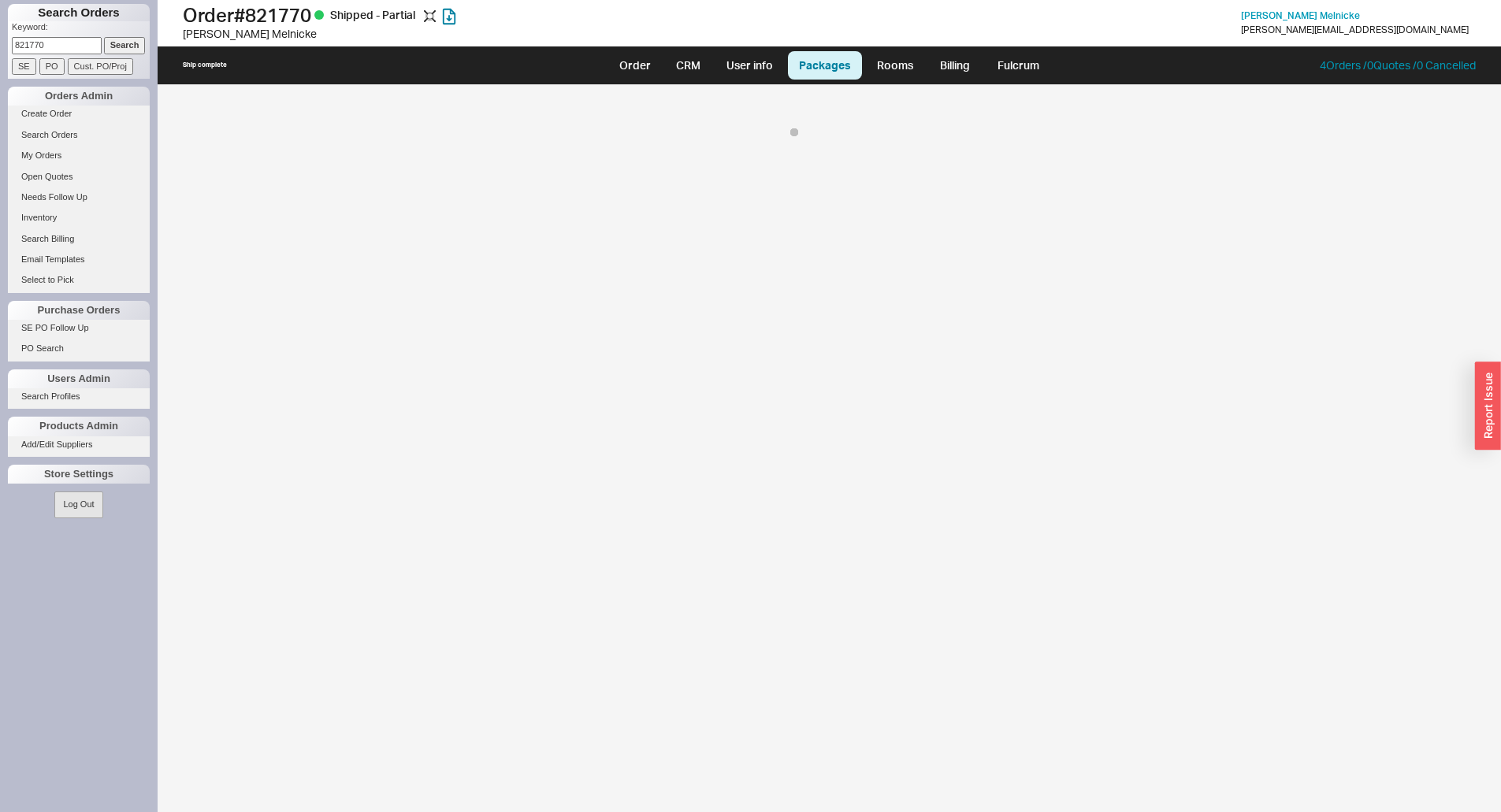
select select "8"
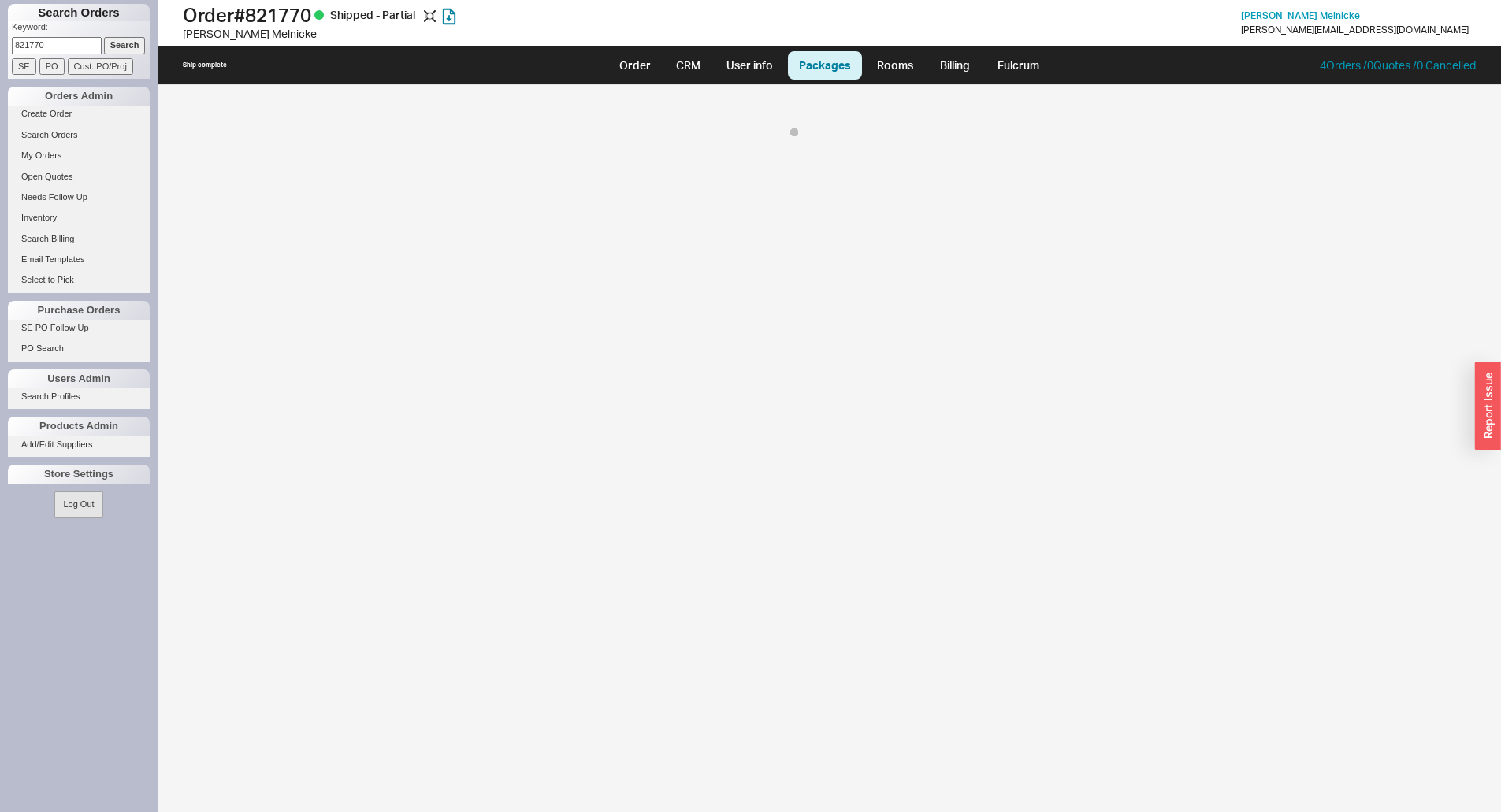
select select "8"
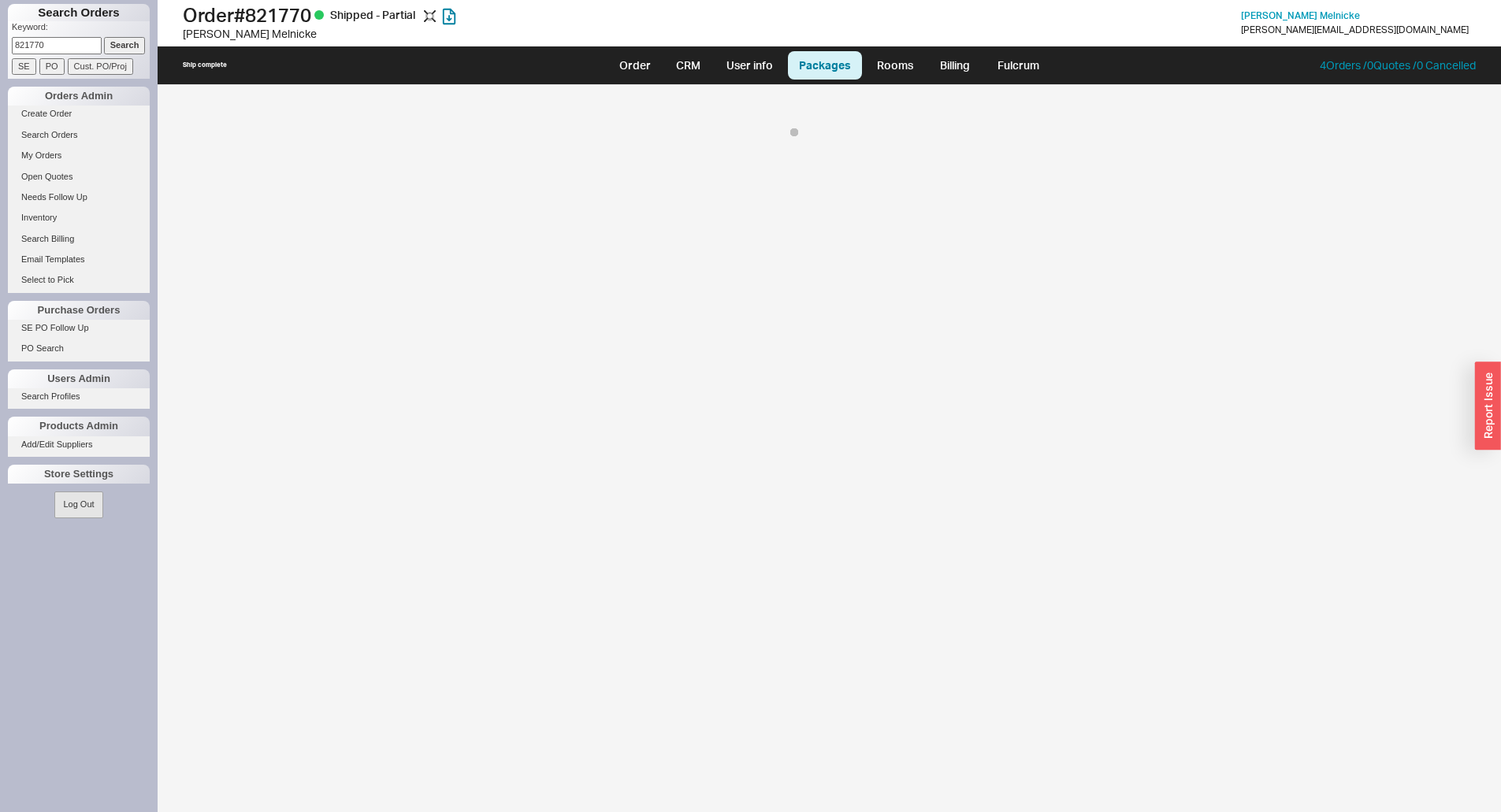
select select "8"
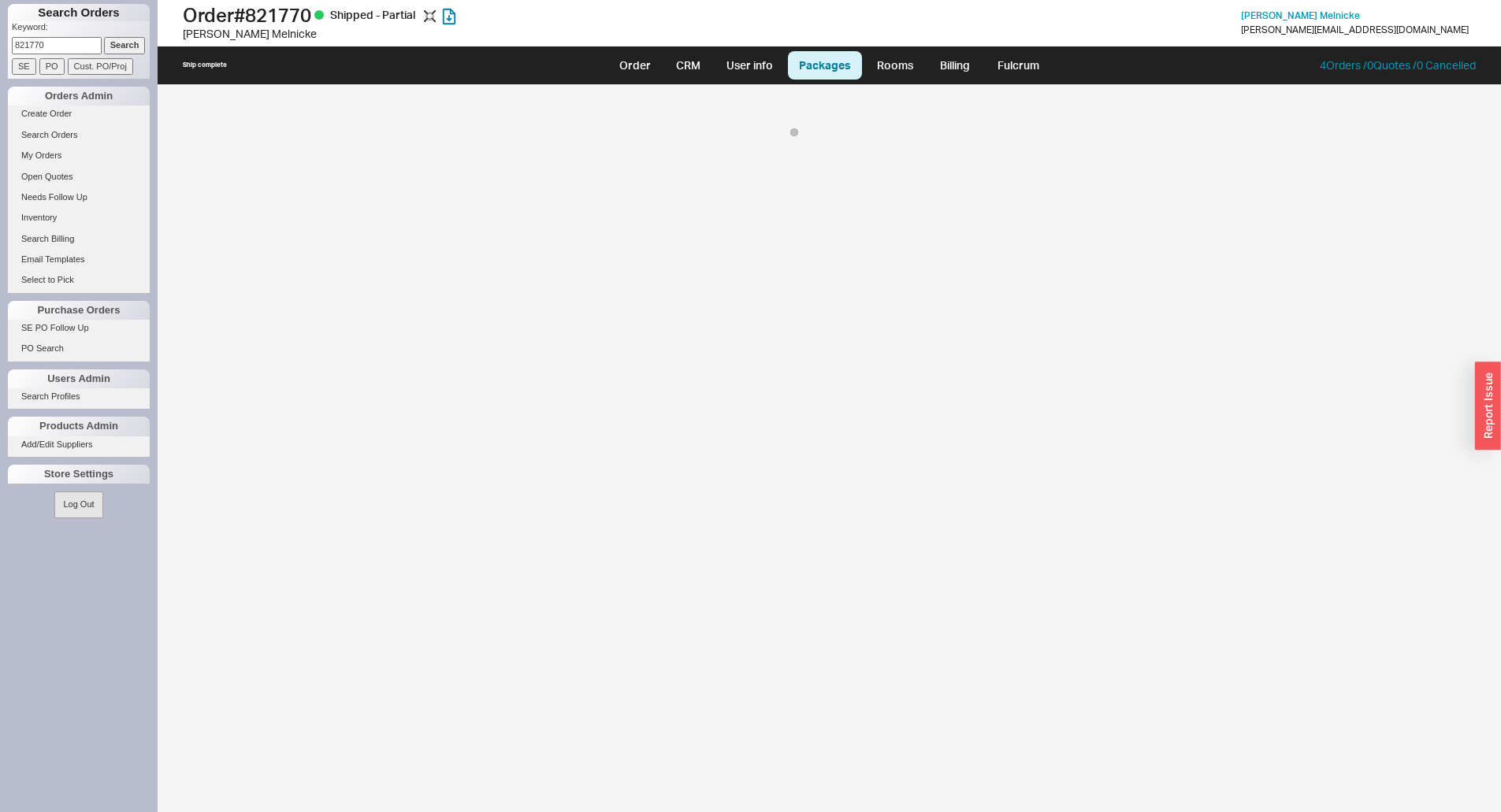
select select "8"
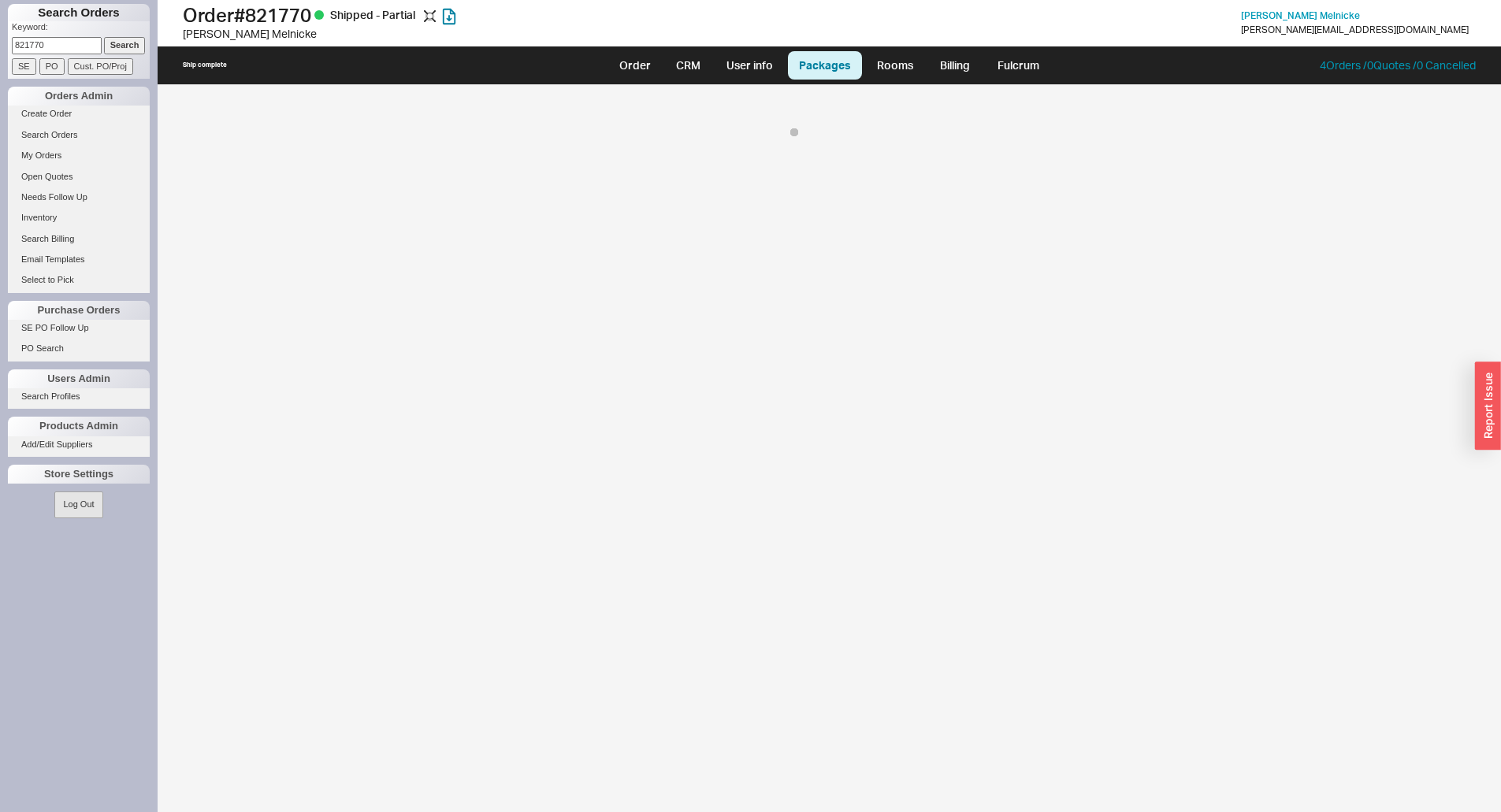
select select "8"
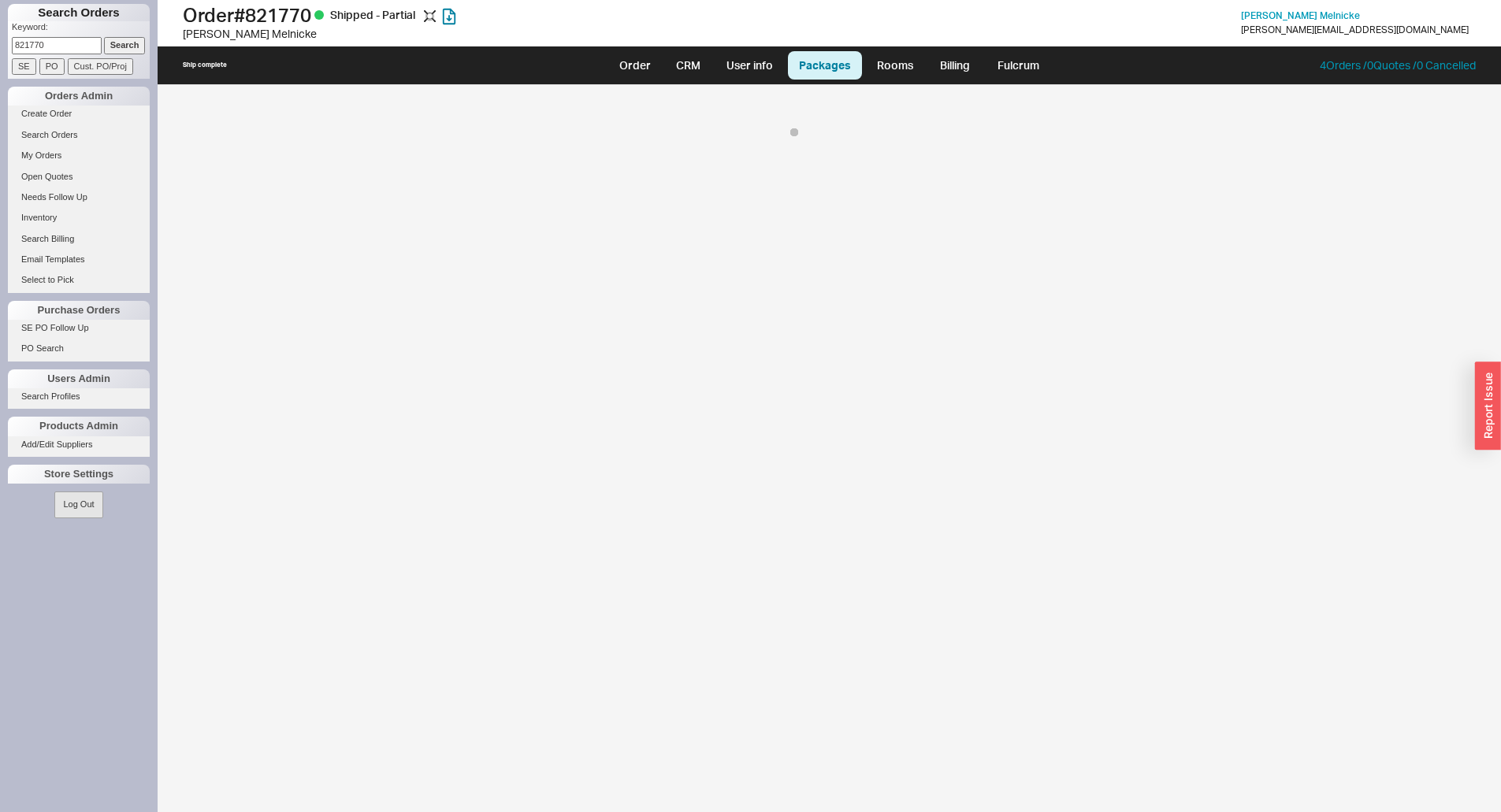
select select "8"
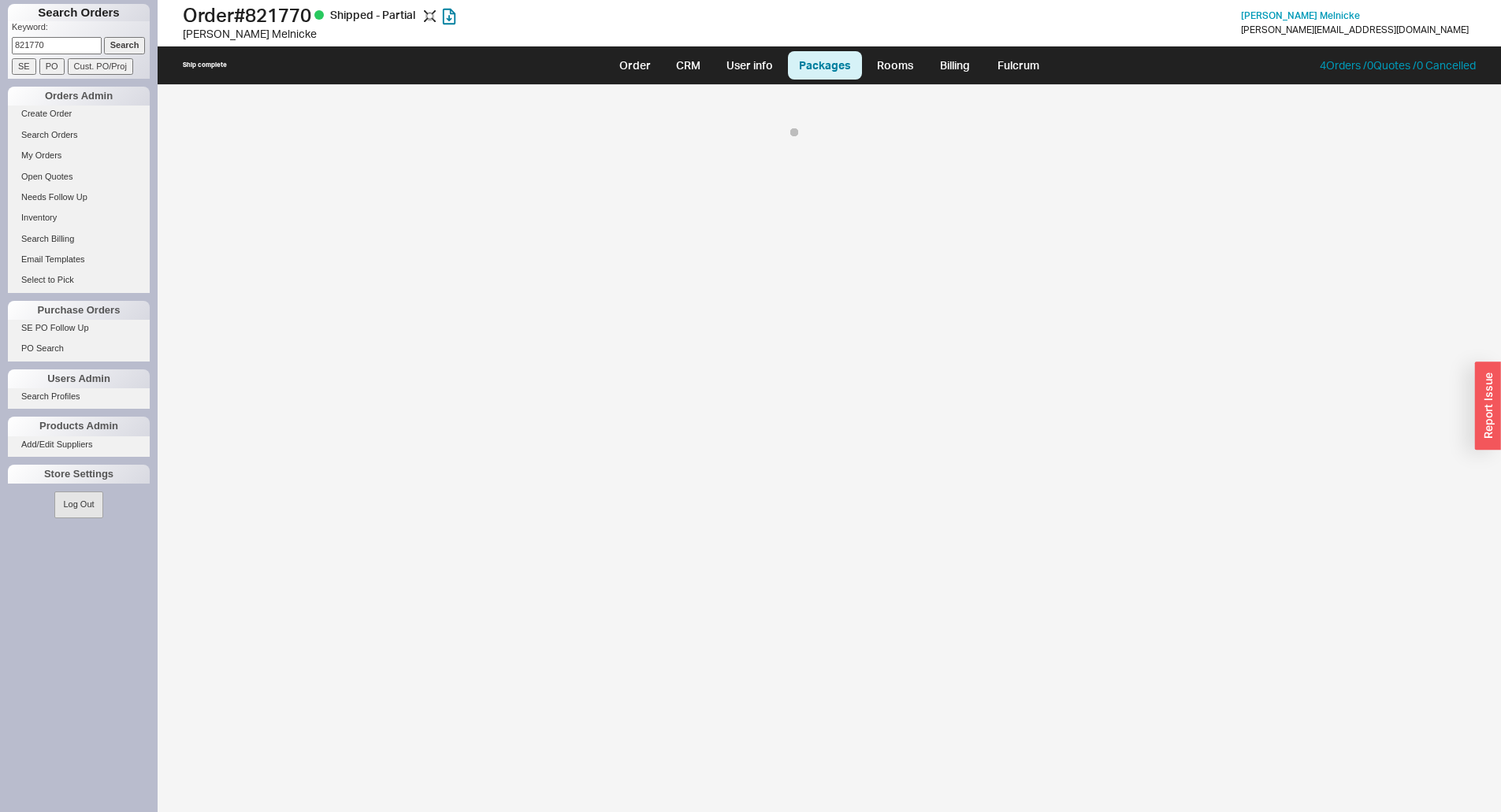
select select "8"
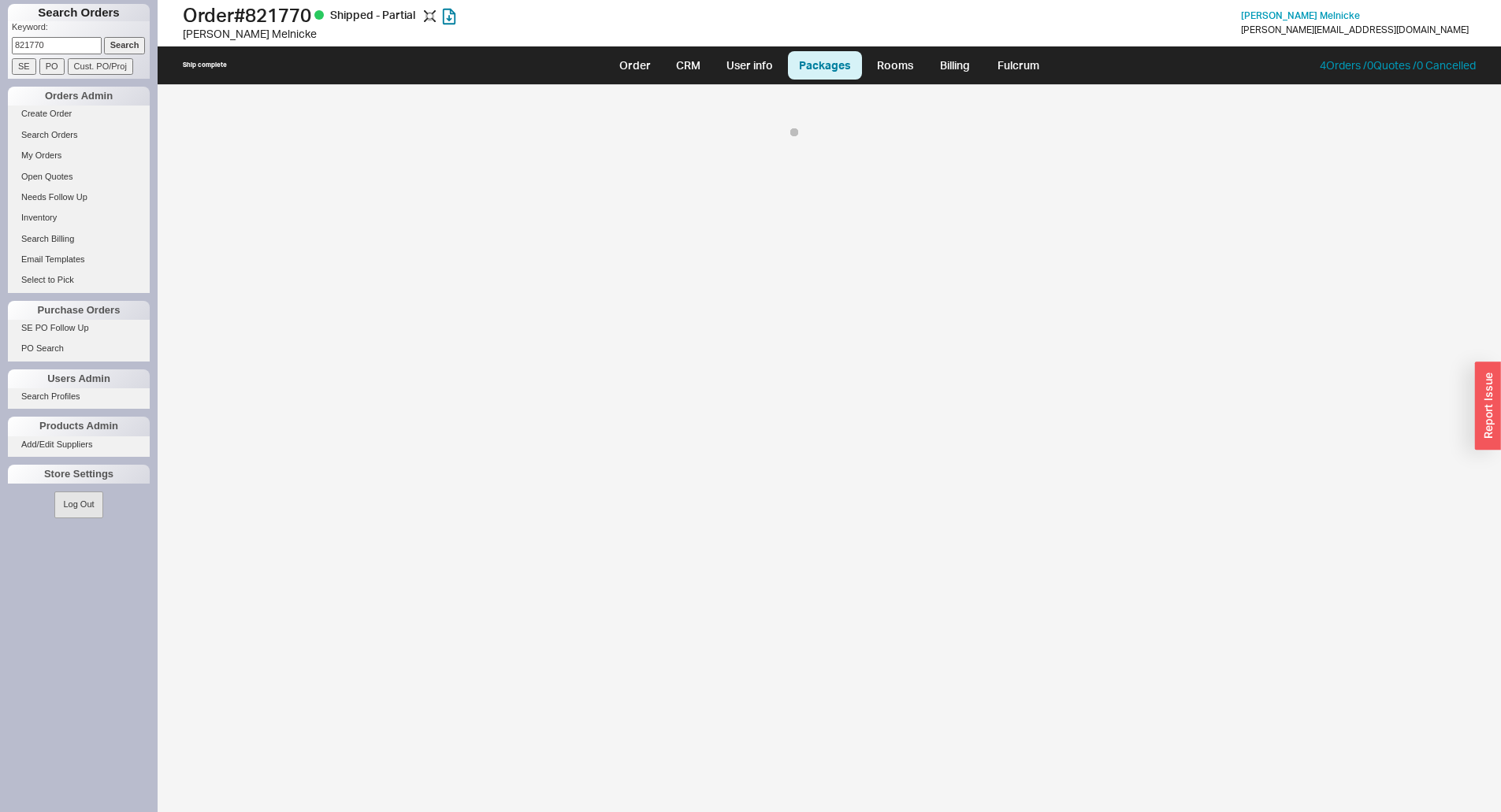
select select "8"
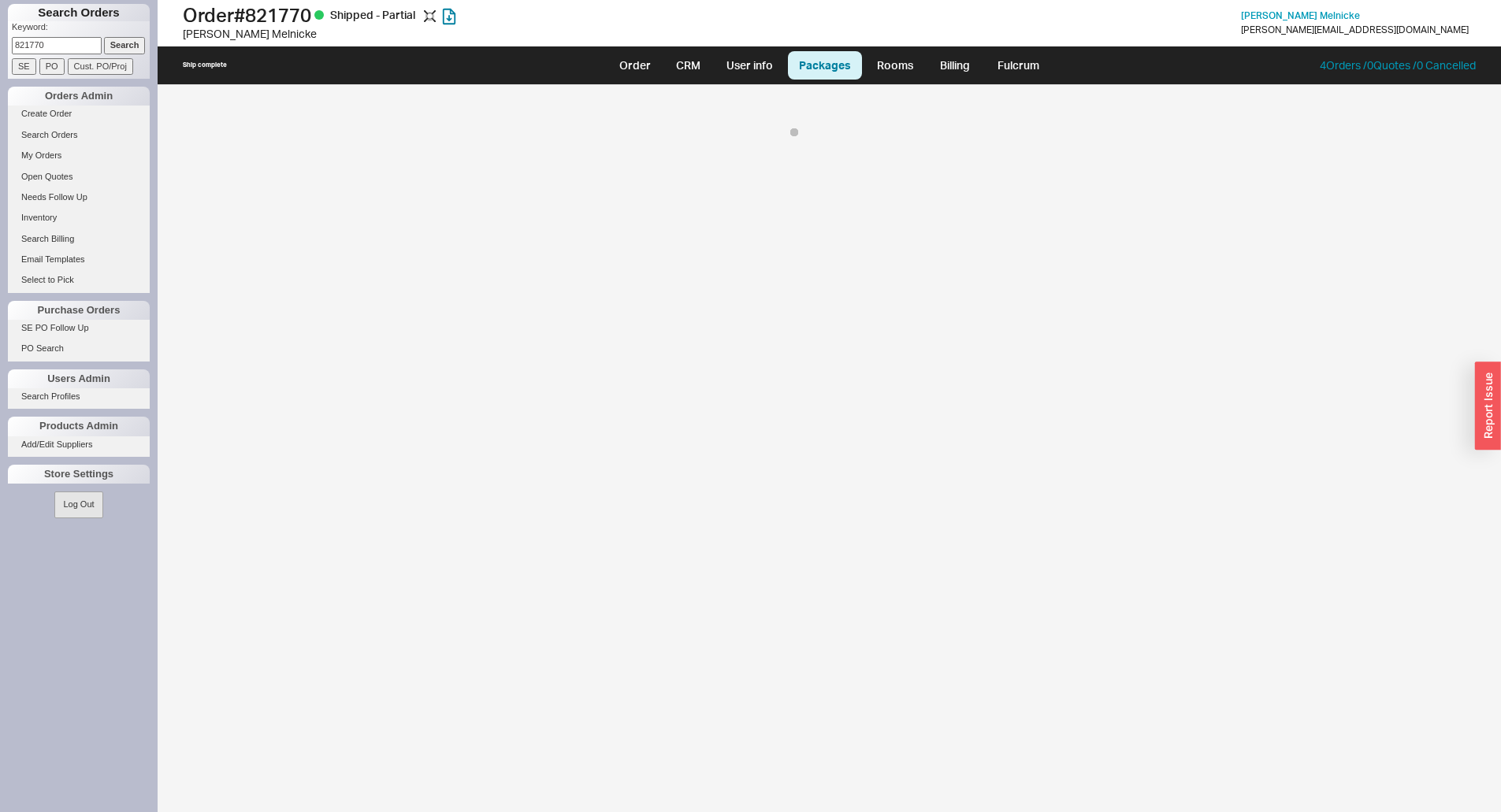
select select "8"
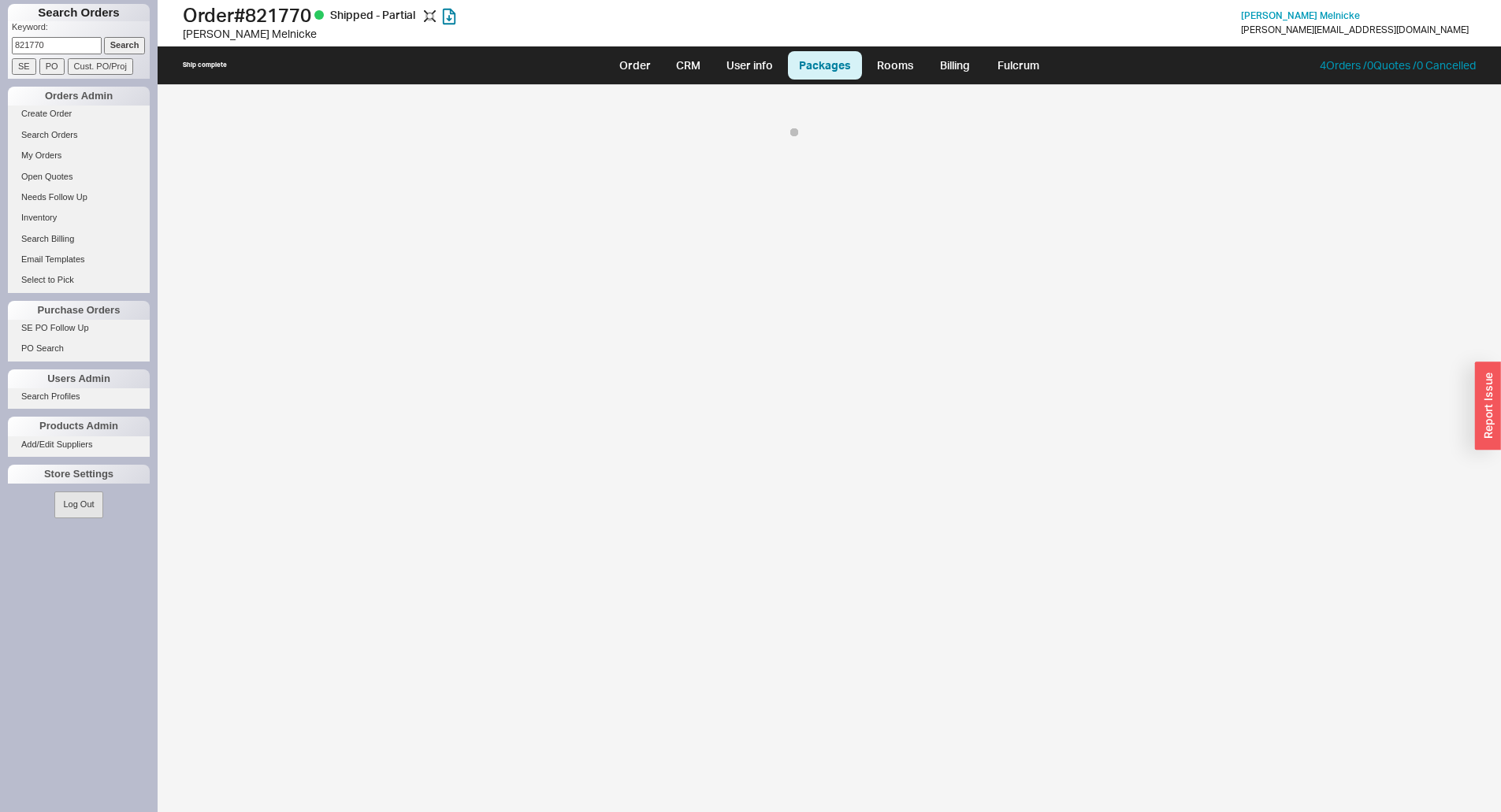
select select "8"
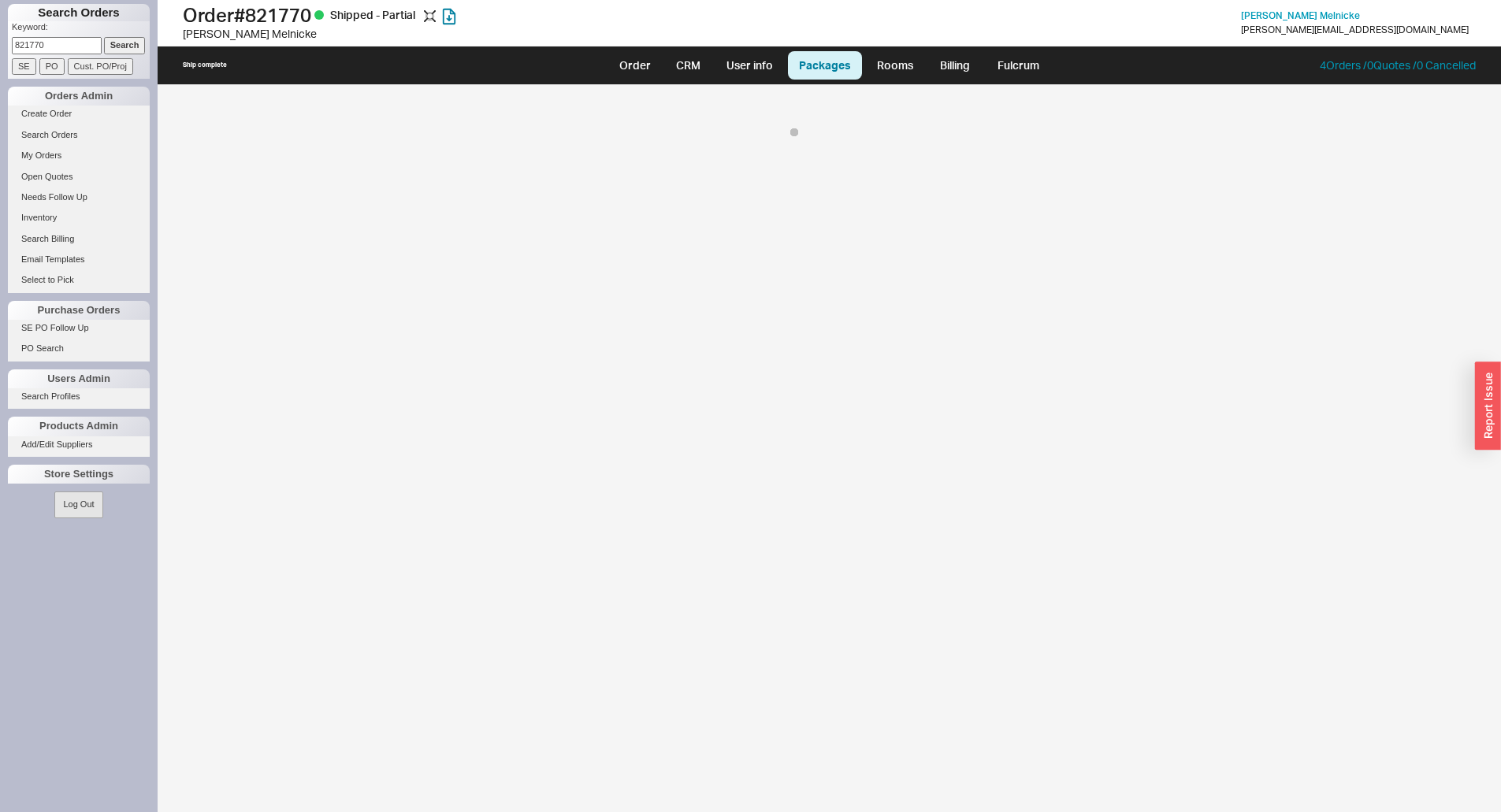
select select "8"
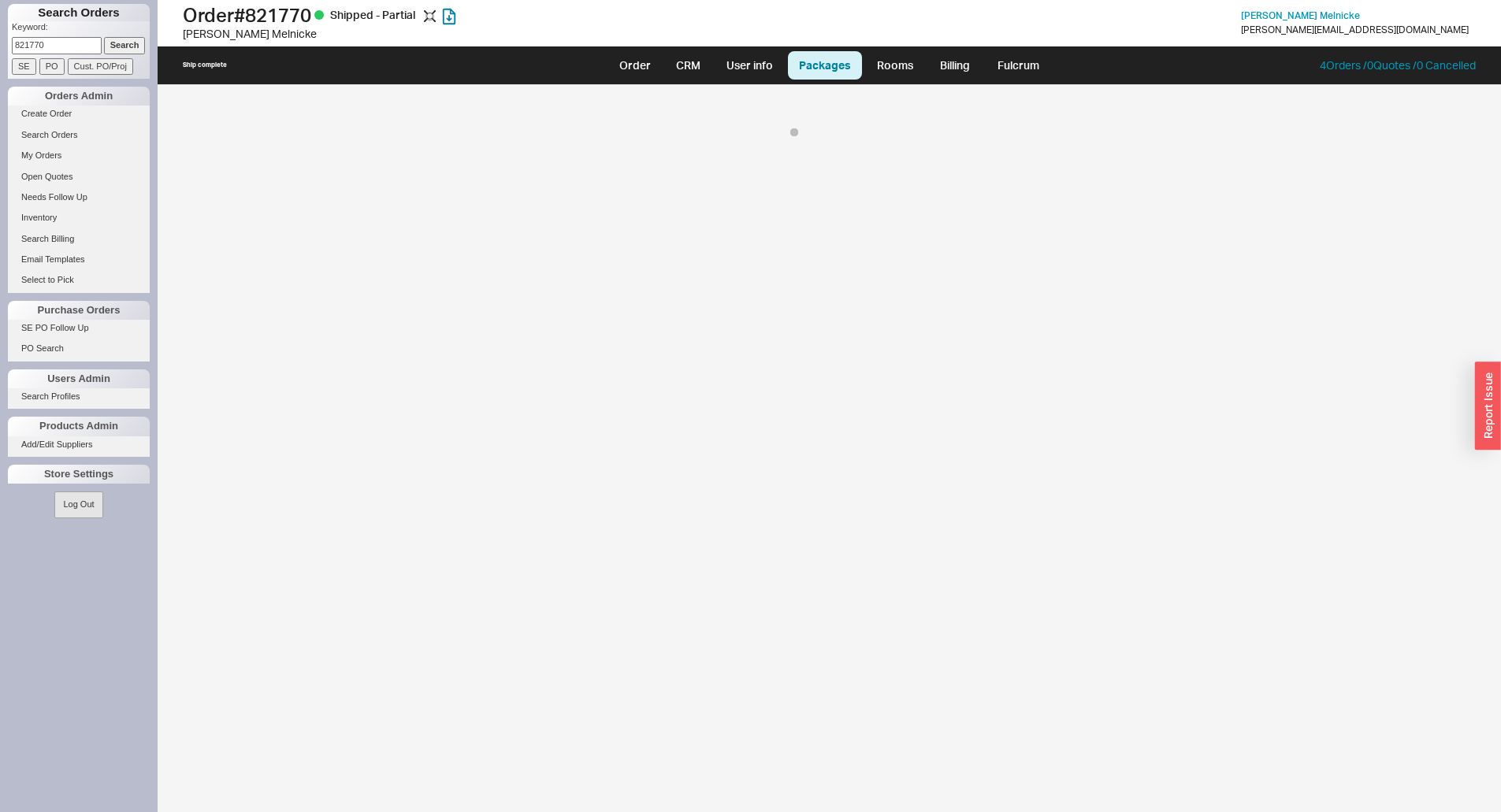
select select "8"
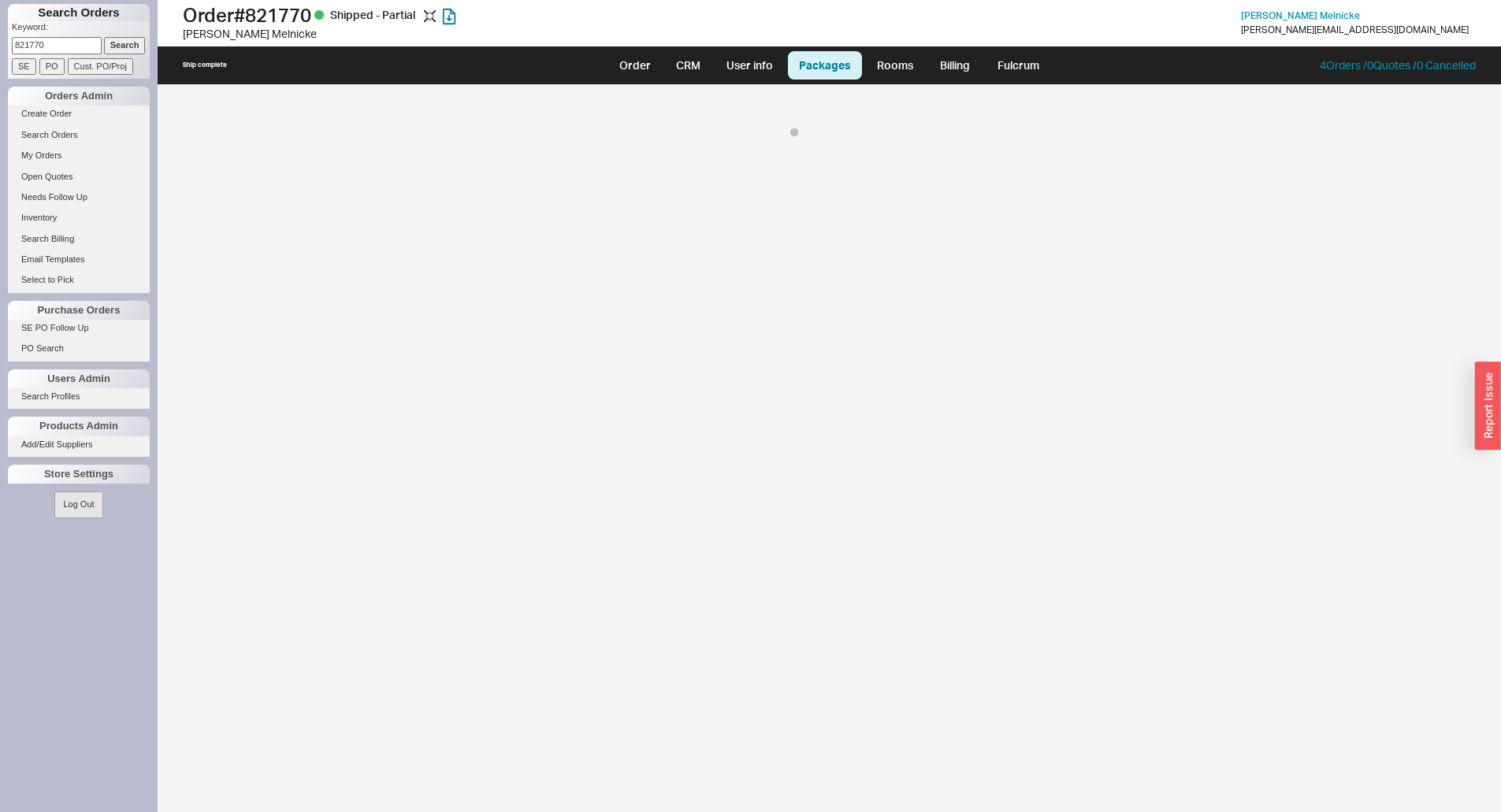
select select "8"
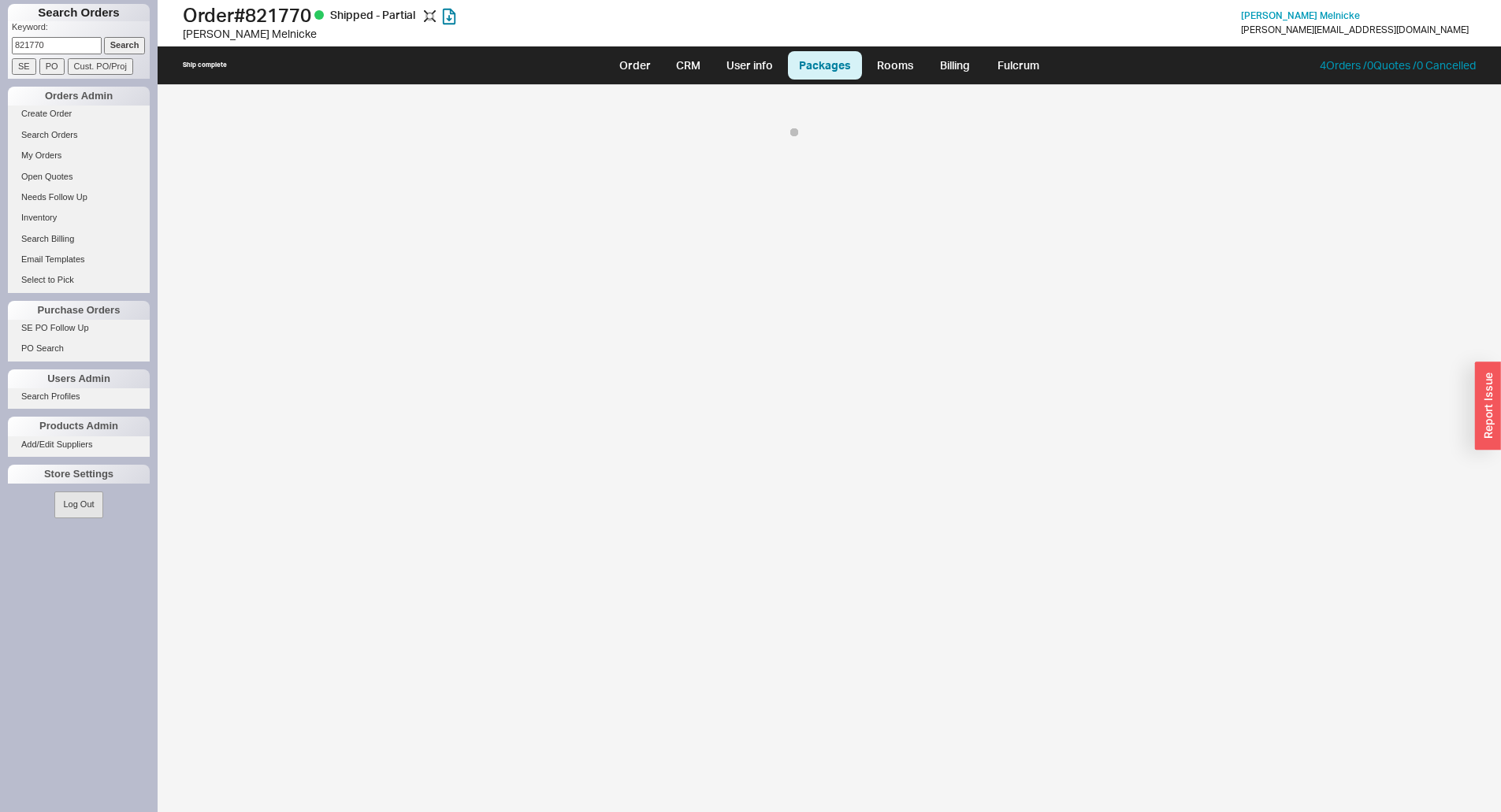
select select "8"
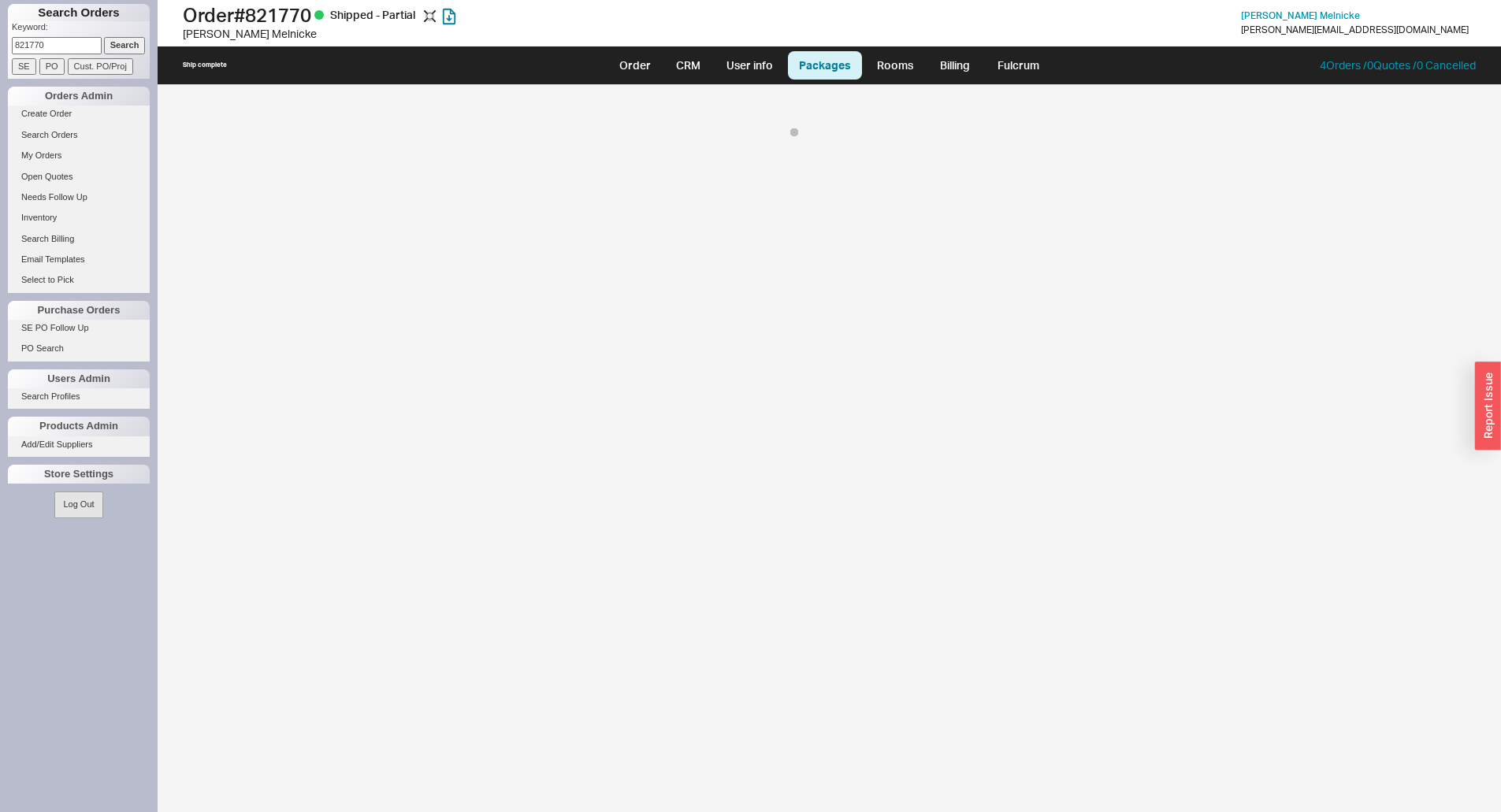
select select "8"
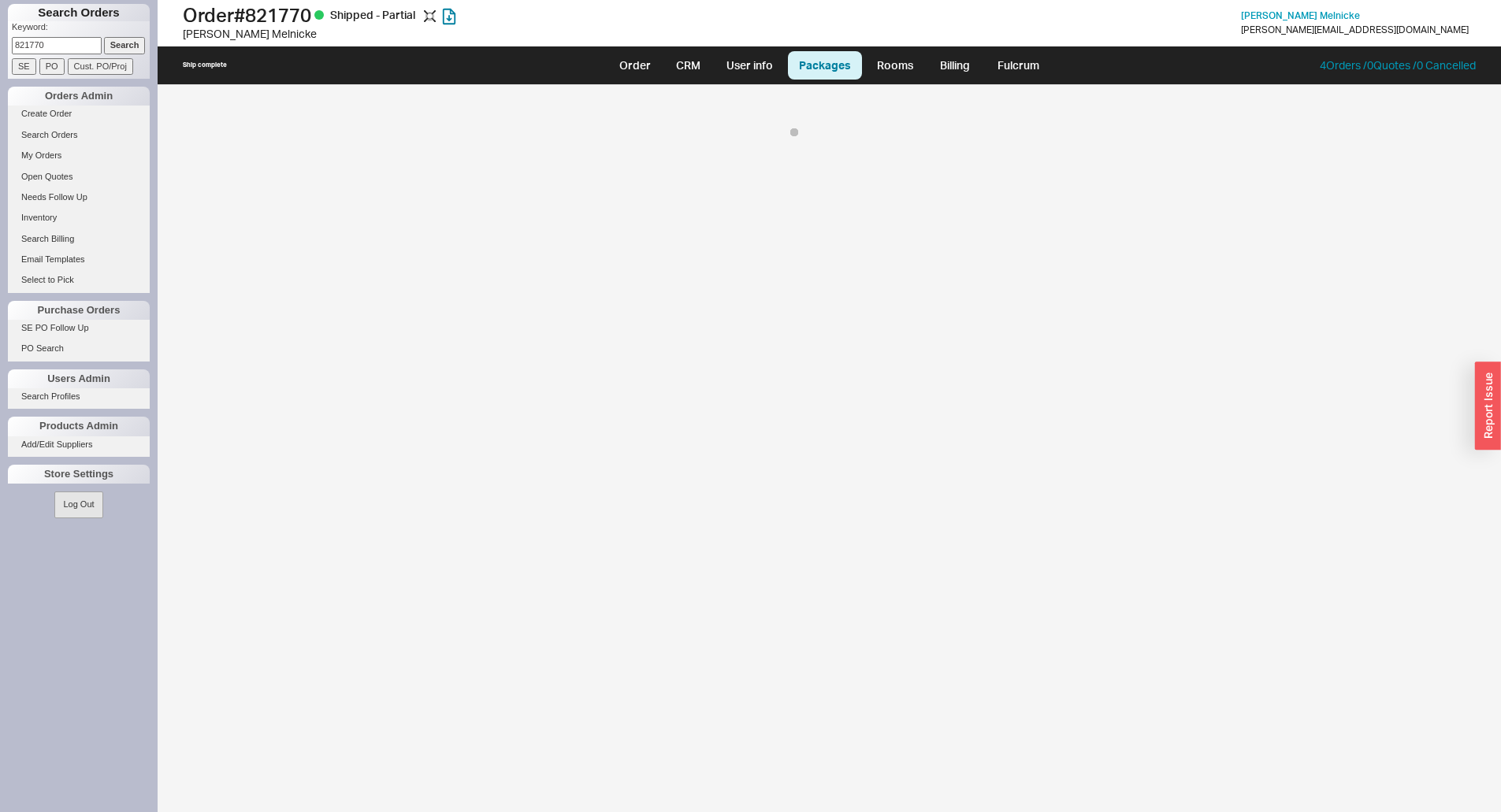
select select "8"
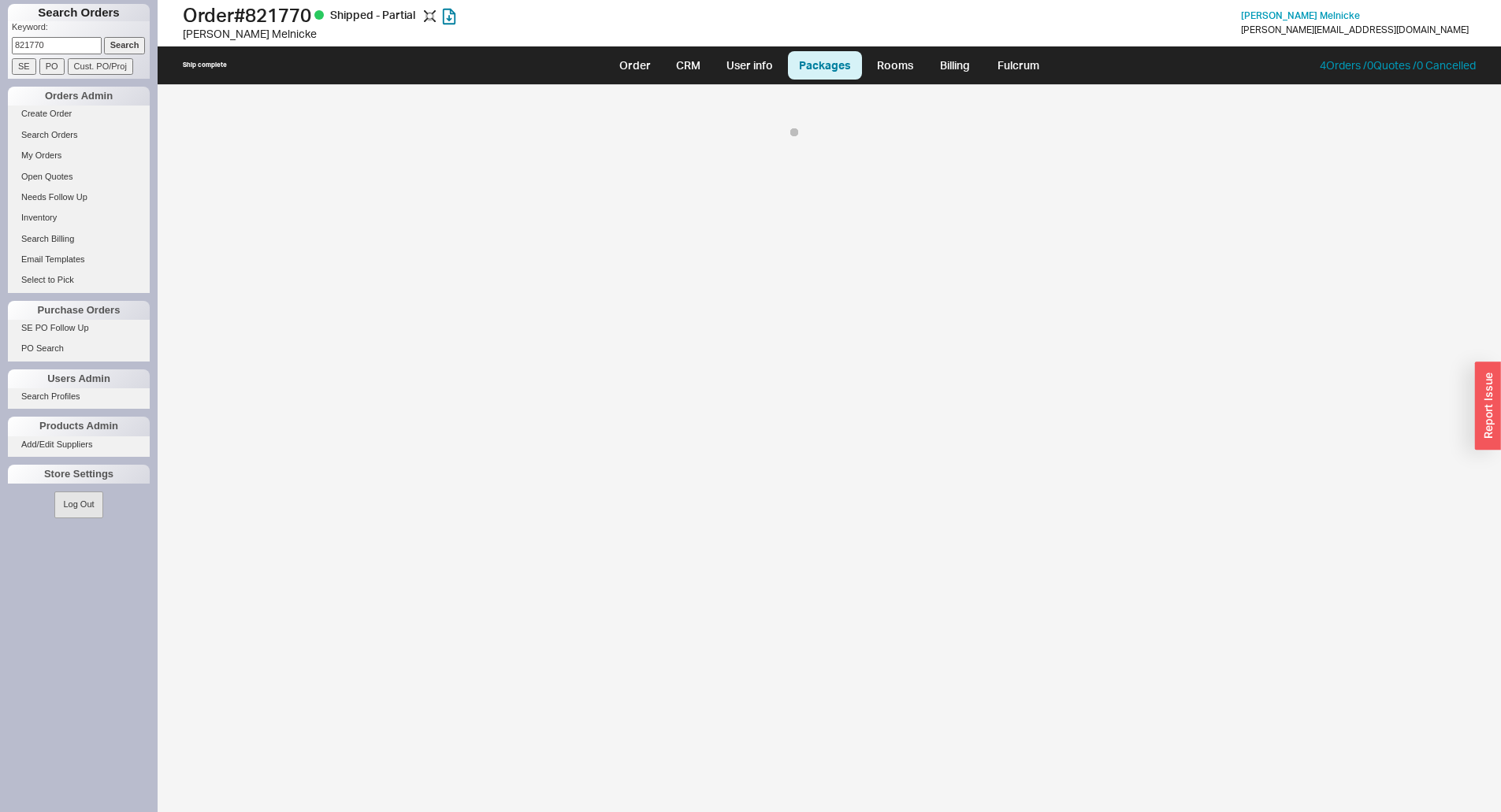
select select "8"
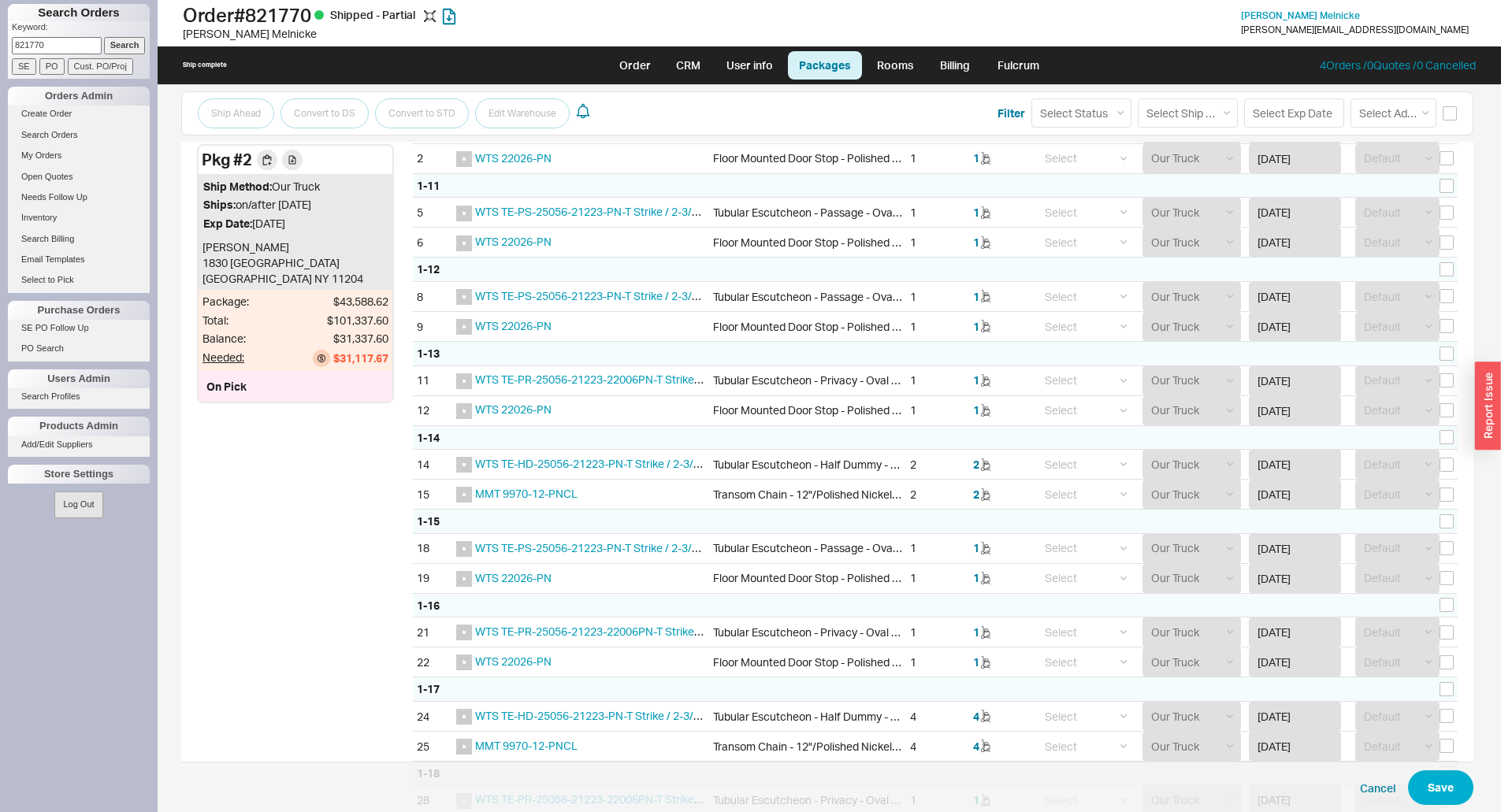
scroll to position [788, 0]
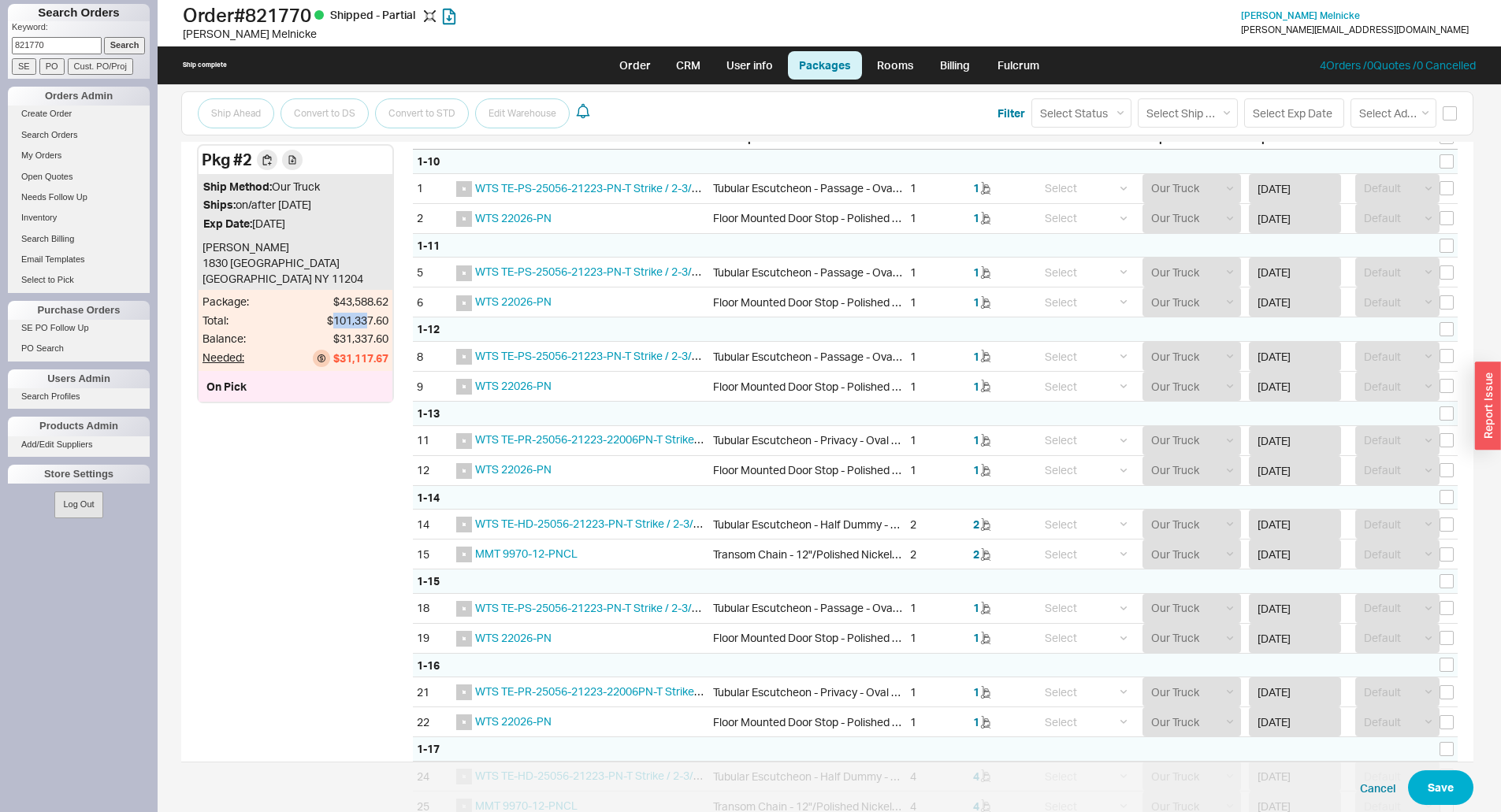
drag, startPoint x: 328, startPoint y: 316, endPoint x: 369, endPoint y: 311, distance: 41.3
click at [369, 311] on div "Package: $43,588.62 Total: $101,337.60 Balance: $31,337.60 Needed: $31,117.67" at bounding box center [296, 330] width 194 height 81
drag, startPoint x: 531, startPoint y: 168, endPoint x: 518, endPoint y: 145, distance: 26.4
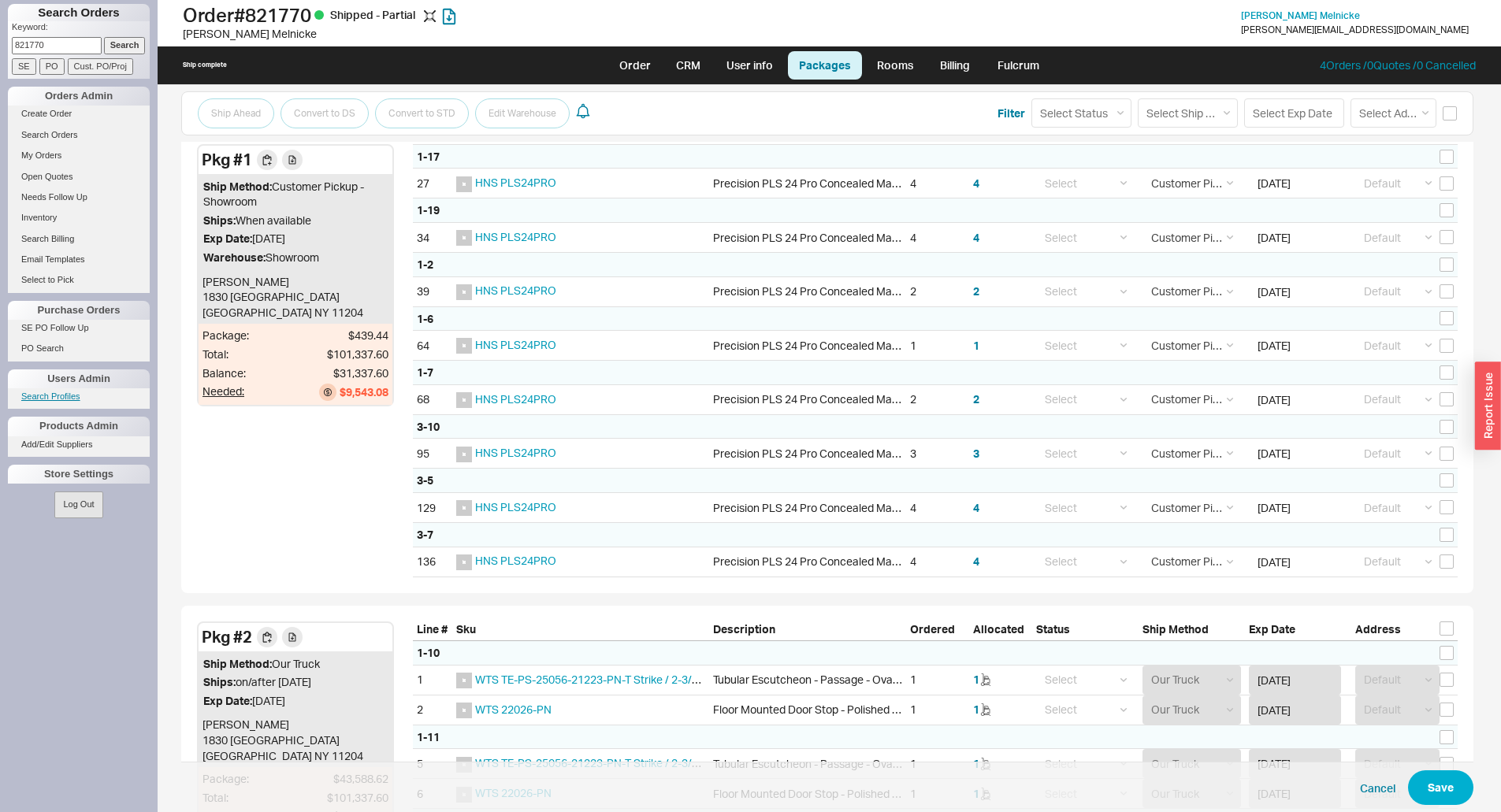
scroll to position [0, 0]
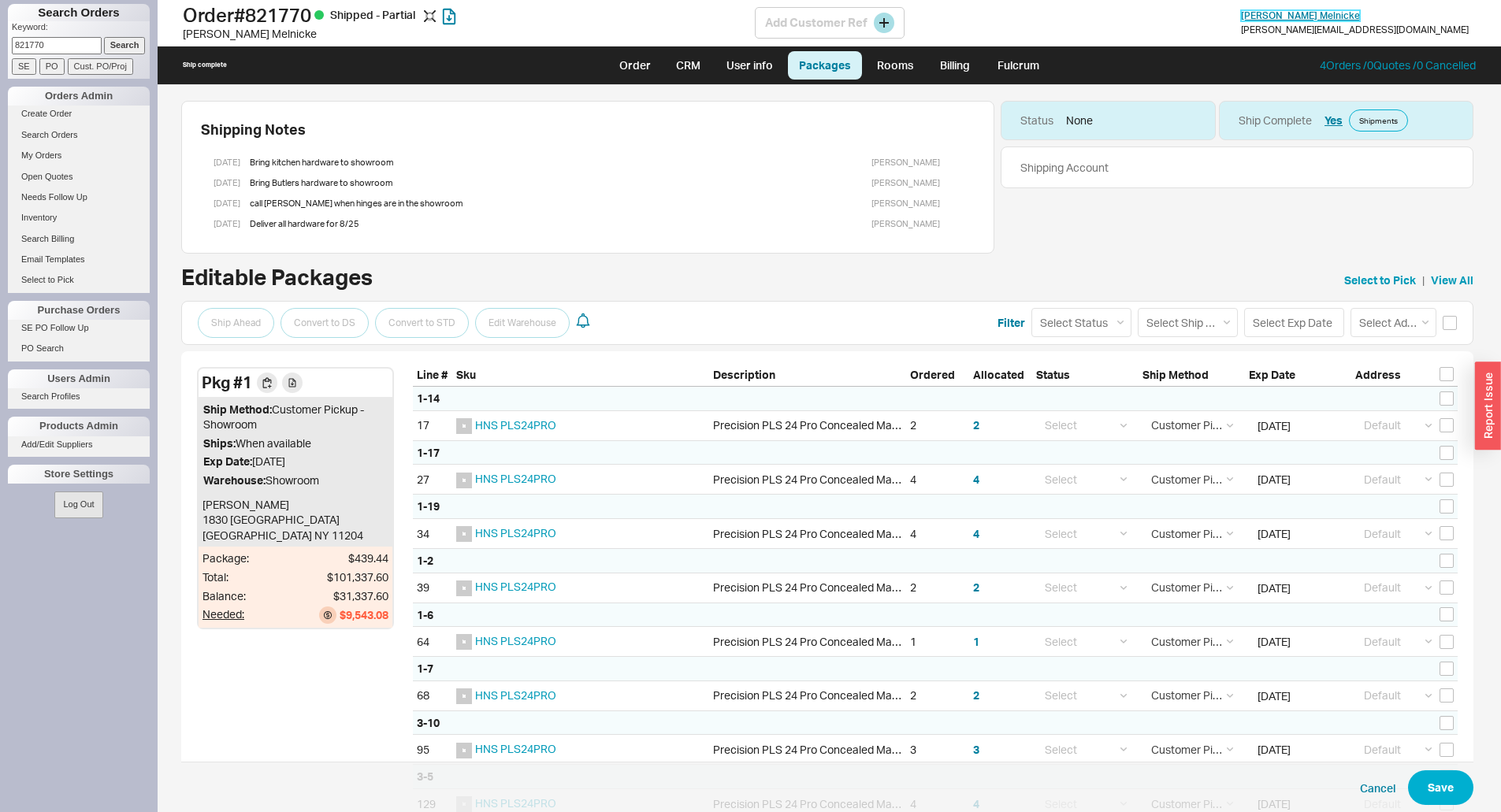
click at [1360, 14] on span "Chaya Melnicke" at bounding box center [1300, 15] width 119 height 12
click at [659, 72] on link "Order" at bounding box center [635, 65] width 53 height 28
select select "LOW"
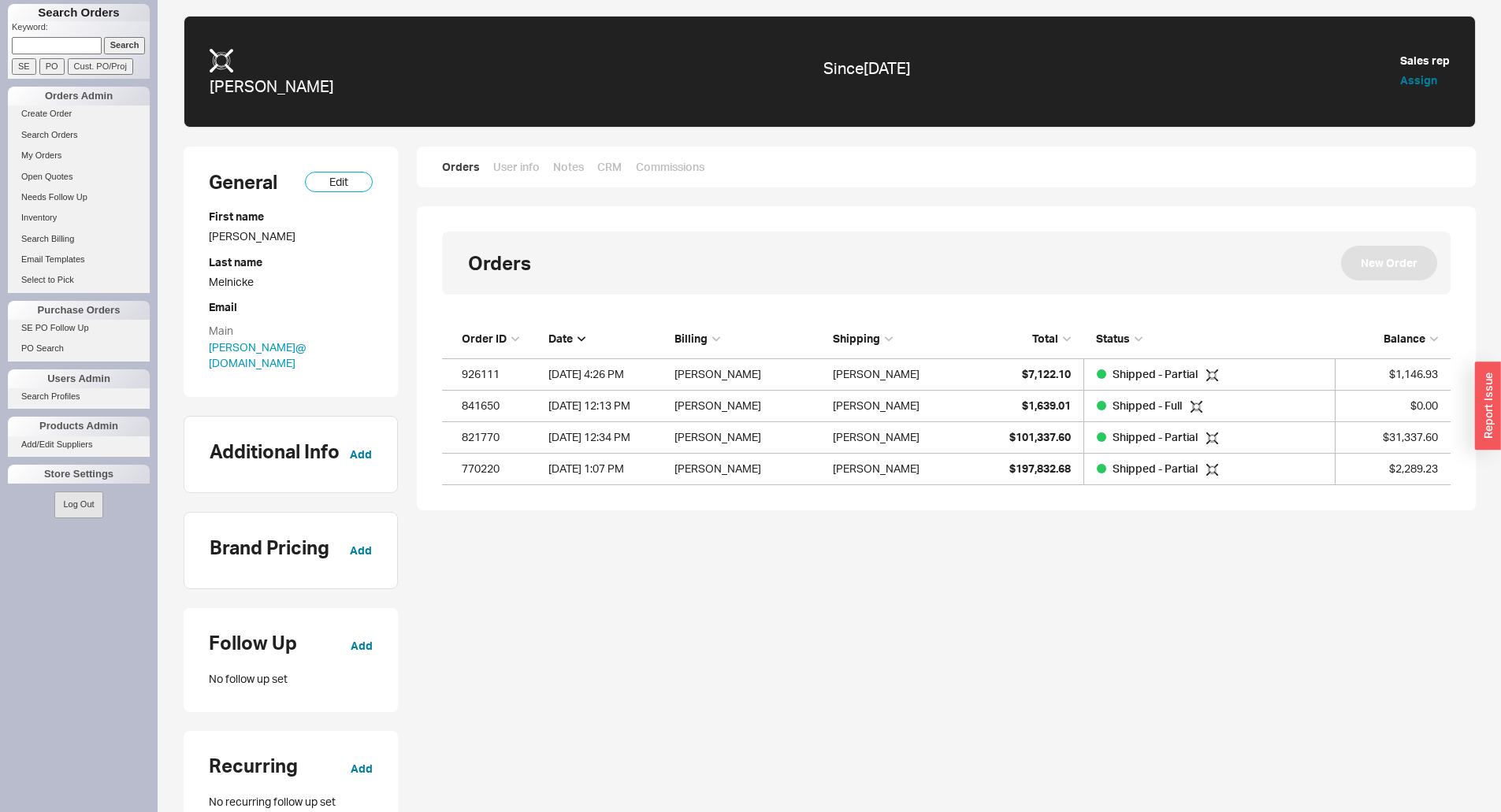
scroll to position [154, 997]
